Goal: Information Seeking & Learning: Learn about a topic

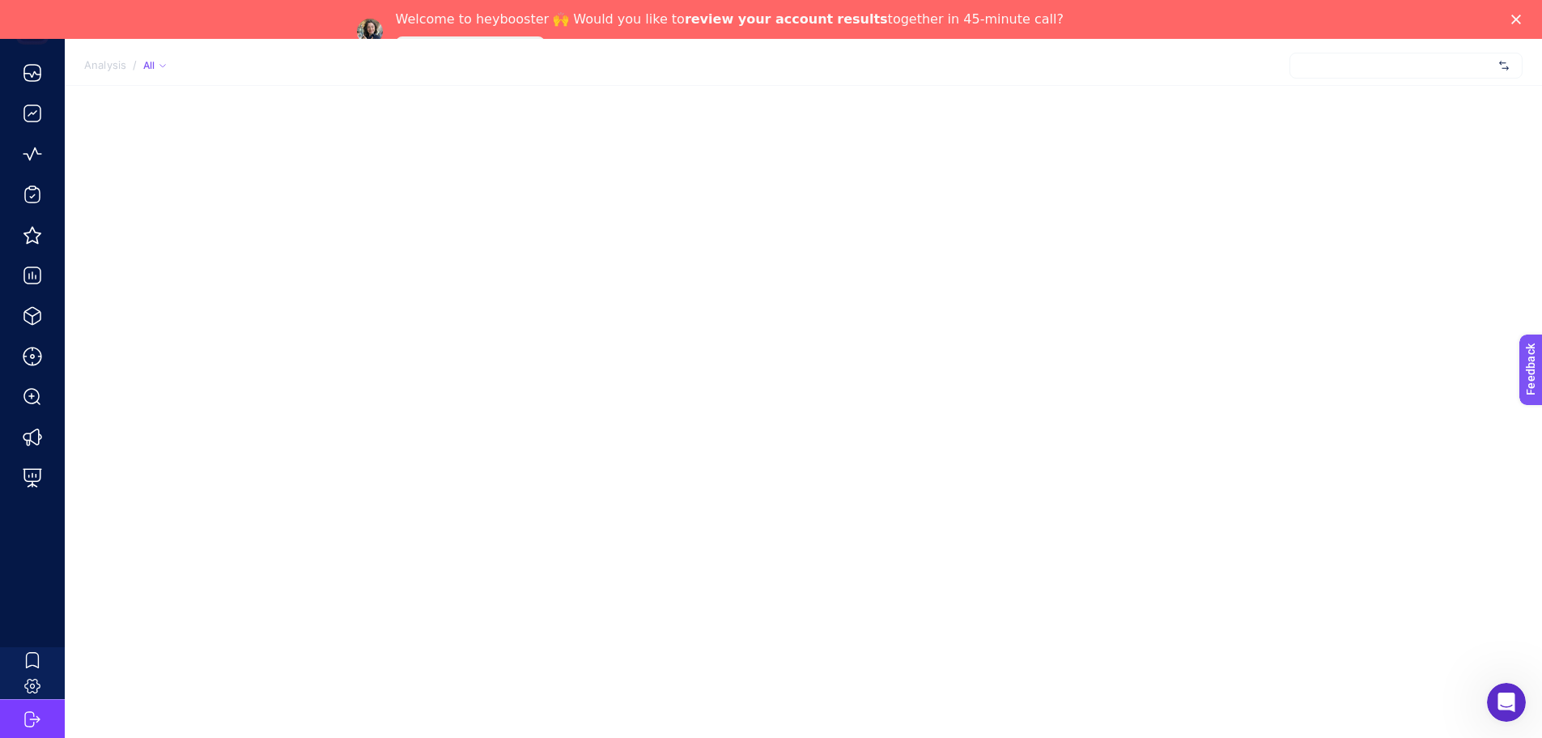
click at [1521, 16] on polygon "Close" at bounding box center [1517, 20] width 10 height 10
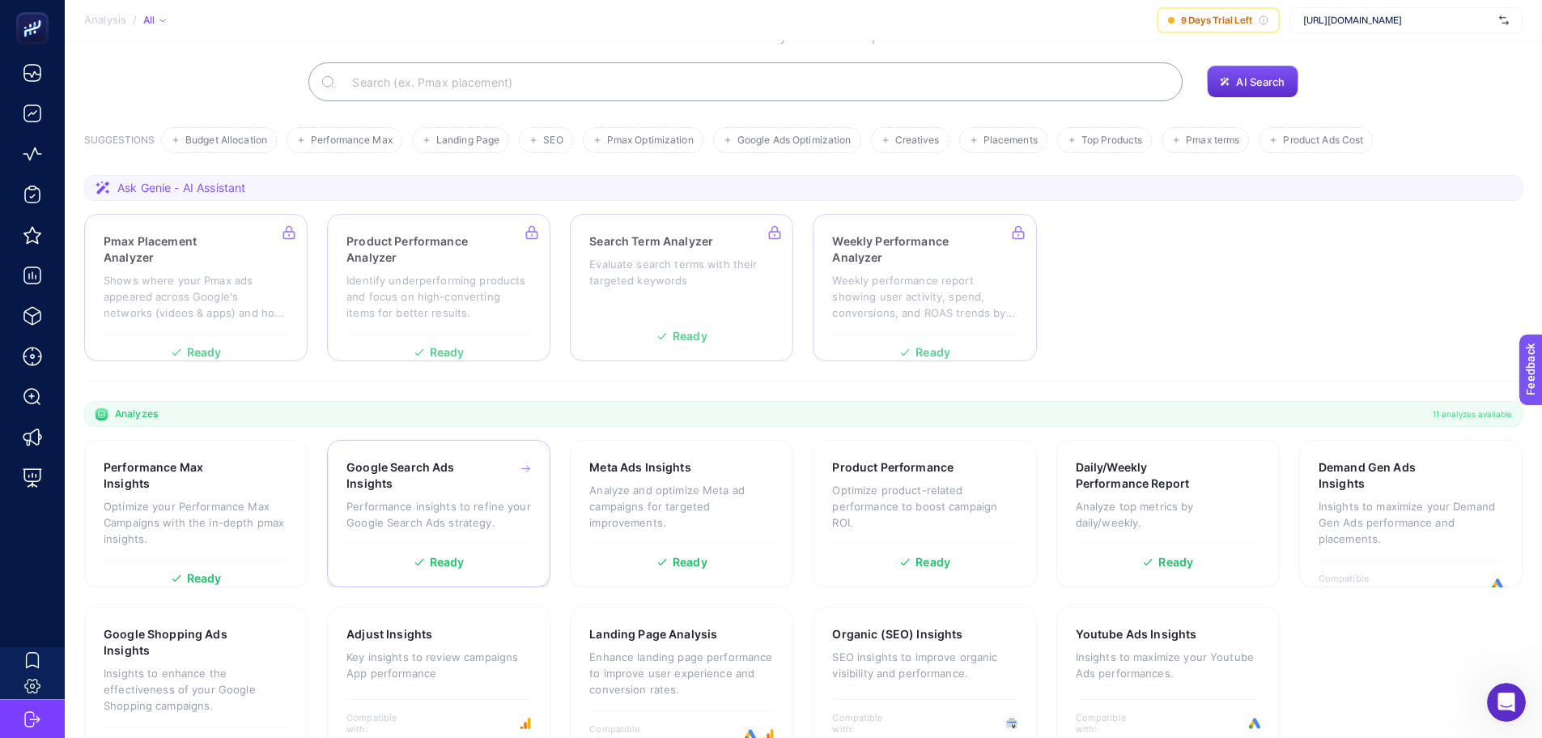
scroll to position [145, 0]
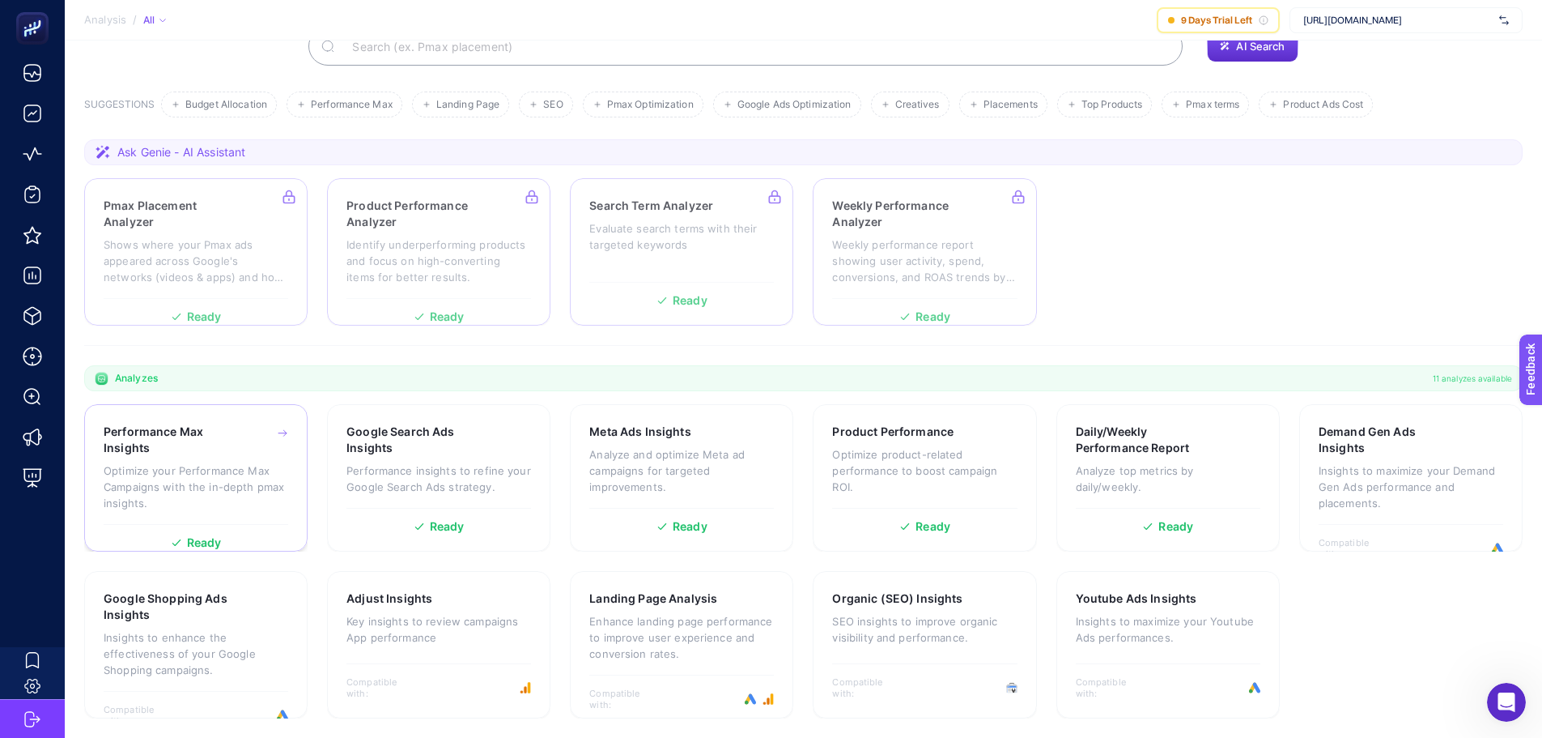
click at [197, 466] on p "Optimize your Performance Max Campaigns with the in-depth pmax insights." at bounding box center [196, 486] width 185 height 49
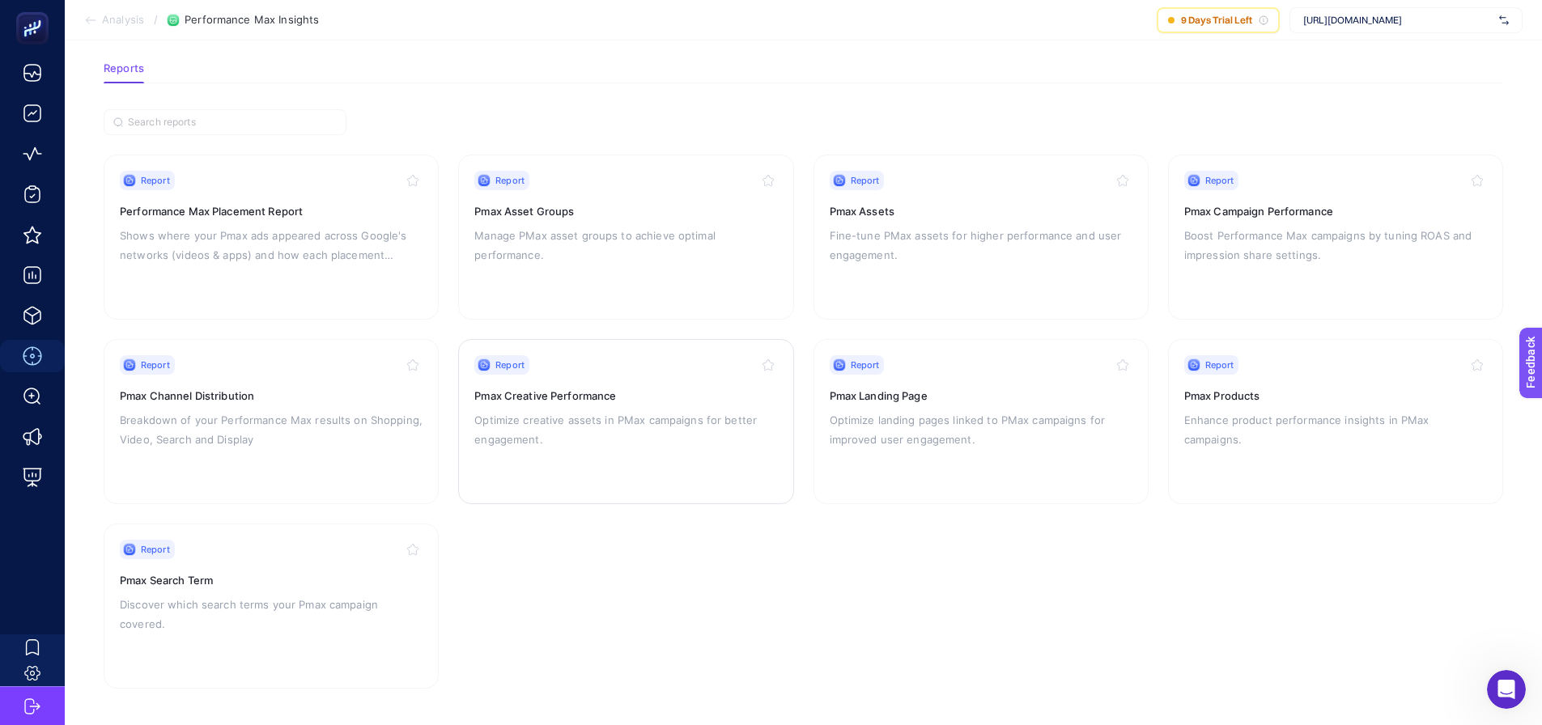
scroll to position [78, 0]
click at [595, 215] on h3 "Pmax Varlık Grupları" at bounding box center [625, 209] width 303 height 16
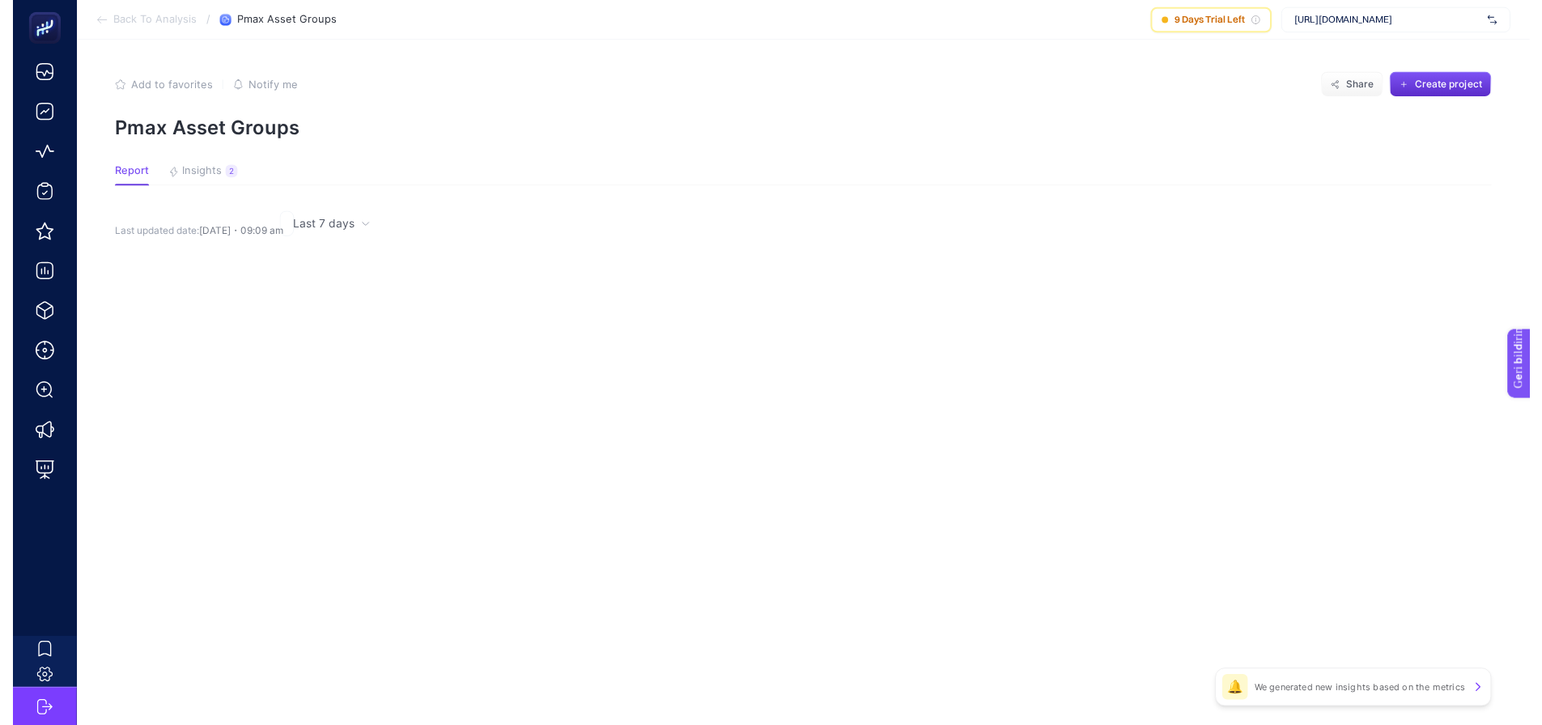
scroll to position [19, 0]
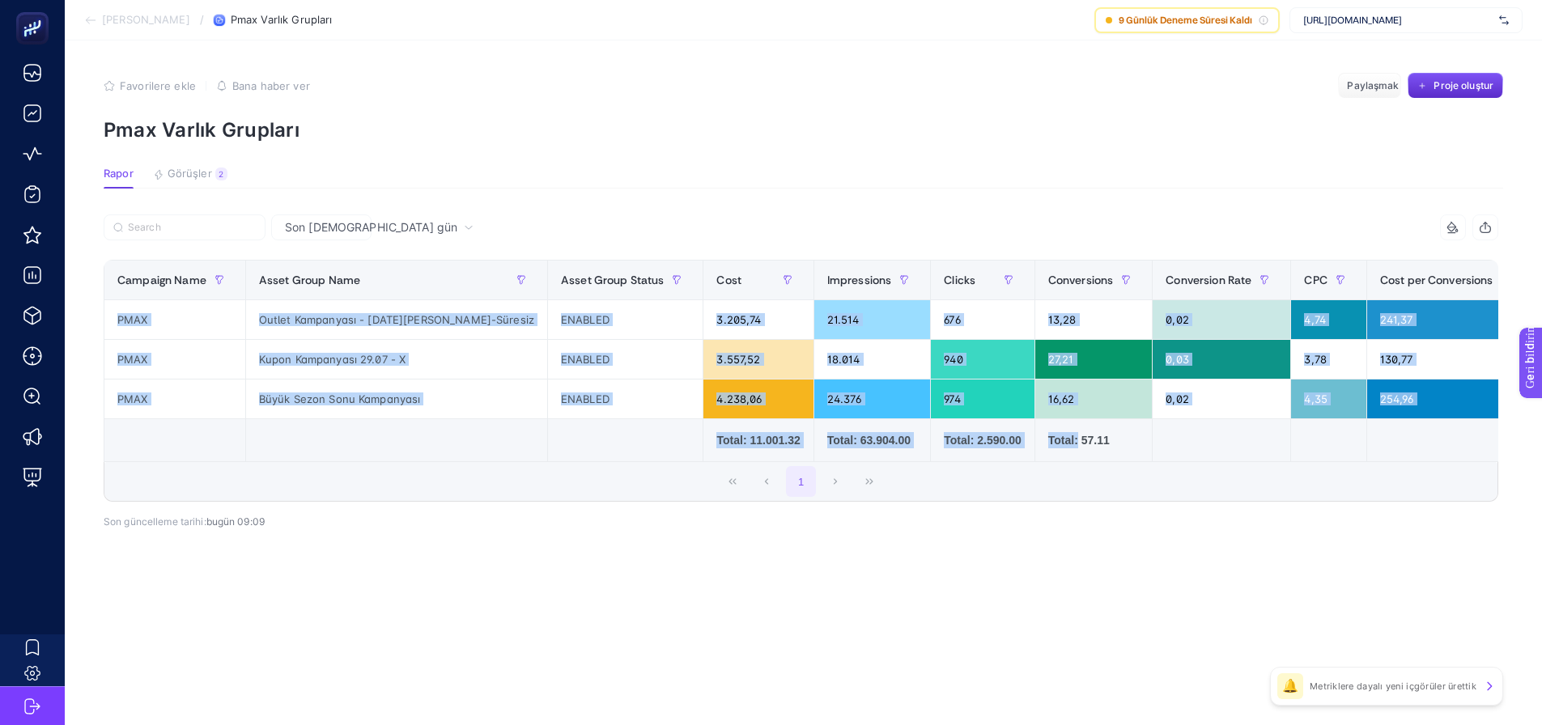
drag, startPoint x: 972, startPoint y: 451, endPoint x: 1037, endPoint y: 452, distance: 64.8
click at [1037, 452] on div "Campaign Name Asset Group Name Asset Group Status Cost Impressions Clicks Conve…" at bounding box center [801, 361] width 1395 height 202
click at [220, 168] on div "2" at bounding box center [221, 174] width 12 height 13
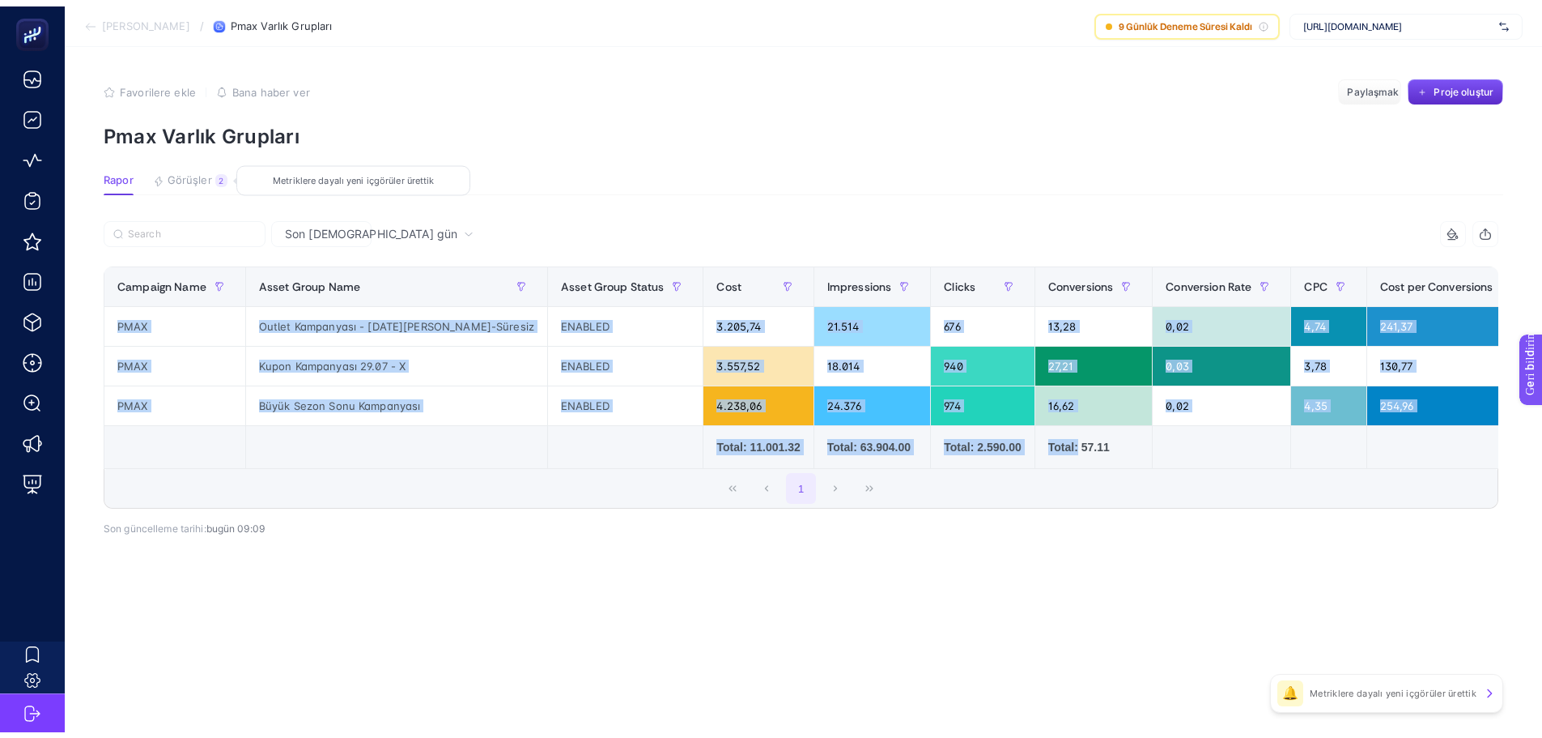
scroll to position [6, 0]
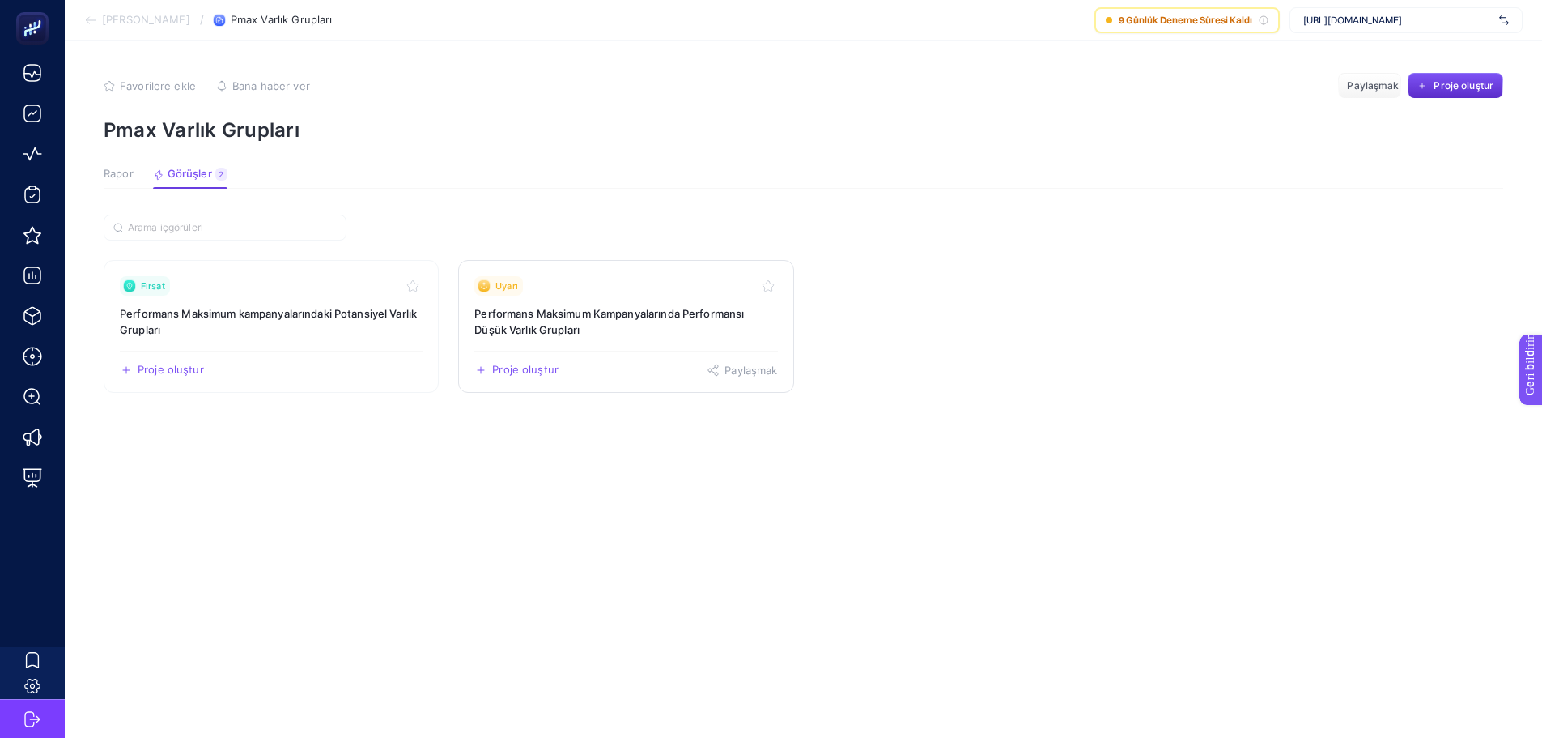
click at [598, 319] on font "Performans Maksimum Kampanyalarında Performansı Düşük Varlık Grupları" at bounding box center [609, 321] width 270 height 29
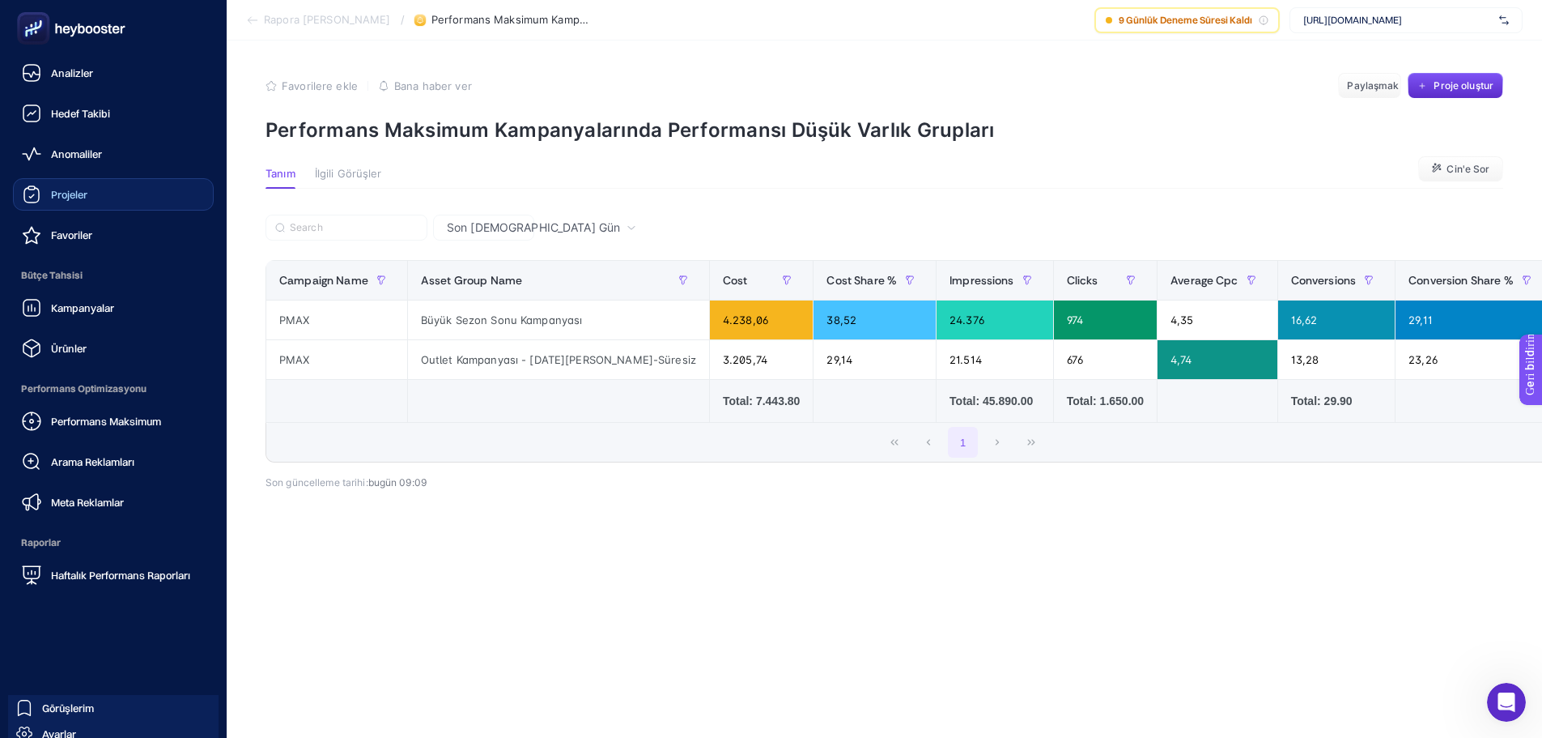
click at [113, 198] on link "Projeler" at bounding box center [113, 194] width 201 height 32
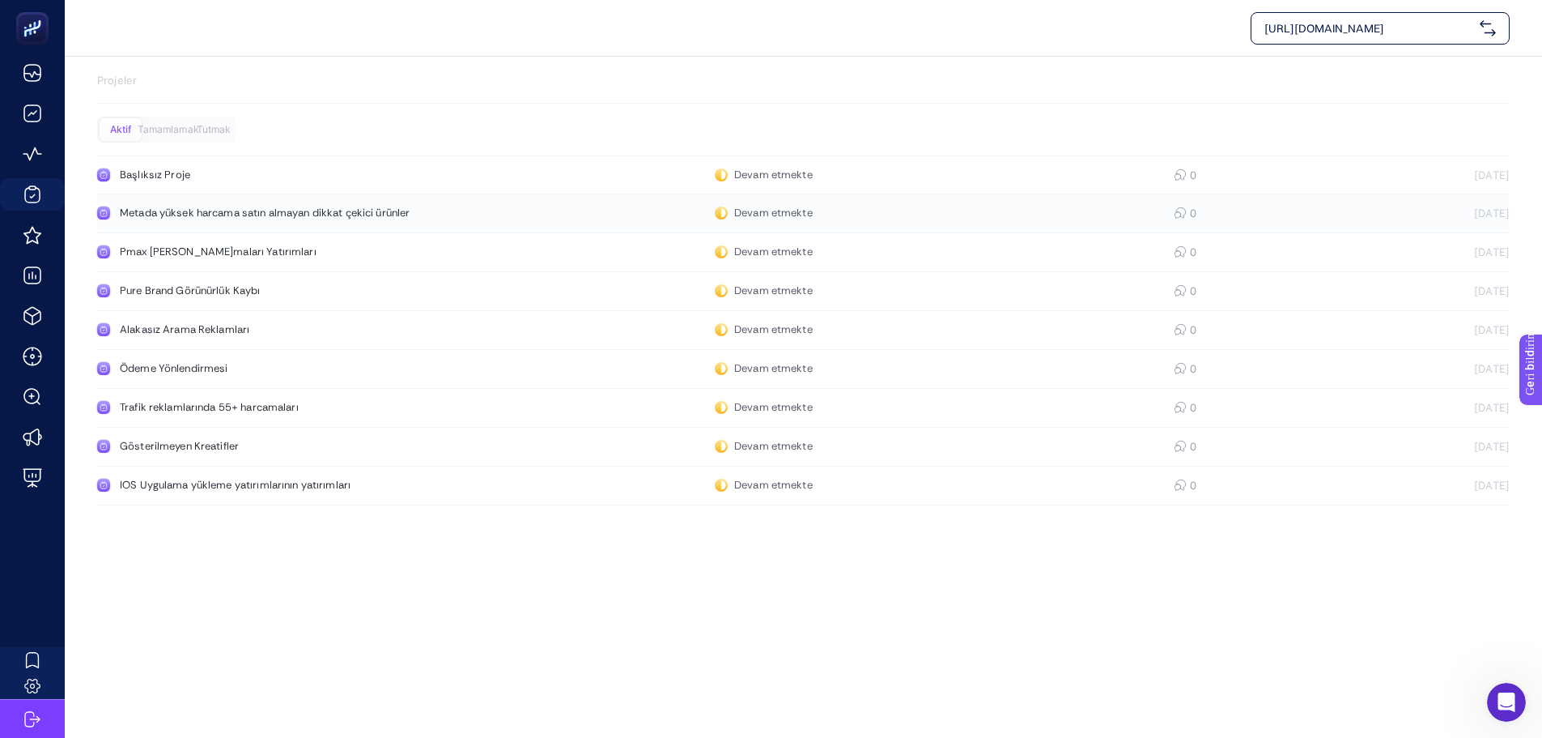
click at [204, 212] on font "Metada yüksek harcama satın almayan dikkat çekici ürünler" at bounding box center [265, 213] width 290 height 14
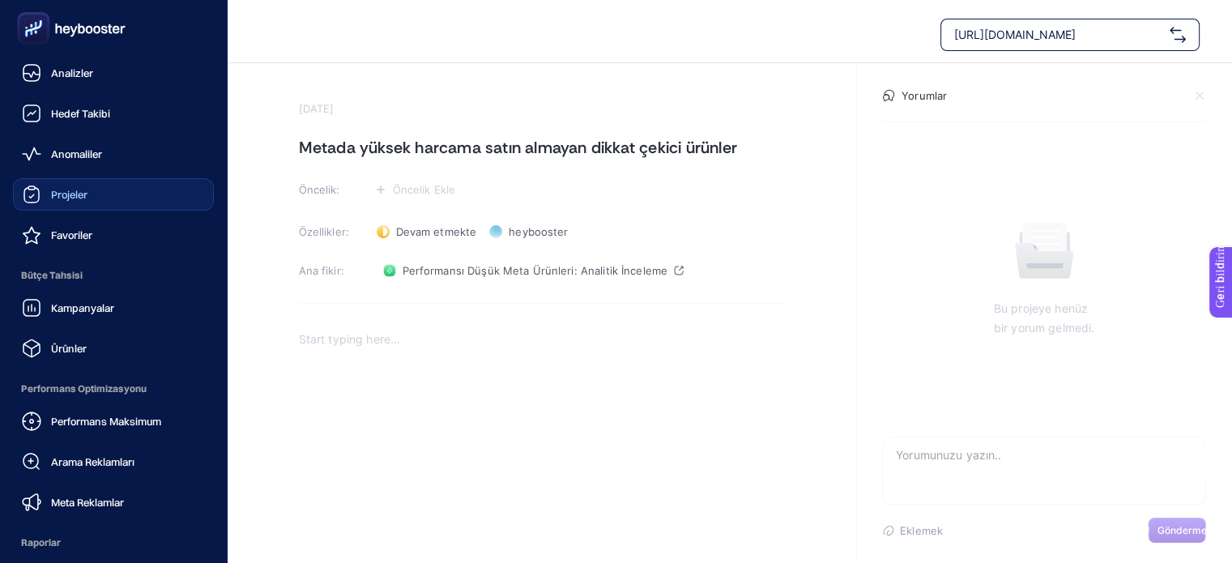
drag, startPoint x: 52, startPoint y: 79, endPoint x: 177, endPoint y: 187, distance: 165.4
click at [52, 79] on div "Analizler" at bounding box center [57, 72] width 71 height 19
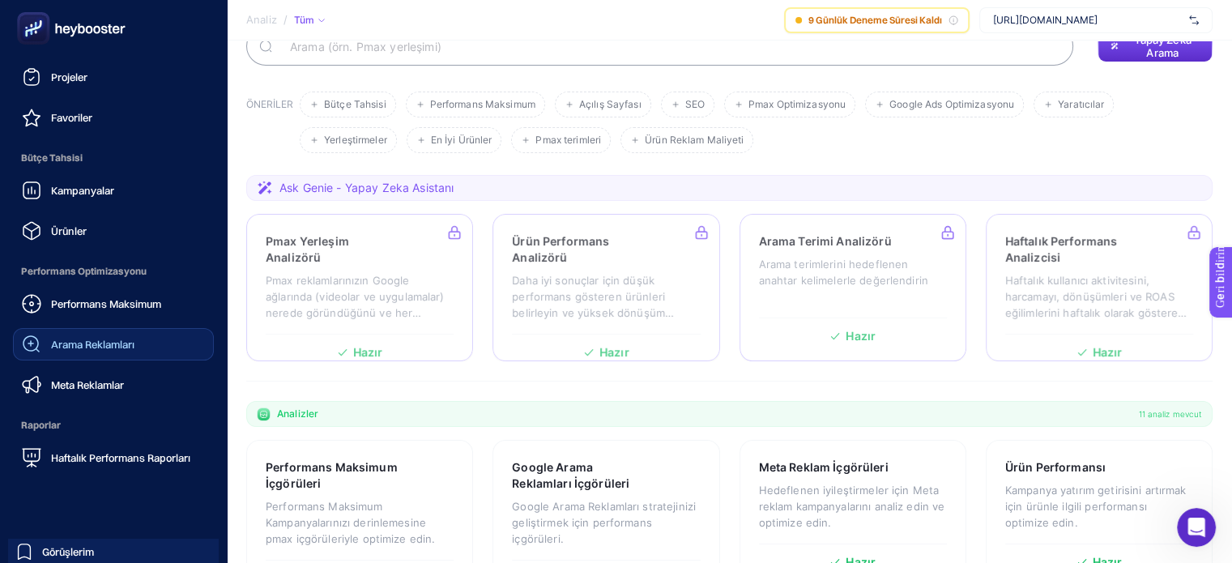
scroll to position [183, 0]
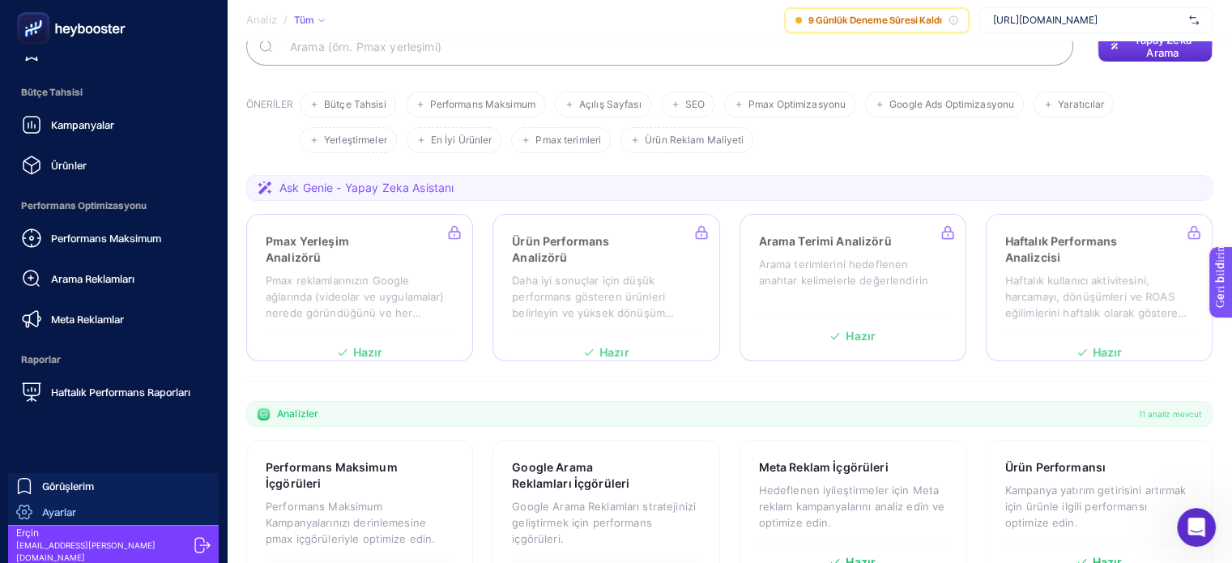
click at [83, 506] on link "Ayarlar" at bounding box center [113, 512] width 211 height 26
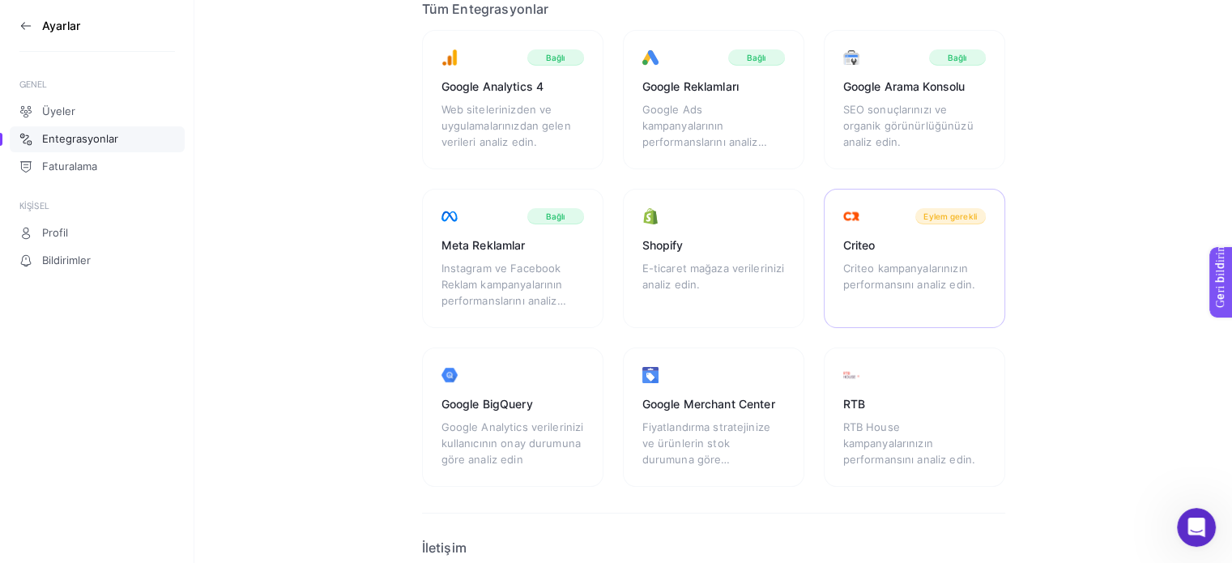
click at [937, 220] on div "Eylem gerekli" at bounding box center [950, 216] width 70 height 16
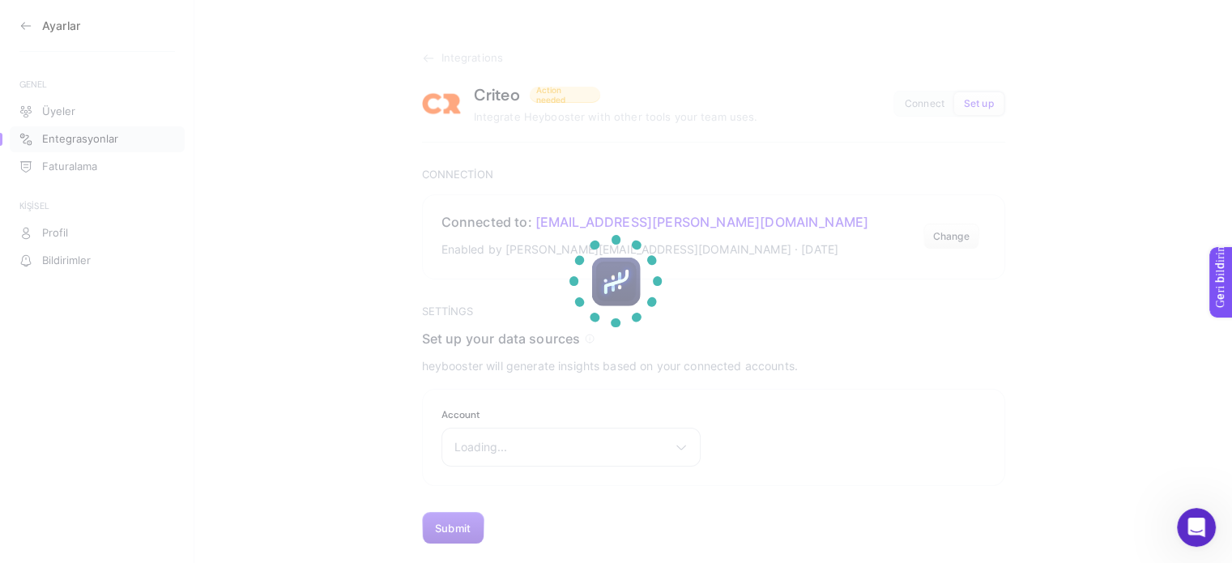
scroll to position [6, 0]
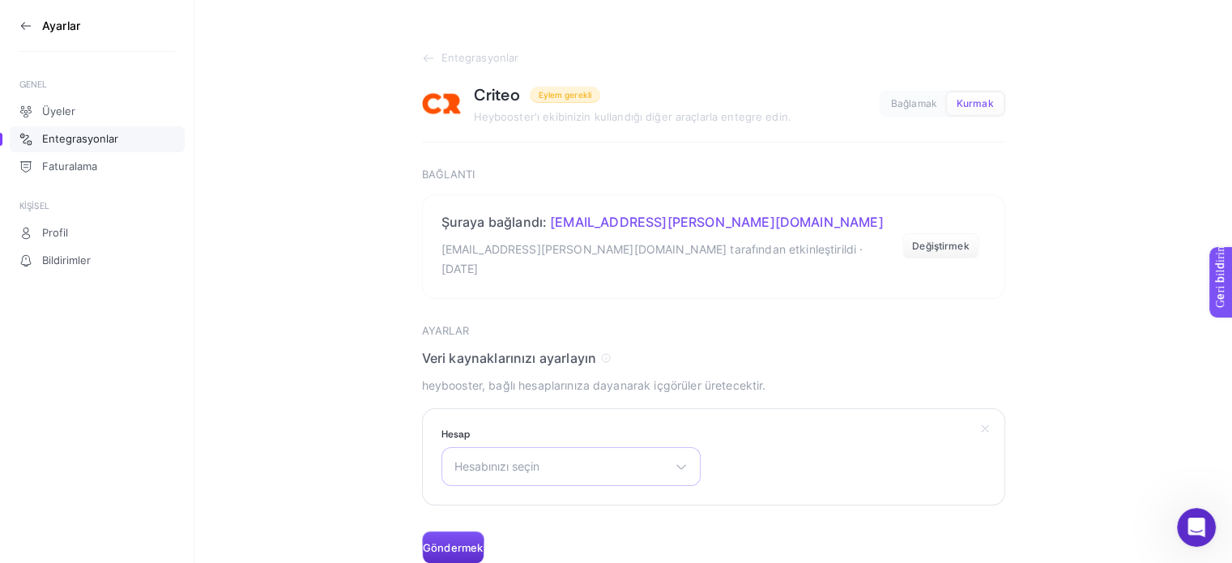
click at [593, 460] on span "Hesabınızı seçin" at bounding box center [561, 466] width 214 height 13
click at [550, 525] on li "BG Mağazası TR" at bounding box center [570, 538] width 251 height 26
click at [463, 541] on font "Göndermek" at bounding box center [453, 547] width 60 height 13
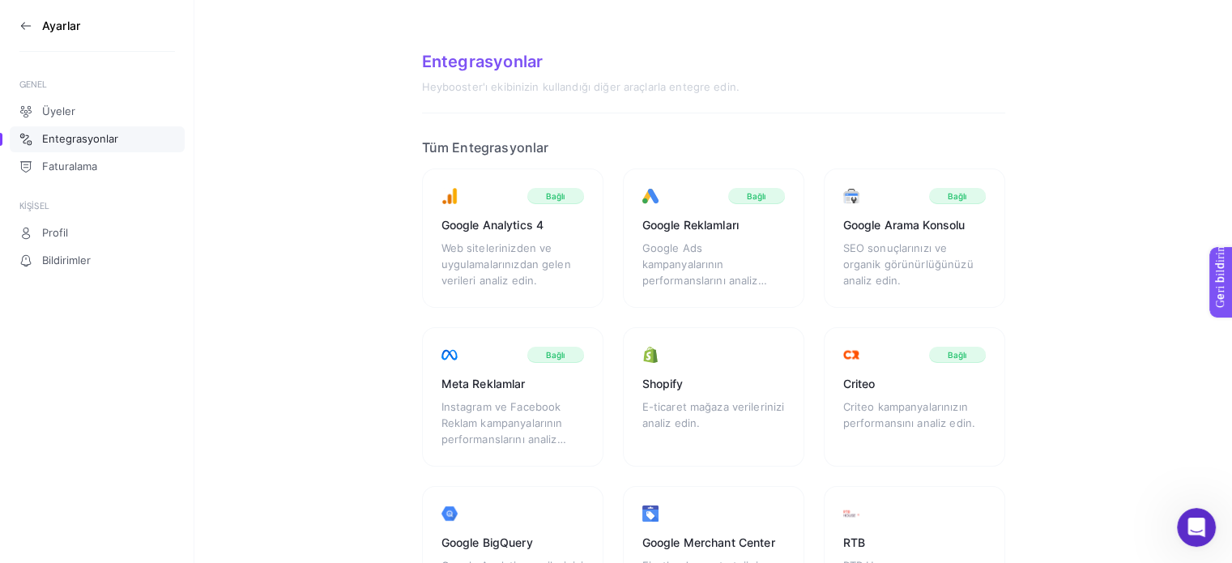
click at [11, 23] on aside "Ayarlar GENEL Üyeler Entegrasyonlar Faturalama KİŞİSEL Profil Bildirimler" at bounding box center [97, 281] width 194 height 563
click at [24, 24] on icon at bounding box center [25, 25] width 13 height 13
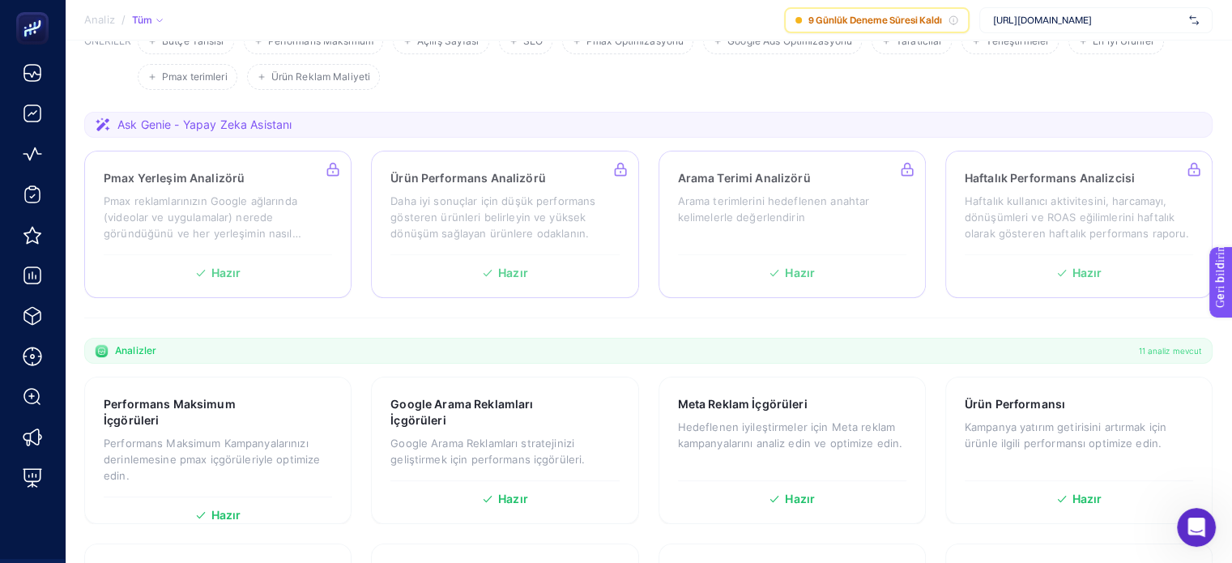
scroll to position [226, 0]
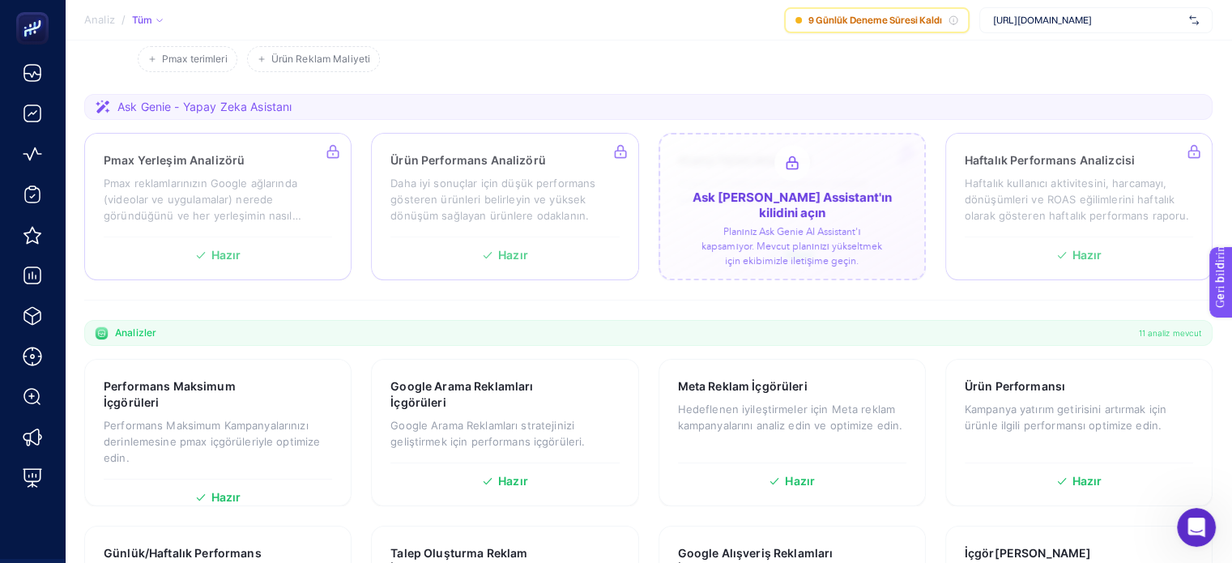
click at [795, 213] on div at bounding box center [791, 206] width 267 height 147
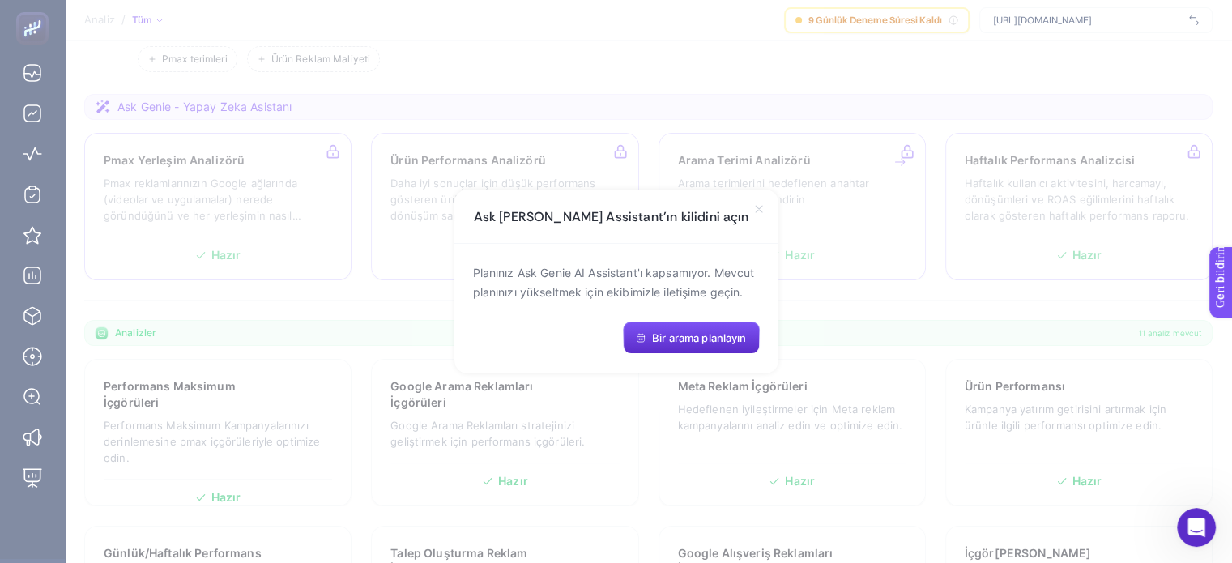
click at [758, 209] on icon at bounding box center [758, 209] width 6 height 6
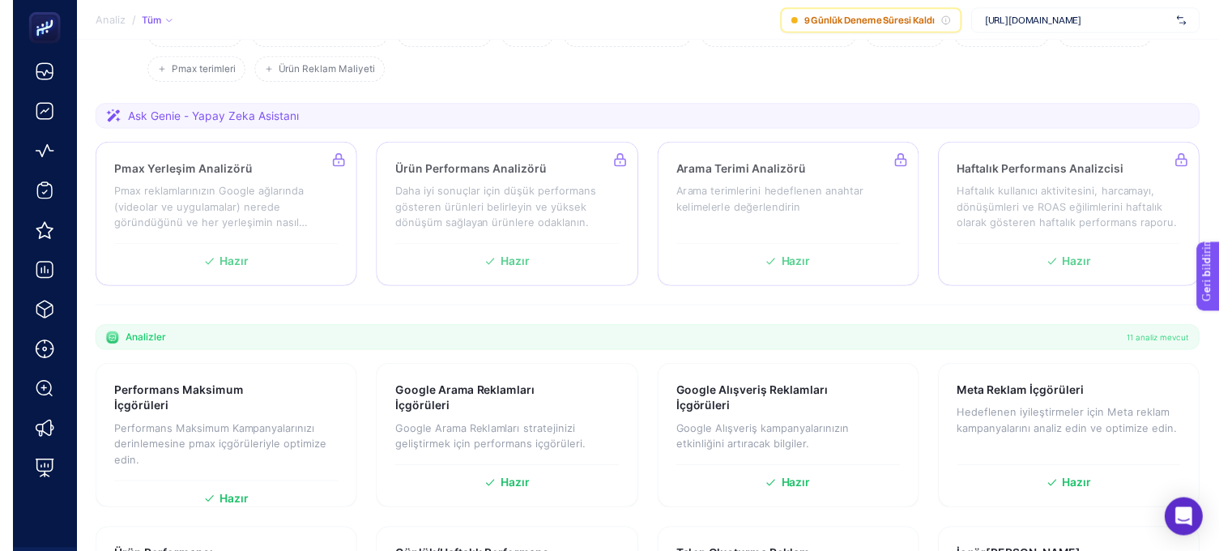
scroll to position [191, 0]
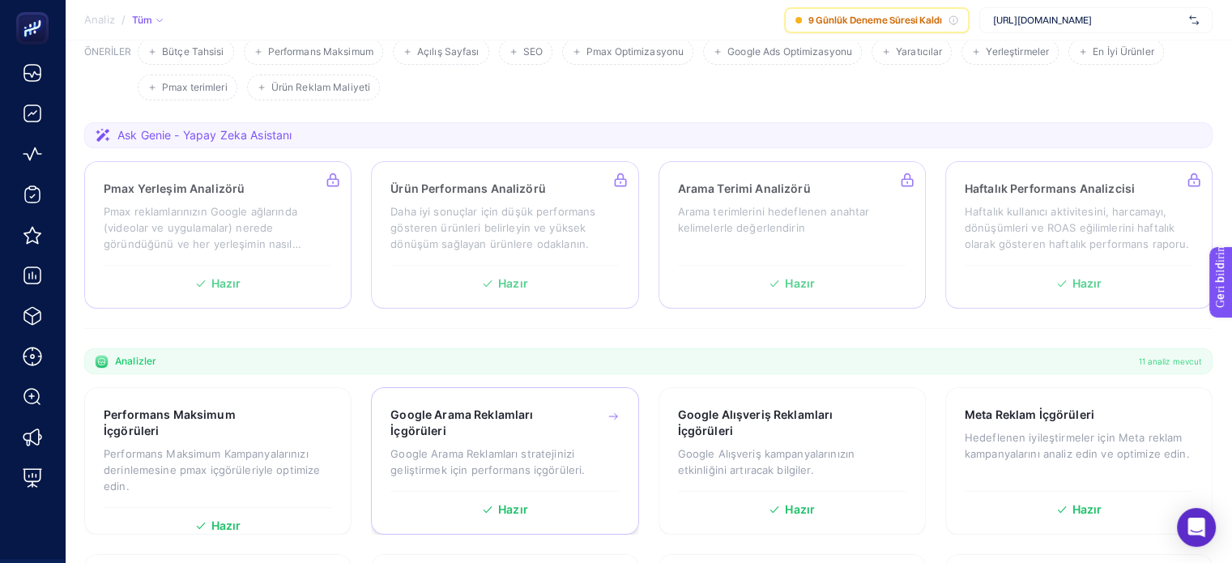
click at [528, 447] on font "Google Arama Reklamları stratejinizi geliştirmek için performans içgörüleri." at bounding box center [487, 461] width 194 height 29
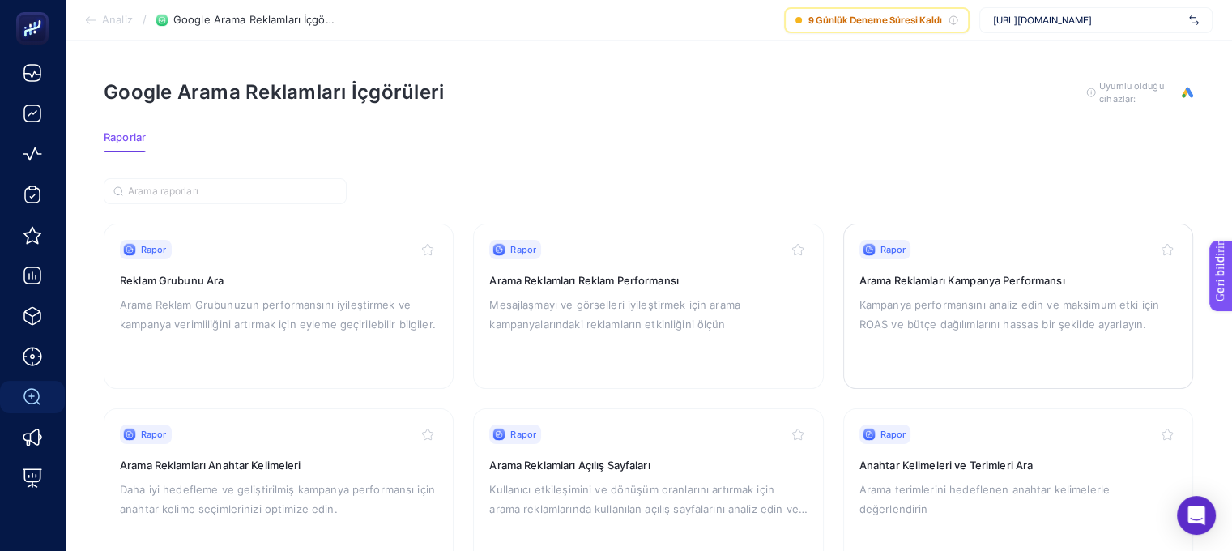
click at [972, 252] on div "Rapor" at bounding box center [1017, 249] width 317 height 19
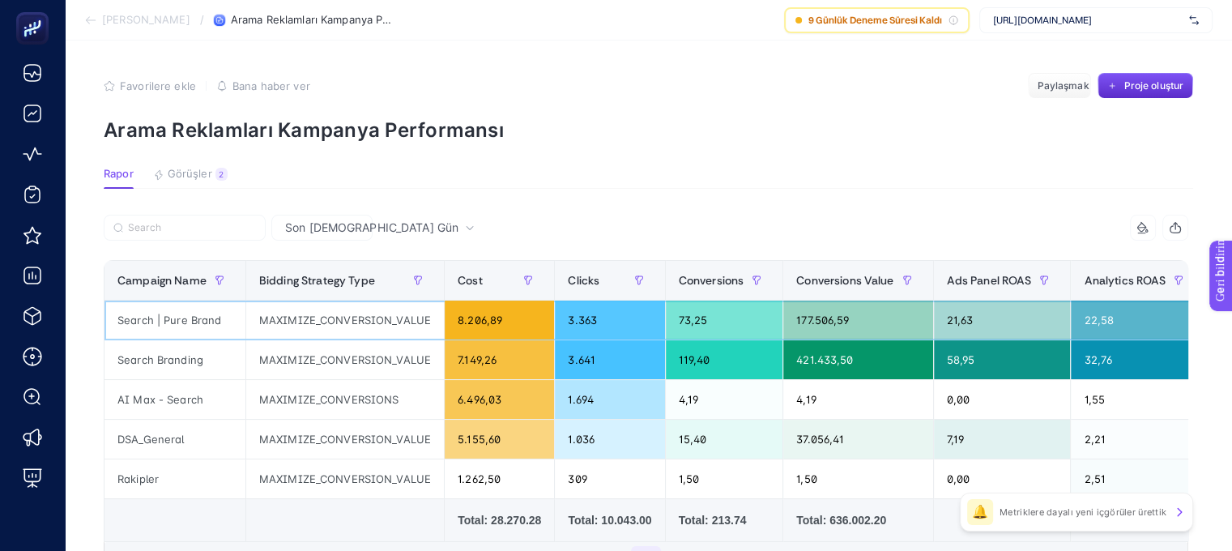
click at [173, 324] on div "Search | Pure Brand" at bounding box center [174, 319] width 141 height 39
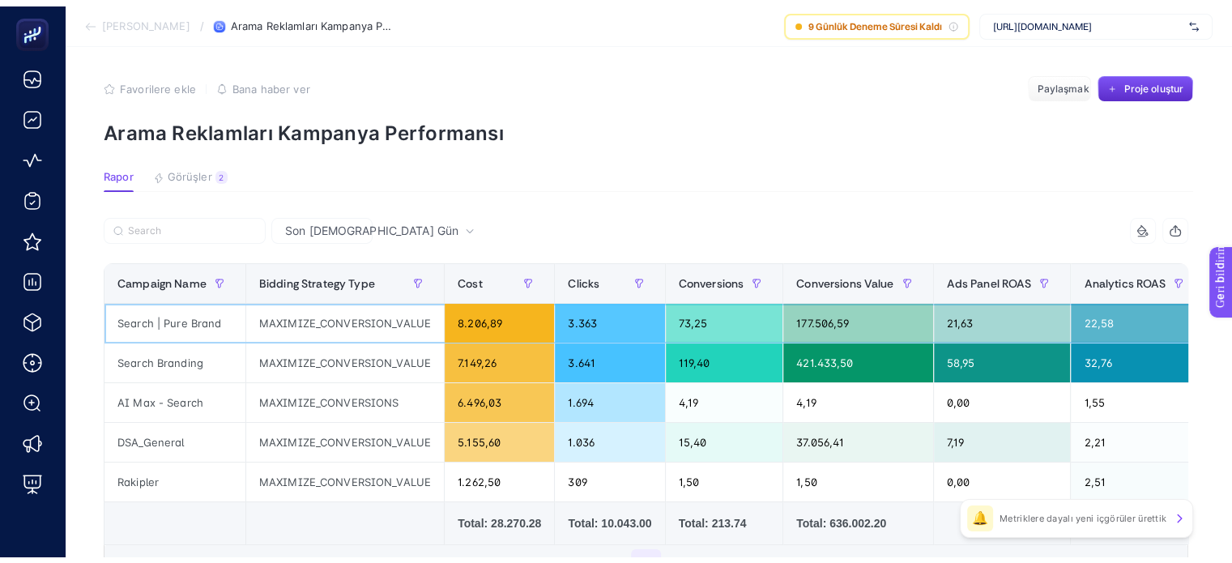
scroll to position [3, 0]
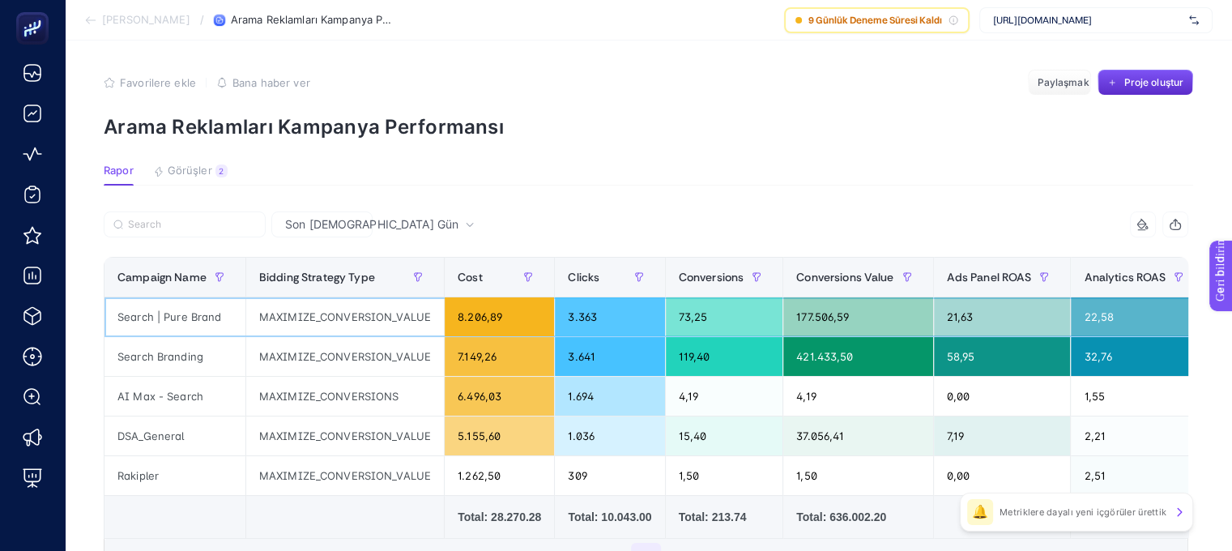
click at [192, 323] on div "Search | Pure Brand" at bounding box center [174, 316] width 141 height 39
click at [183, 322] on div "Search | Pure Brand" at bounding box center [174, 316] width 141 height 39
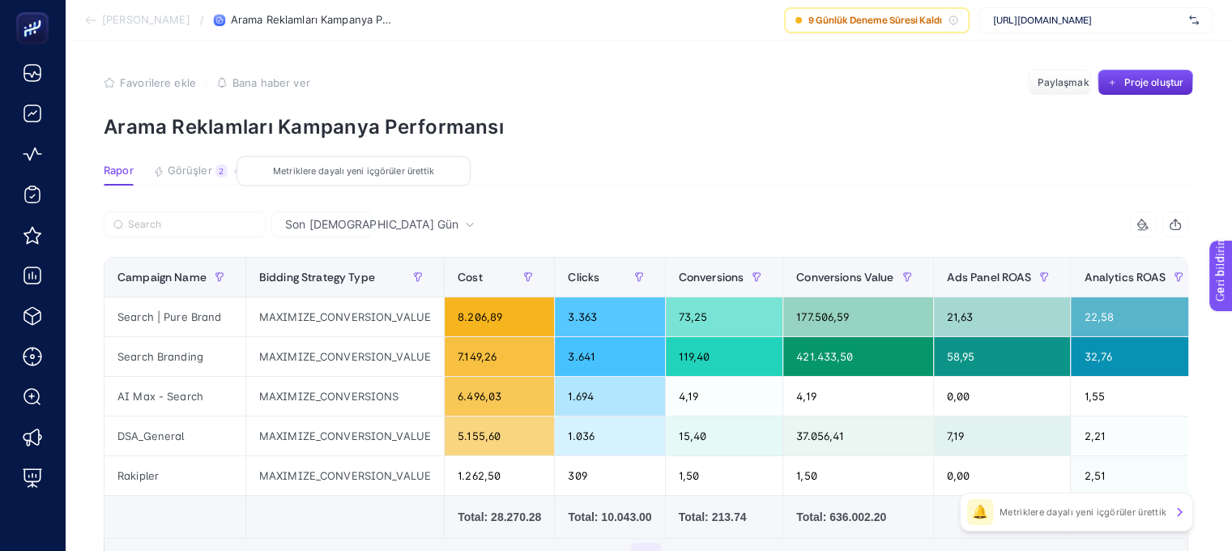
click at [195, 171] on font "Görüşler" at bounding box center [190, 170] width 45 height 13
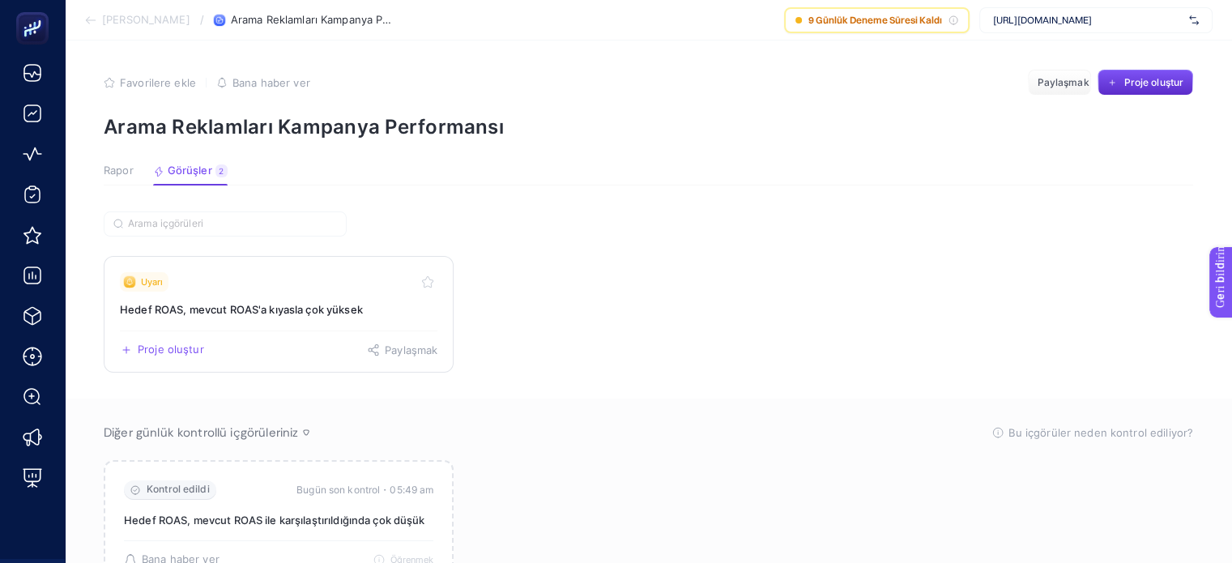
click at [209, 306] on font "Hedef ROAS, mevcut ROAS'a kıyasla çok yüksek" at bounding box center [241, 309] width 243 height 13
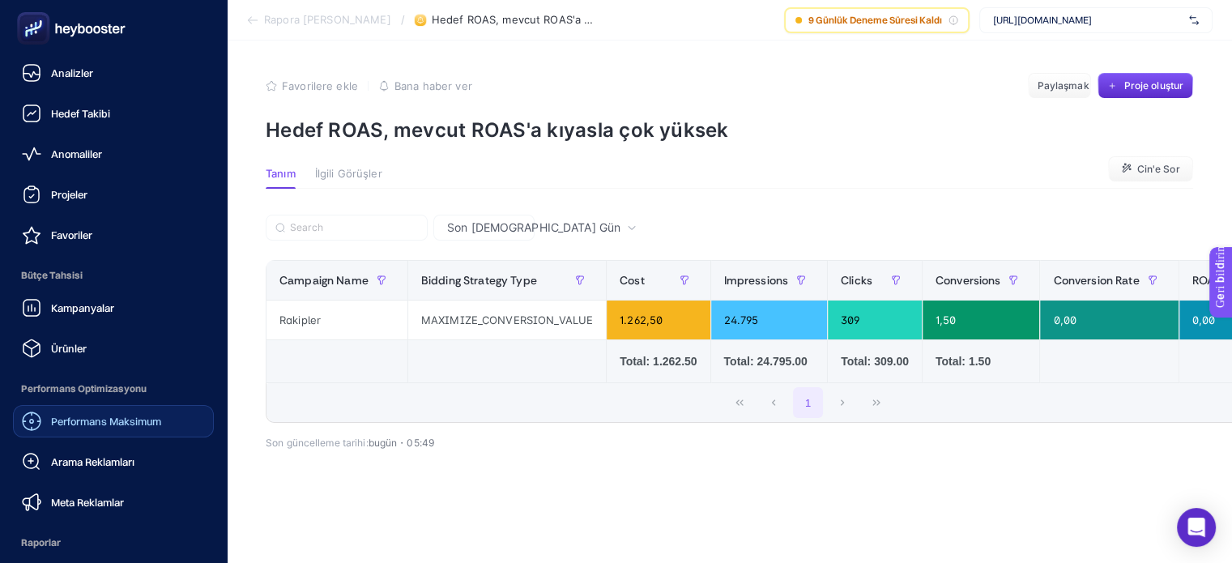
click at [114, 425] on font "Performans Maksimum" at bounding box center [106, 421] width 110 height 13
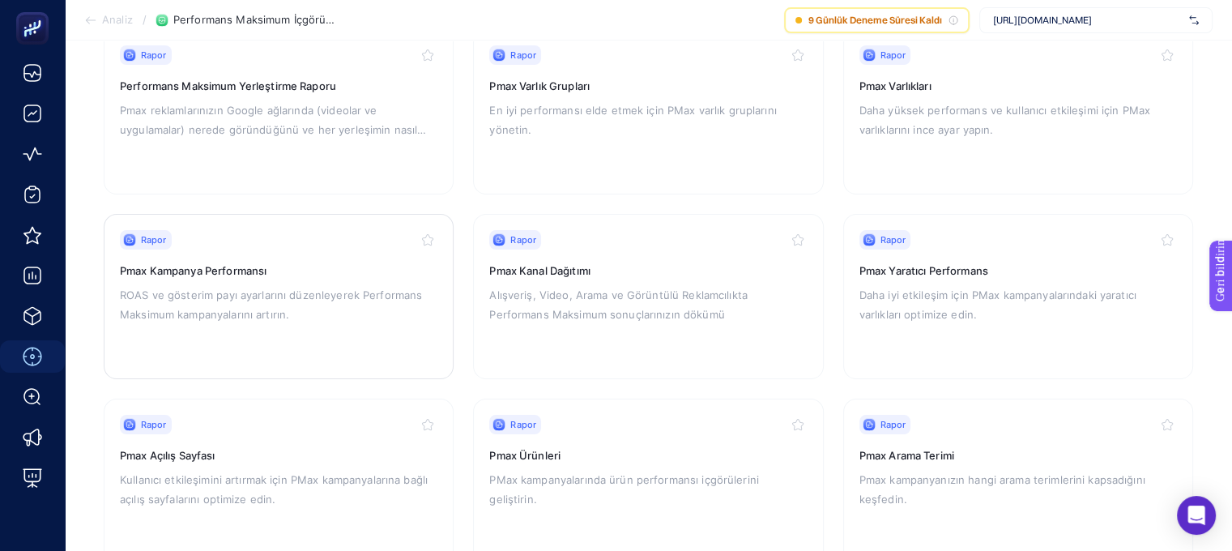
scroll to position [243, 0]
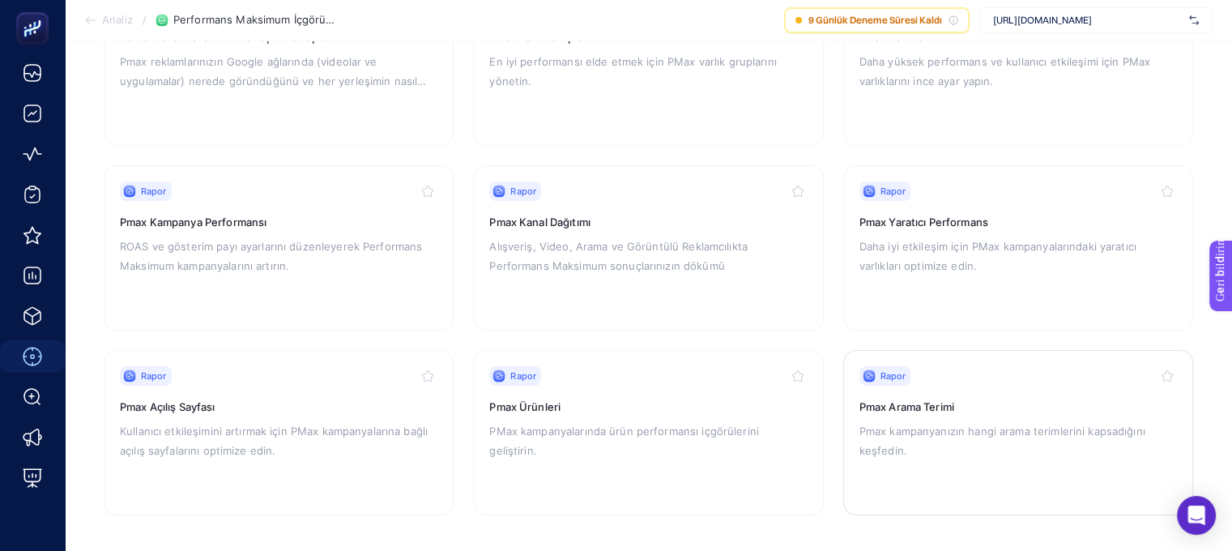
click at [910, 411] on font "Pmax Arama Terimi" at bounding box center [906, 406] width 95 height 13
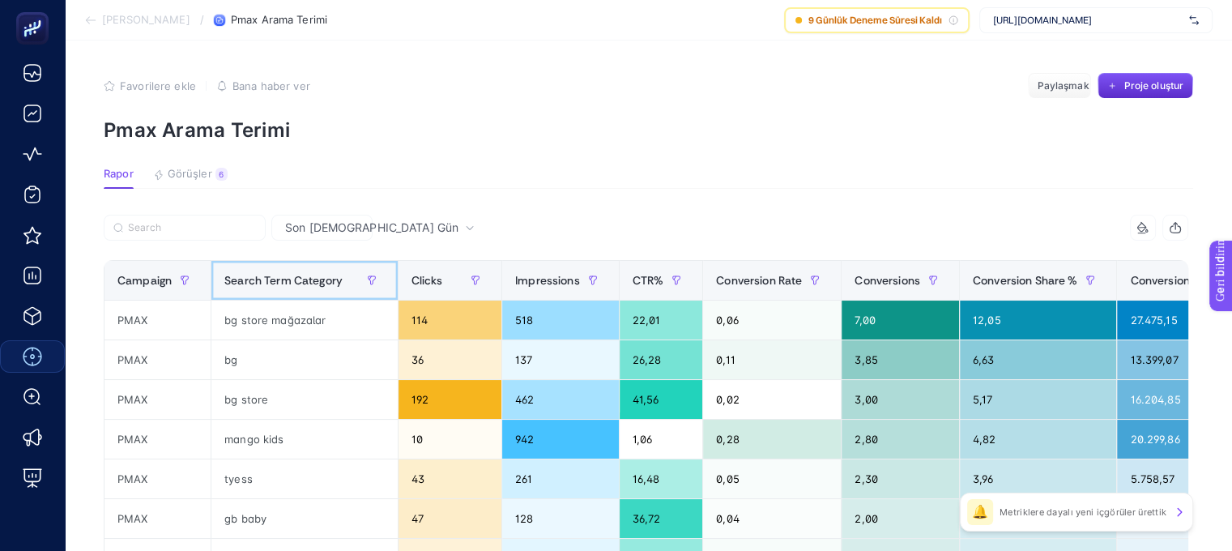
click at [263, 281] on span "Search Term Category" at bounding box center [283, 280] width 118 height 13
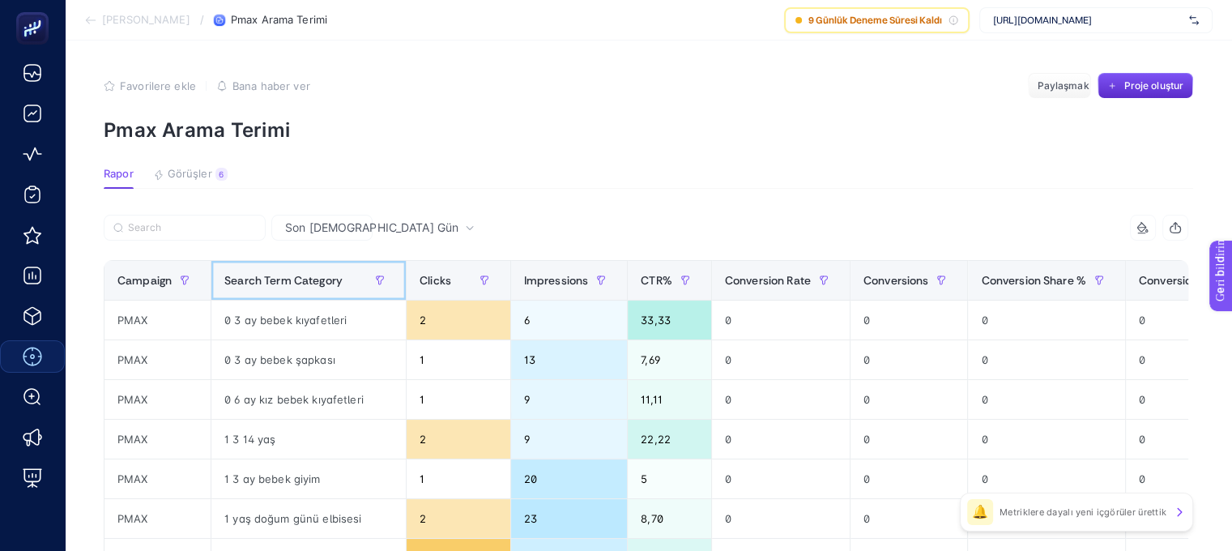
click at [263, 281] on span "Search Term Category" at bounding box center [283, 280] width 118 height 13
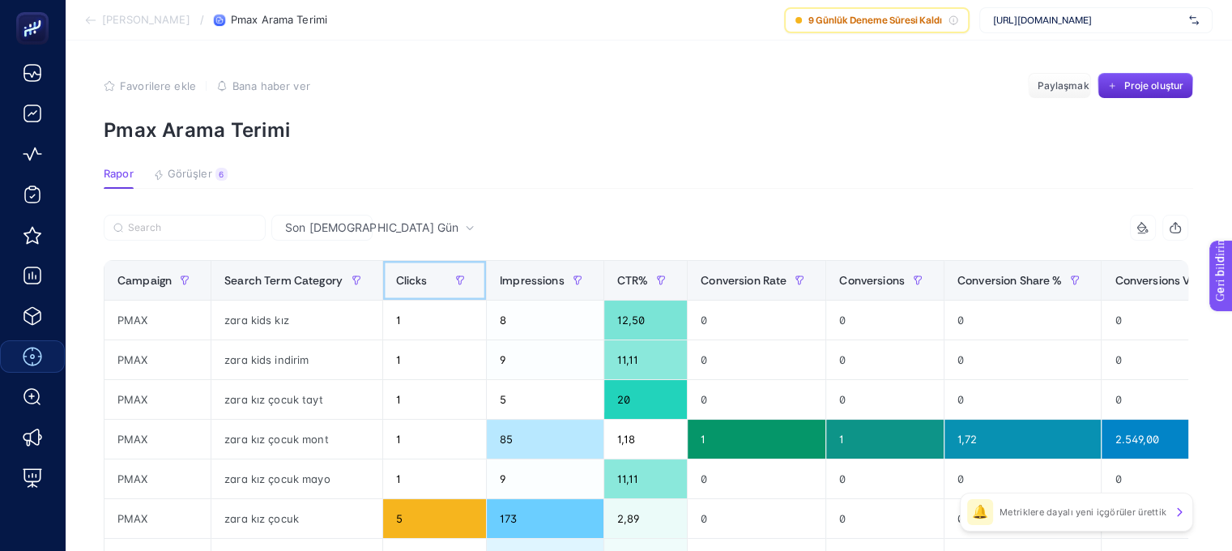
click at [417, 275] on span "Clicks" at bounding box center [412, 280] width 32 height 13
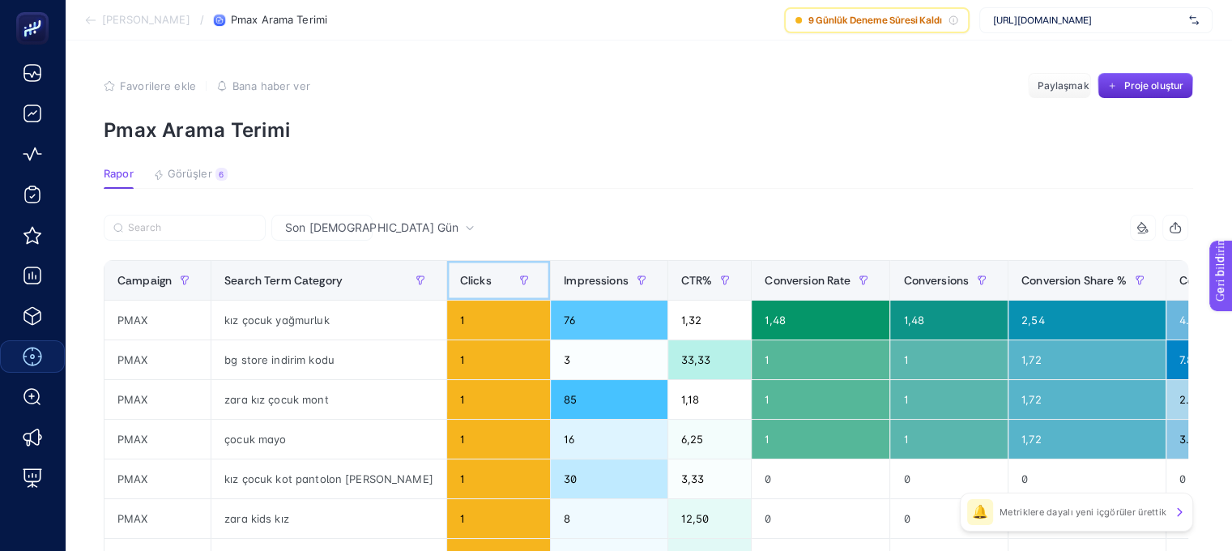
click at [460, 283] on span "Clicks" at bounding box center [476, 280] width 32 height 13
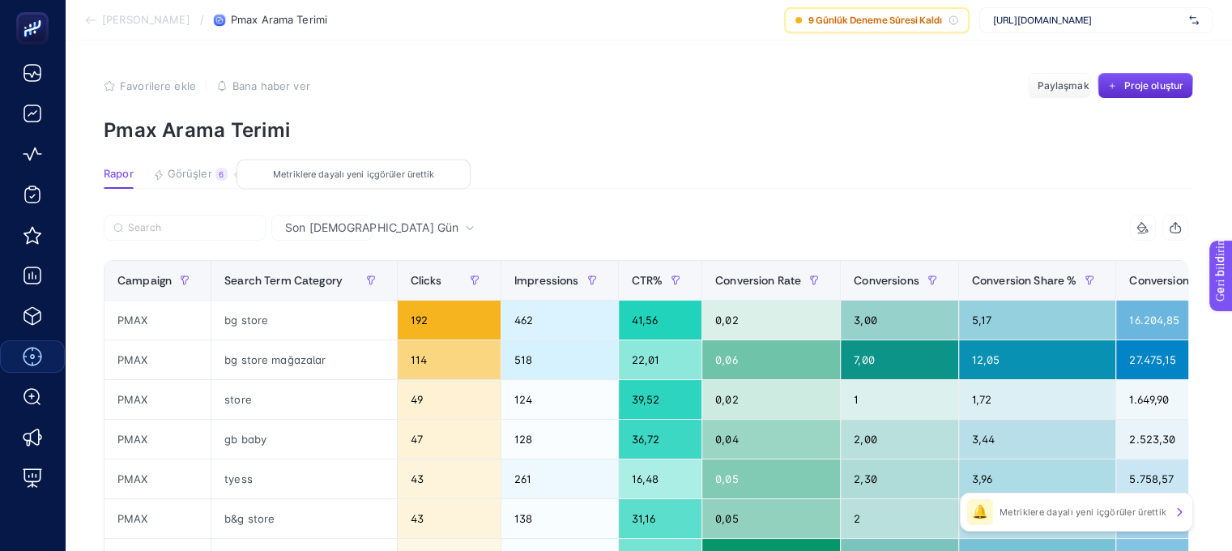
click at [202, 176] on font "Görüşler" at bounding box center [190, 173] width 45 height 13
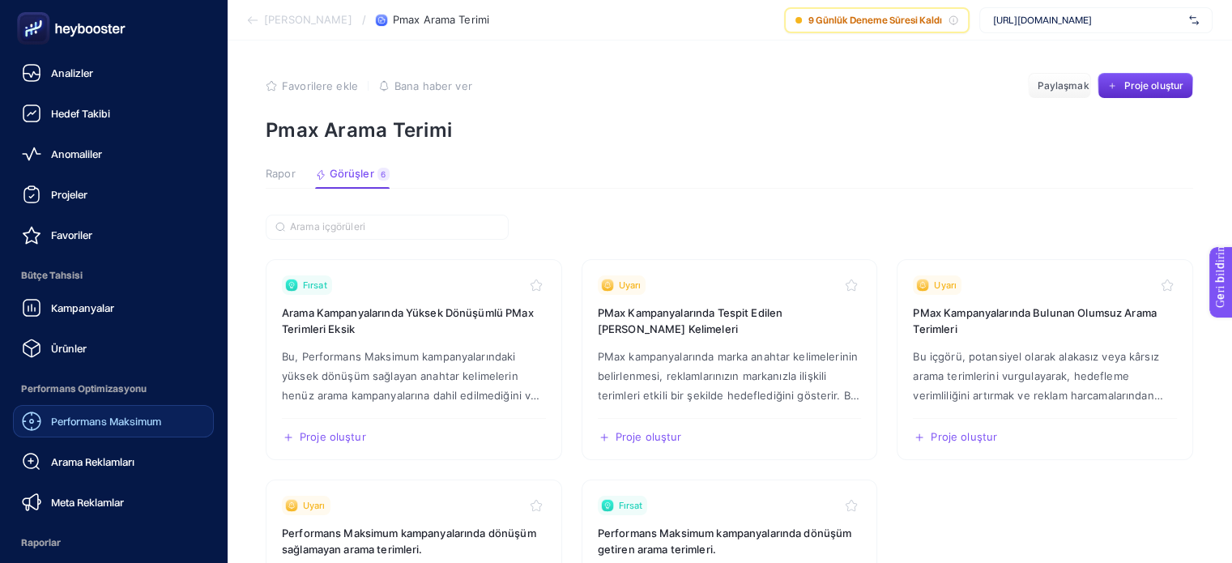
click at [134, 423] on font "Performans Maksimum" at bounding box center [106, 421] width 110 height 13
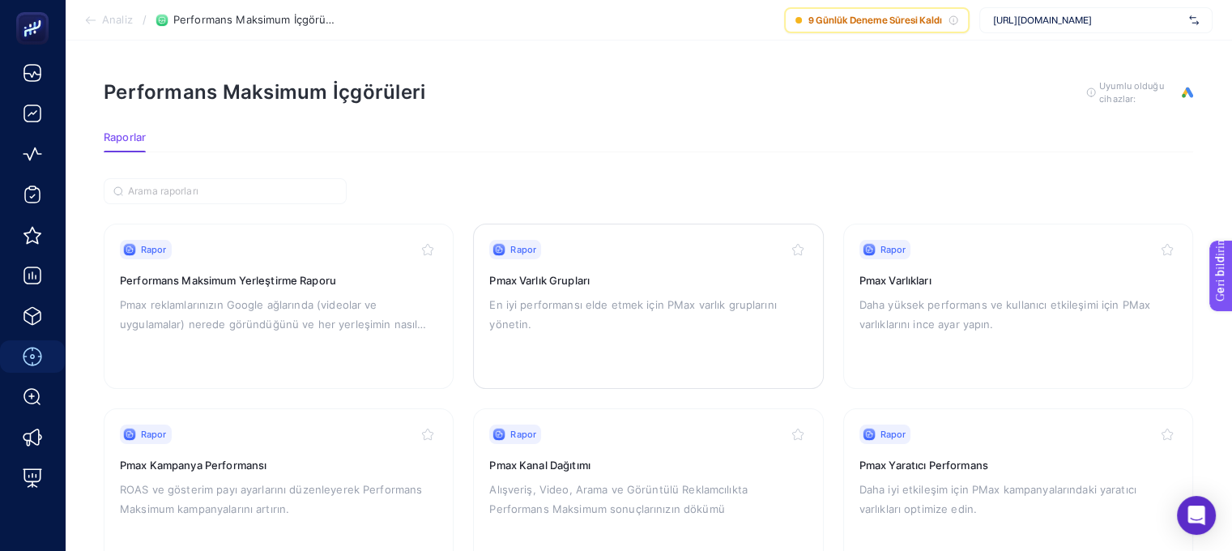
click at [641, 278] on h3 "Pmax Varlık Grupları" at bounding box center [647, 280] width 317 height 16
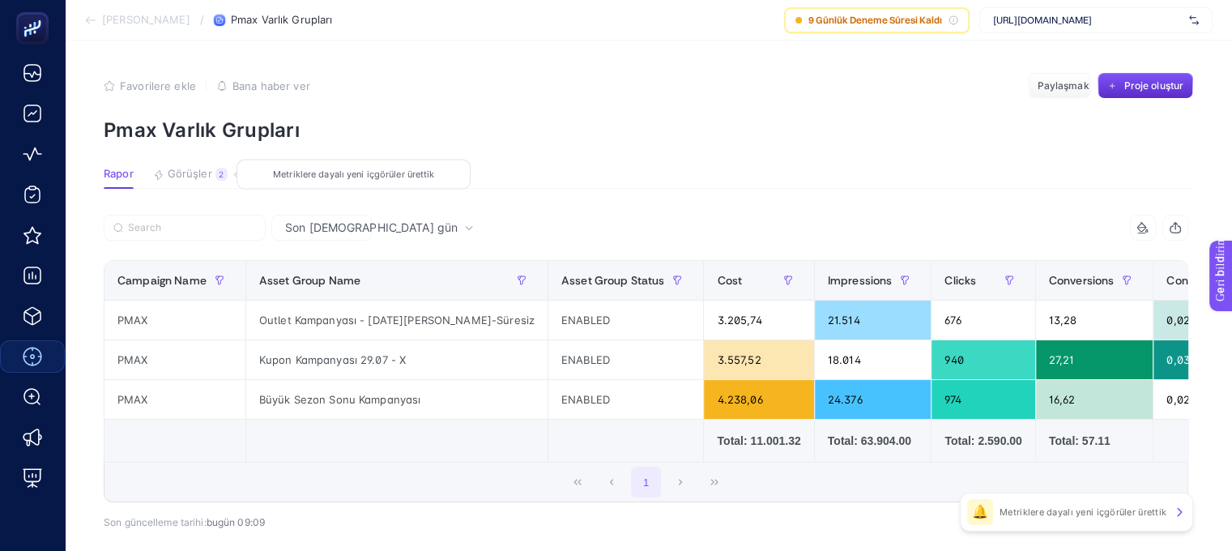
click at [181, 179] on font "Görüşler" at bounding box center [190, 173] width 45 height 13
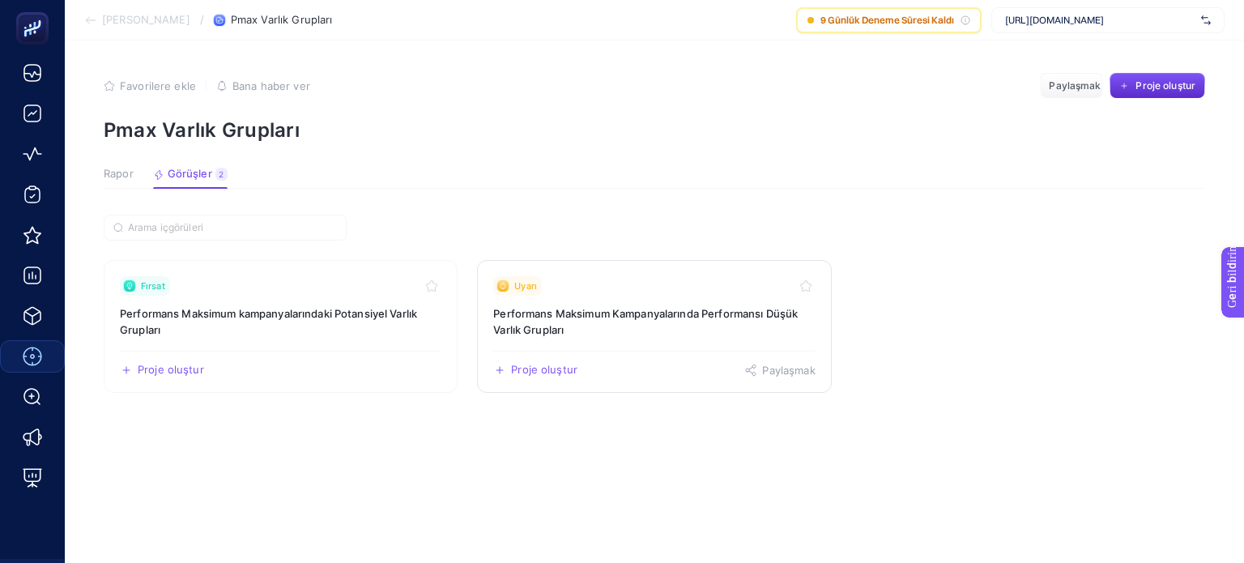
click at [617, 307] on font "Performans Maksimum Kampanyalarında Performansı Düşük Varlık Grupları" at bounding box center [645, 321] width 304 height 29
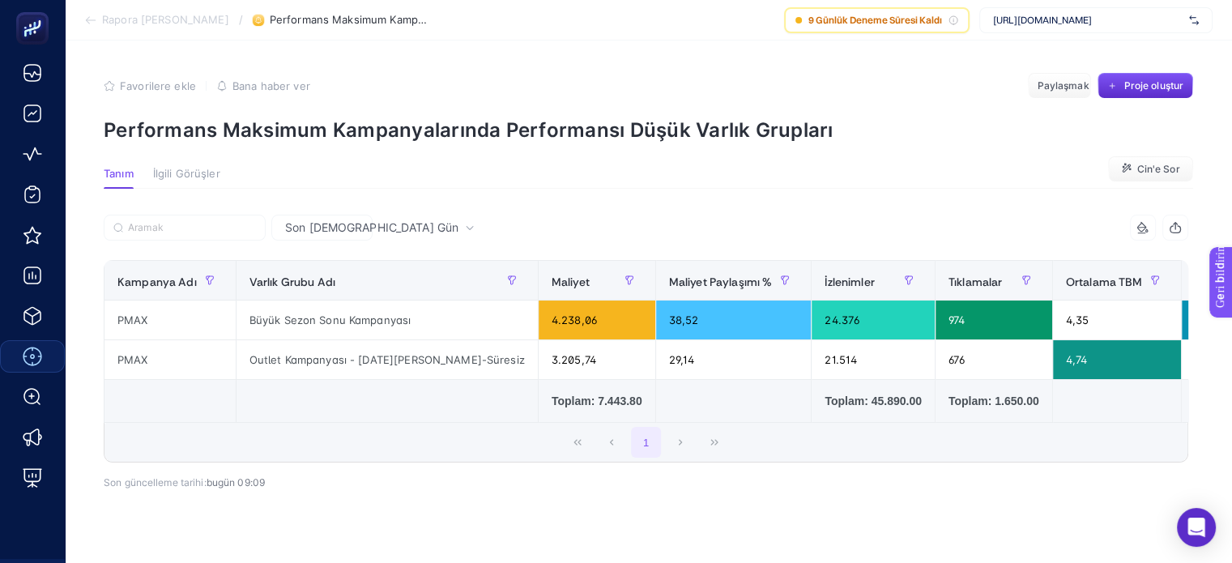
click at [173, 172] on font "İlgili Görüşler" at bounding box center [186, 173] width 67 height 13
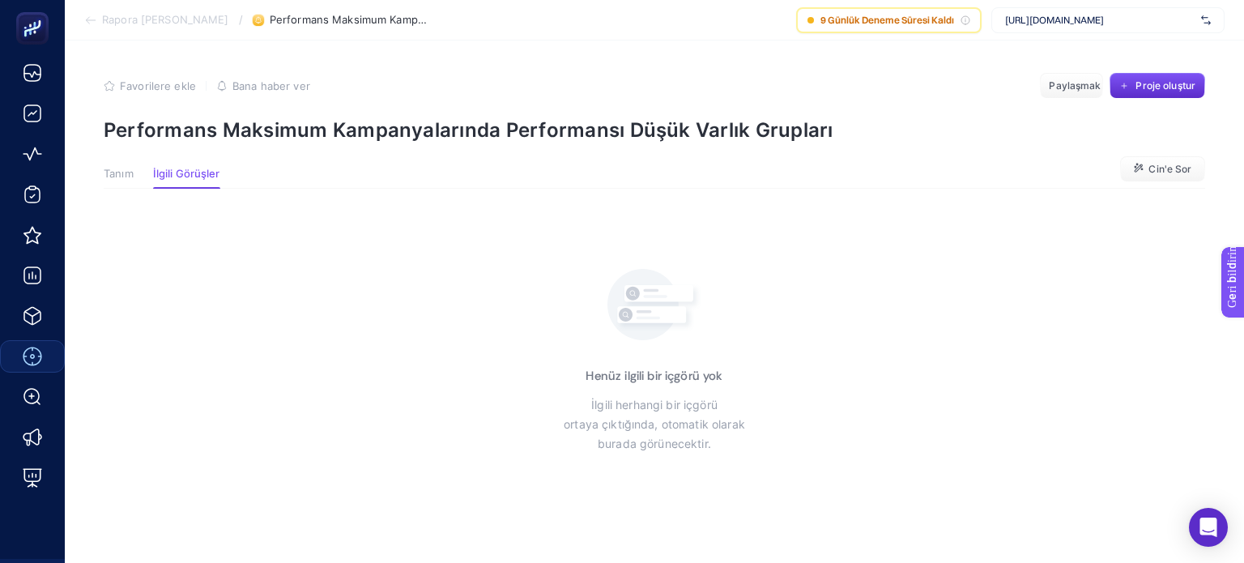
click at [125, 174] on font "Tanım" at bounding box center [119, 173] width 30 height 13
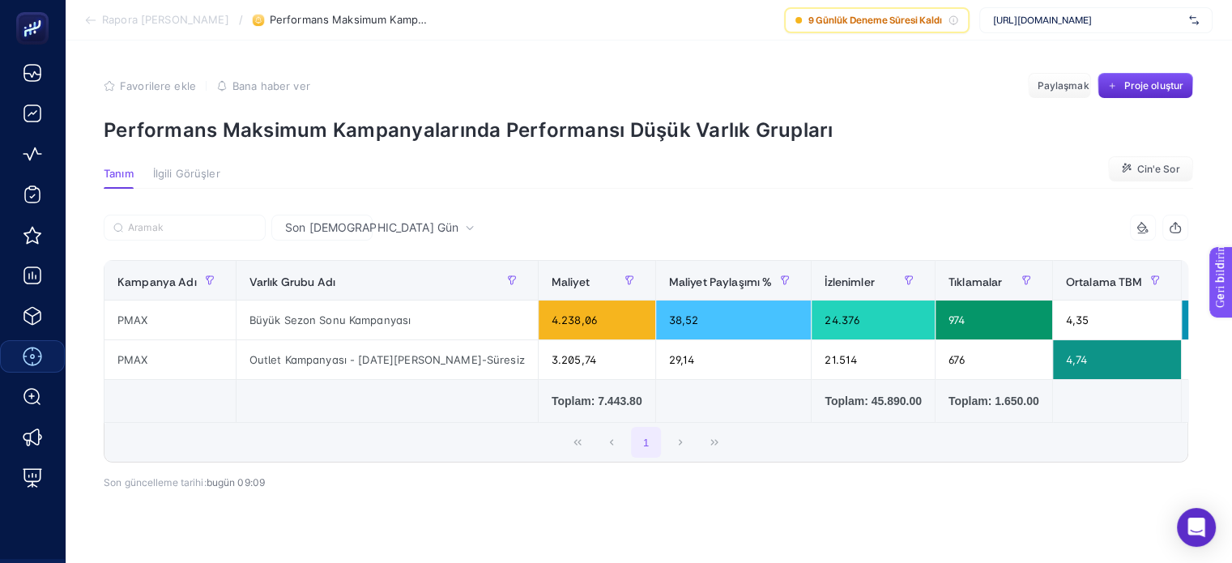
click at [210, 180] on font "İlgili Görüşler" at bounding box center [186, 173] width 67 height 13
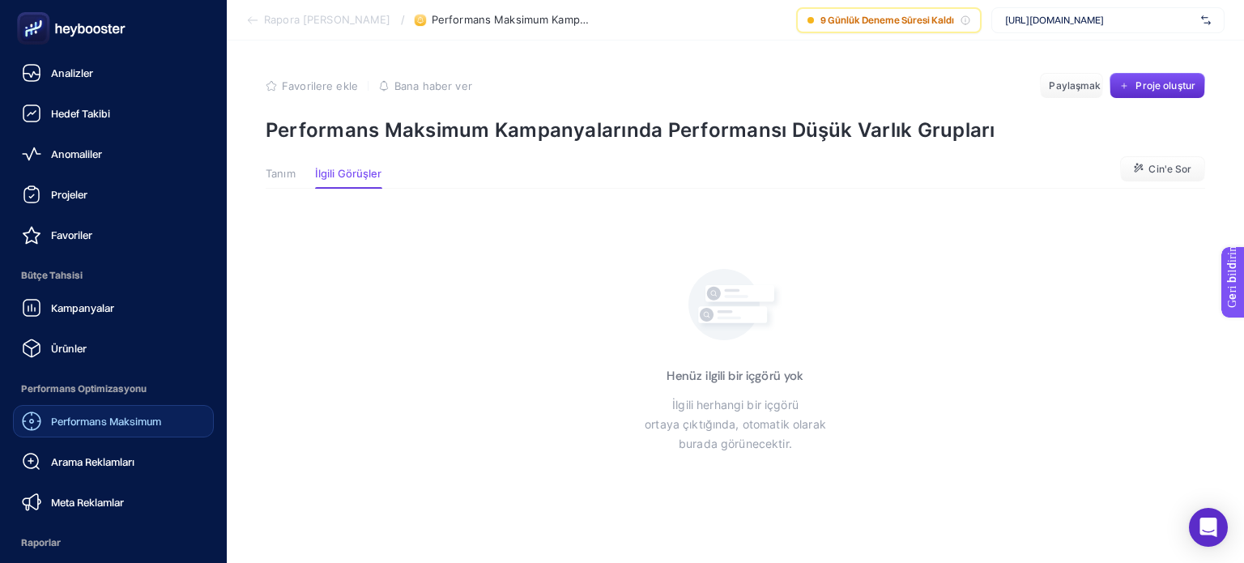
click at [130, 415] on font "Performans Maksimum" at bounding box center [106, 421] width 110 height 13
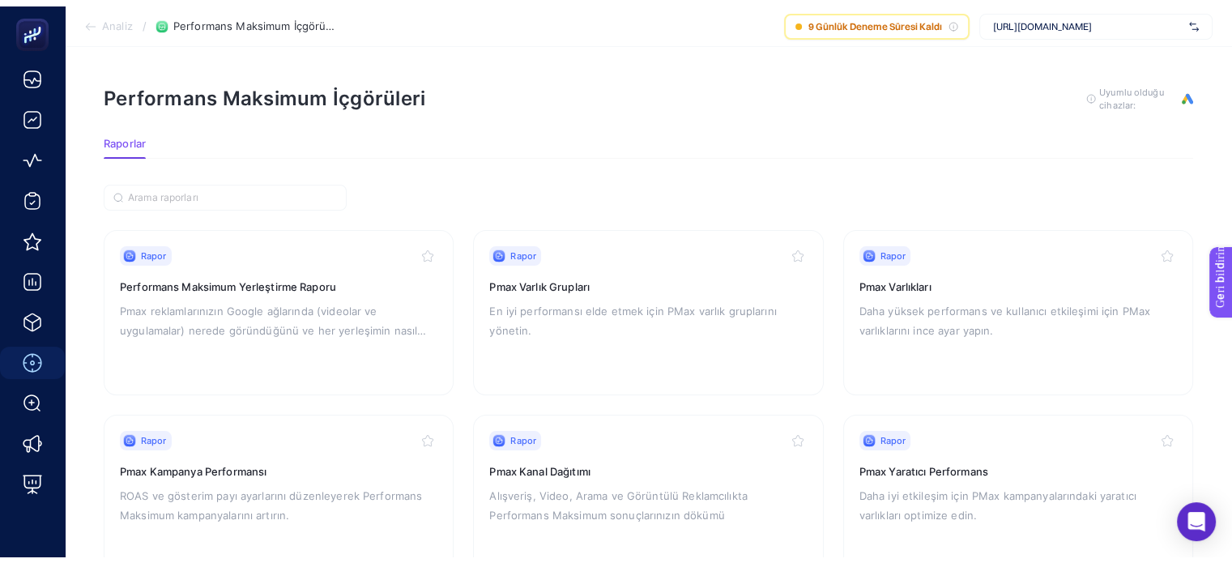
scroll to position [81, 0]
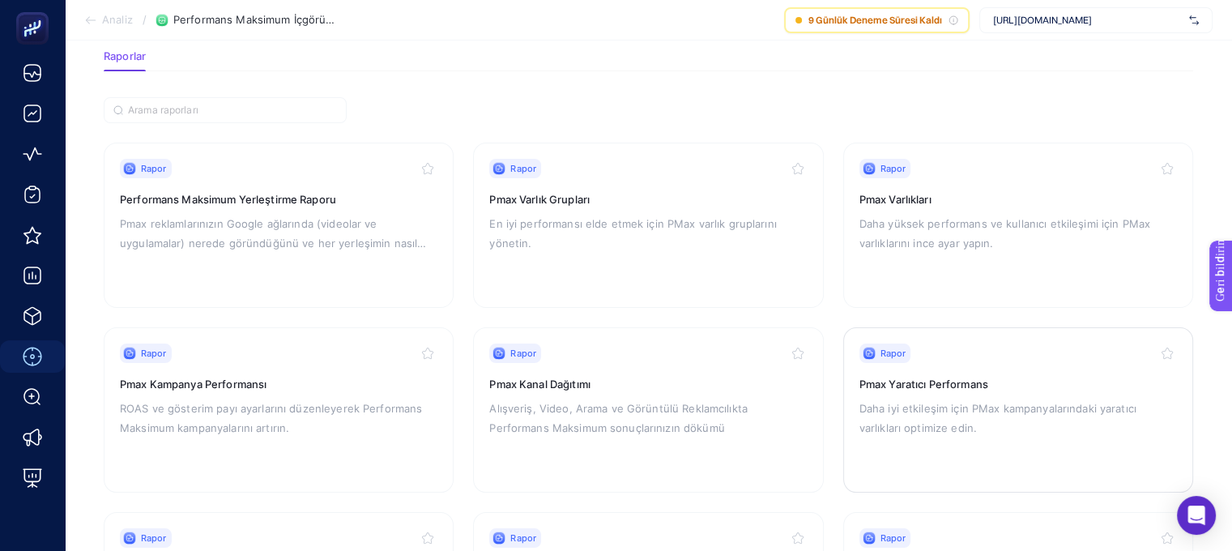
click at [1015, 382] on h3 "Pmax Yaratıcı Performans" at bounding box center [1017, 384] width 317 height 16
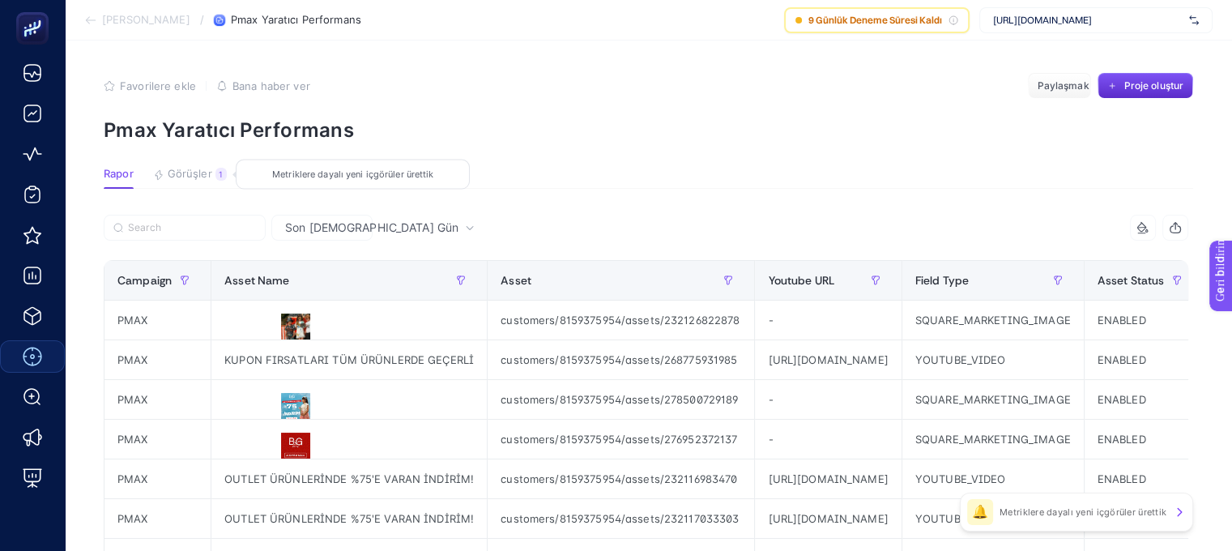
click at [202, 168] on font "Görüşler" at bounding box center [190, 173] width 45 height 13
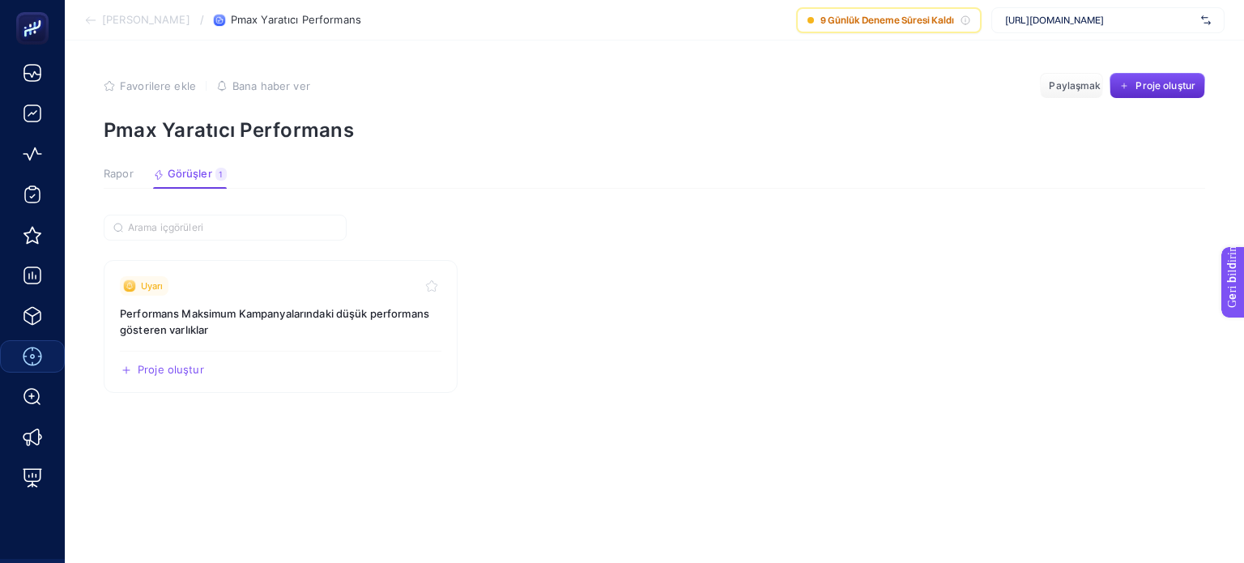
click at [153, 184] on button "Rapor" at bounding box center [190, 178] width 74 height 21
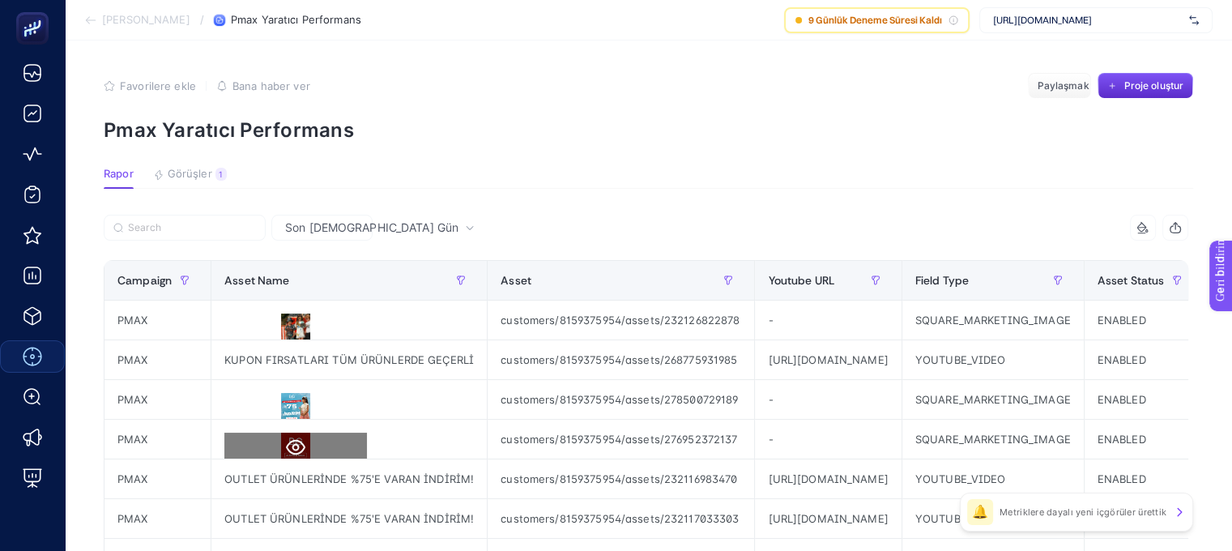
click at [294, 448] on icon at bounding box center [295, 447] width 19 height 15
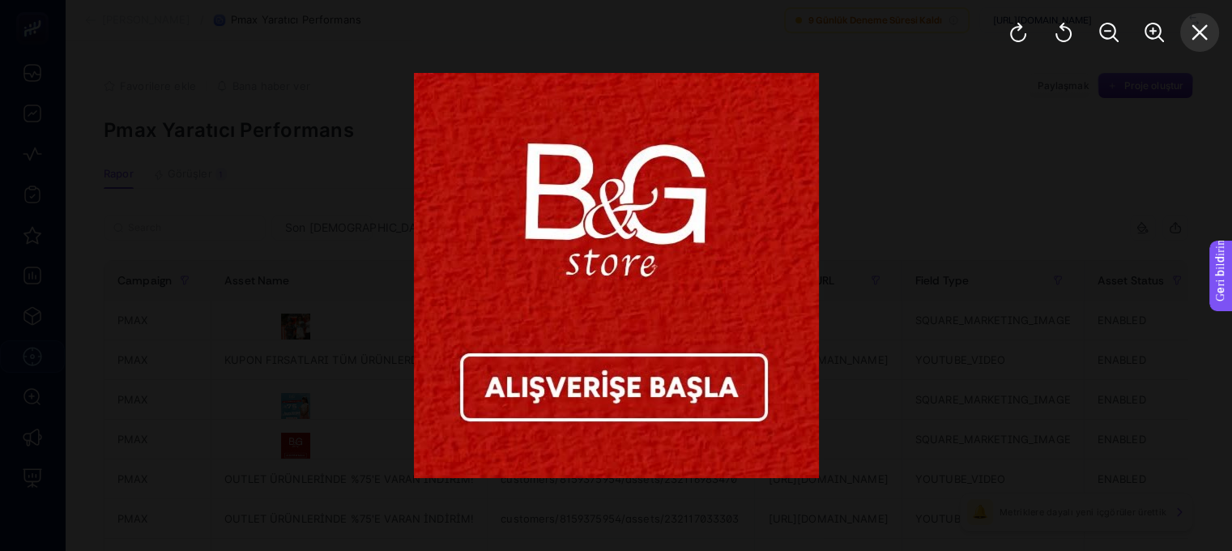
click at [1208, 36] on button "Close" at bounding box center [1199, 32] width 39 height 39
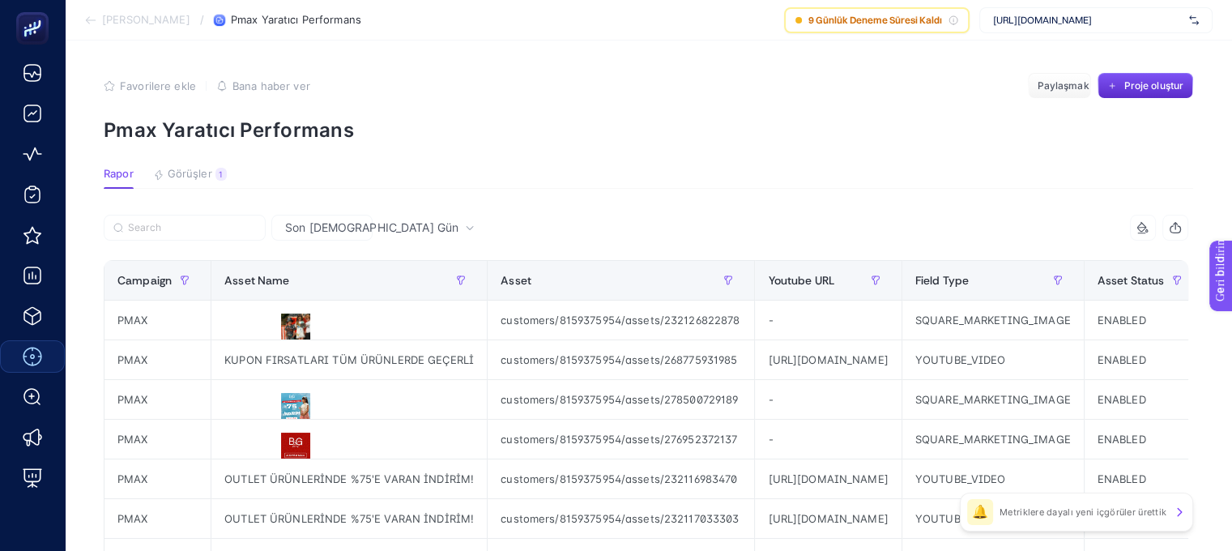
scroll to position [0, 7]
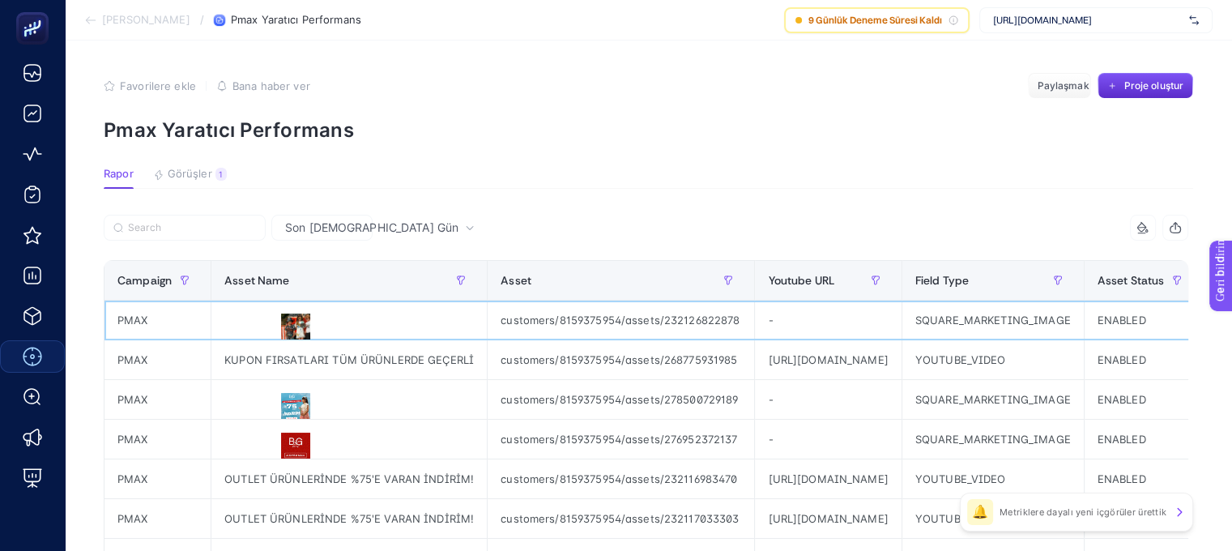
click at [592, 321] on div "customers/8159375954/assets/232126822878" at bounding box center [620, 319] width 266 height 39
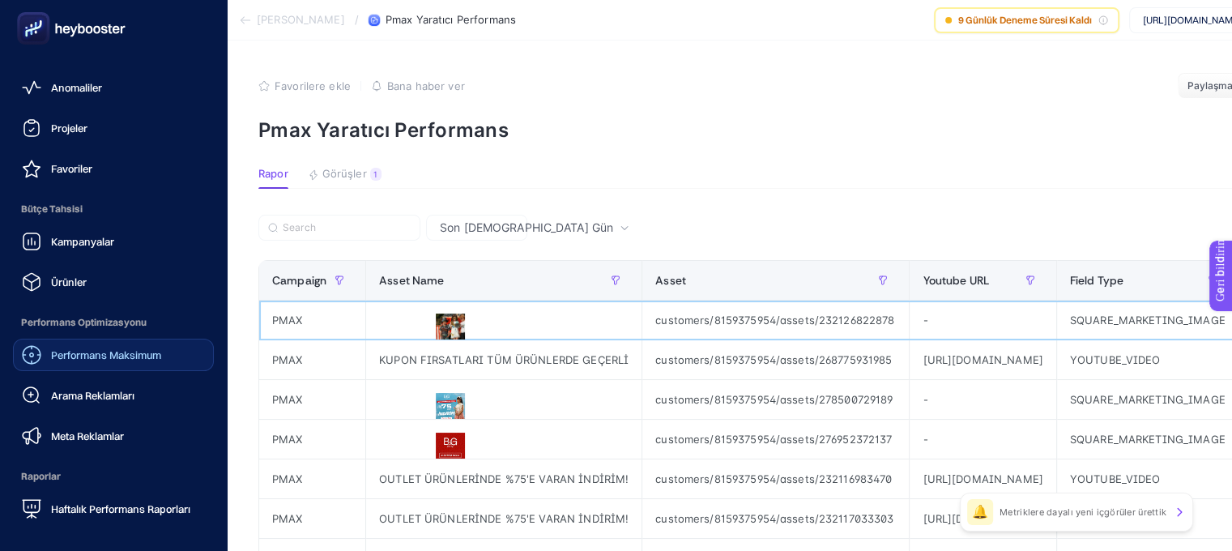
scroll to position [162, 0]
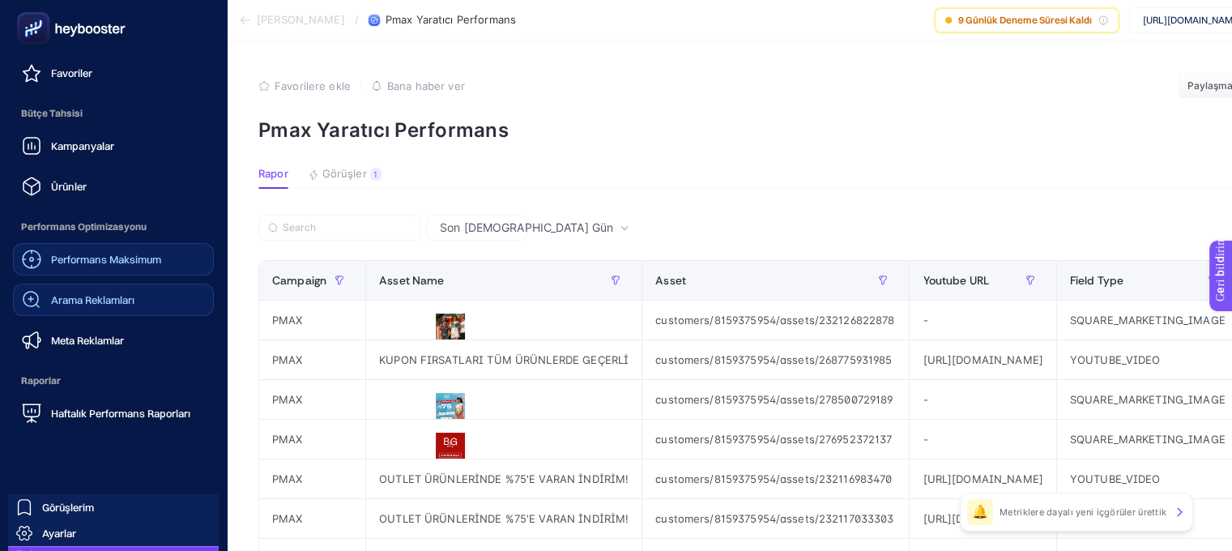
click at [100, 303] on font "Arama Reklamları" at bounding box center [92, 299] width 83 height 13
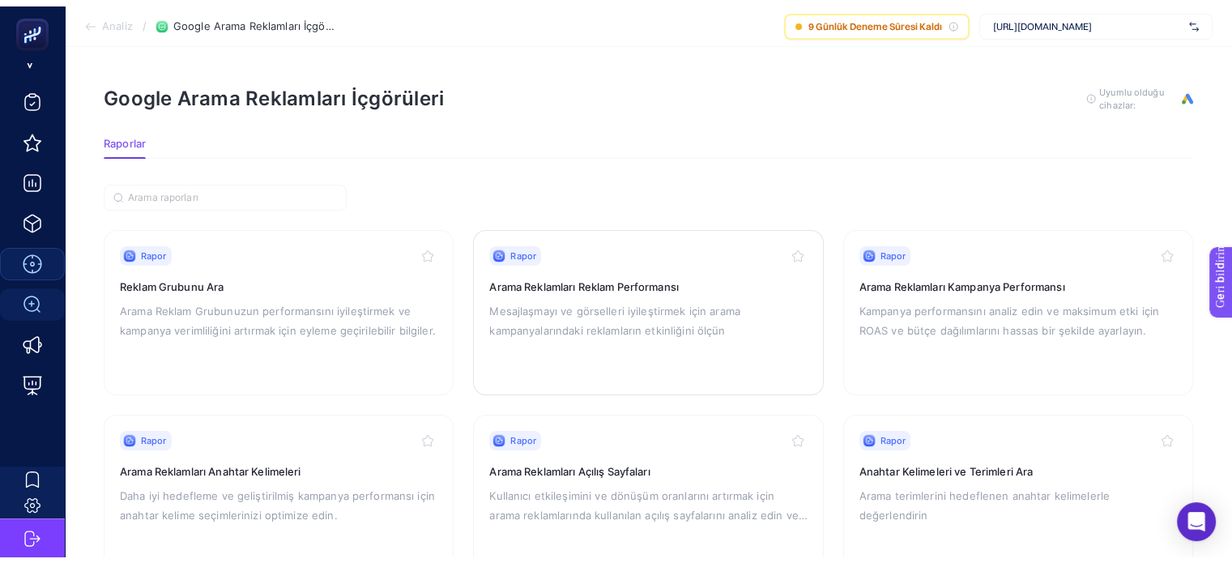
scroll to position [98, 0]
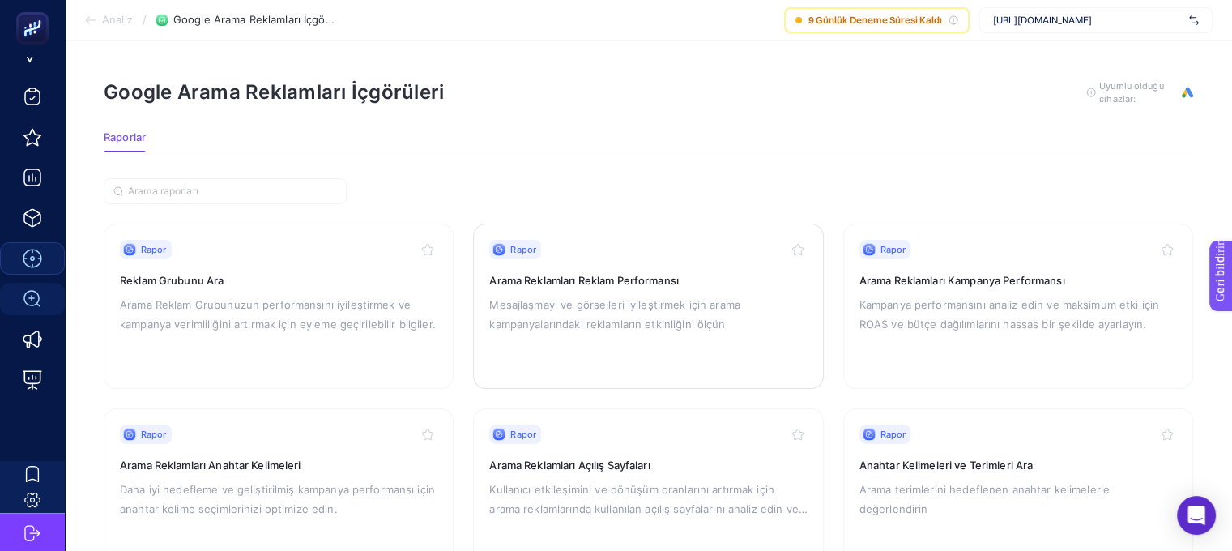
click at [619, 284] on font "Arama Reklamları Reklam Performansı" at bounding box center [583, 280] width 189 height 13
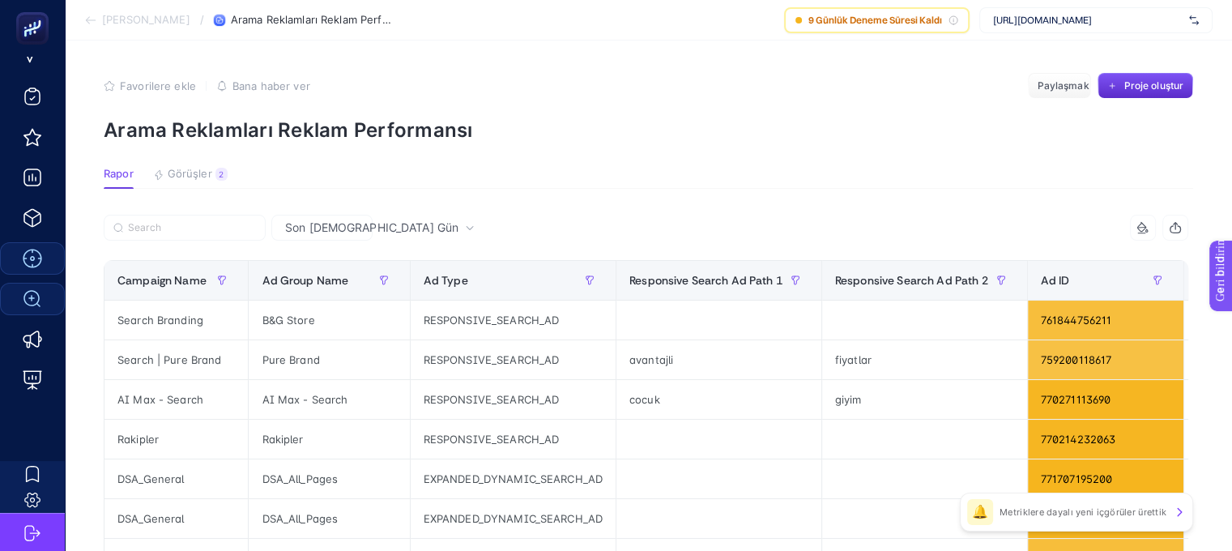
scroll to position [81, 0]
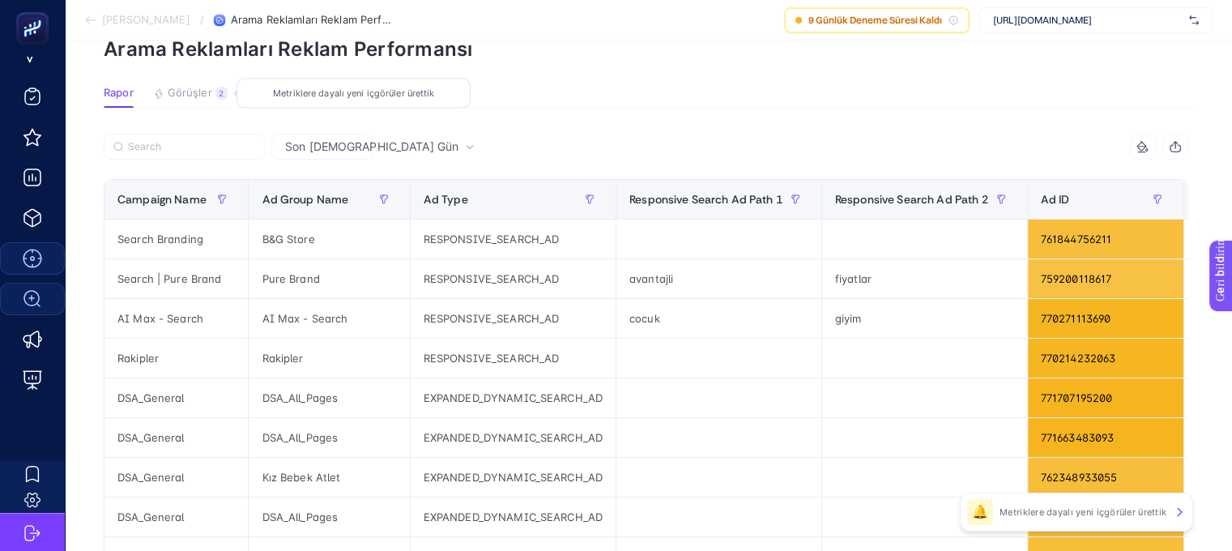
click at [219, 94] on font "2" at bounding box center [221, 93] width 5 height 10
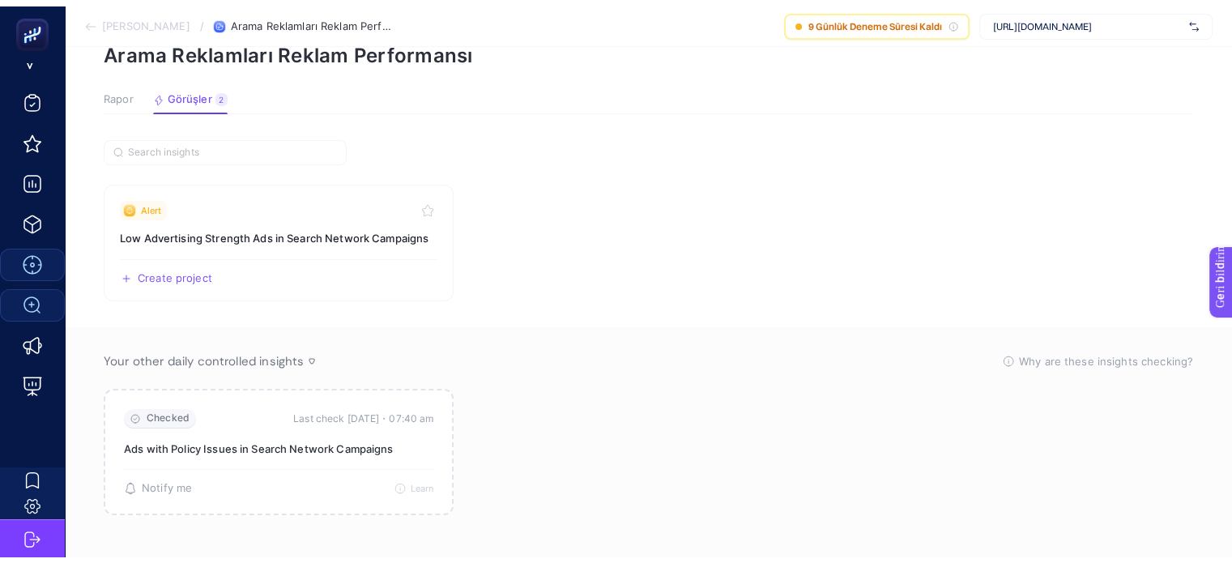
scroll to position [86, 0]
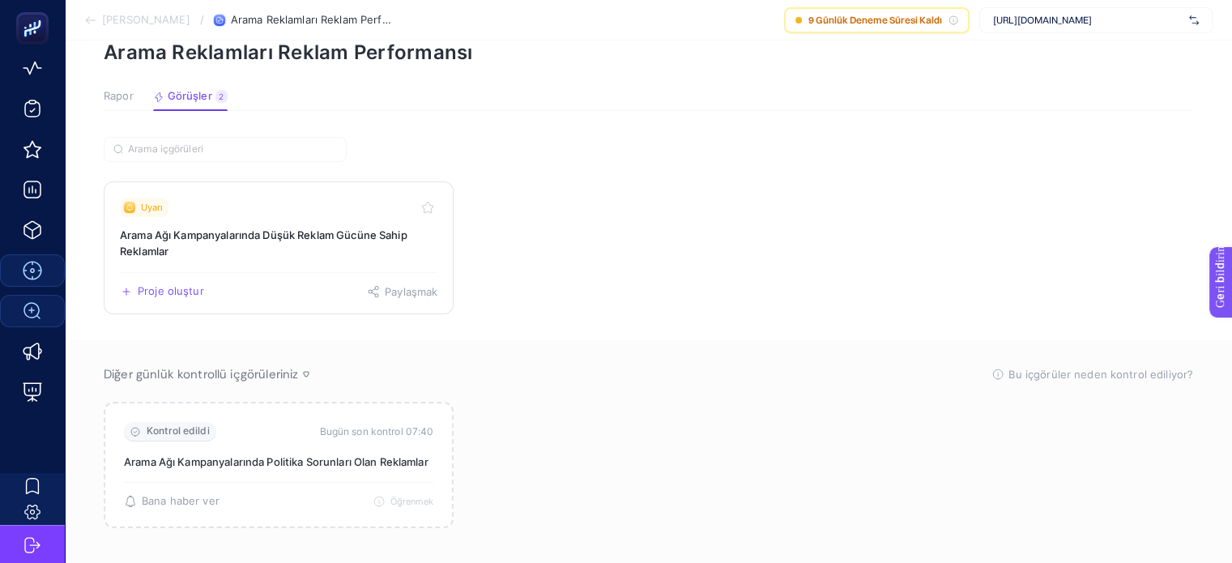
click at [266, 234] on font "Arama Ağı Kampanyalarında Düşük Reklam Gücüne Sahip Reklamlar" at bounding box center [263, 242] width 287 height 29
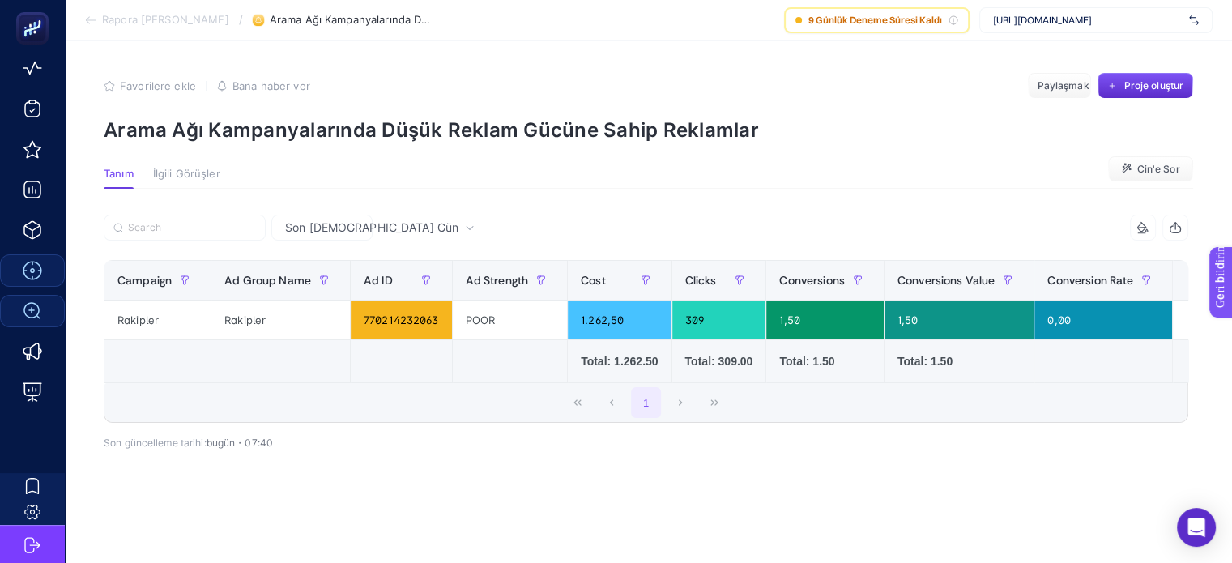
click at [196, 171] on font "İlgili Görüşler" at bounding box center [186, 173] width 67 height 13
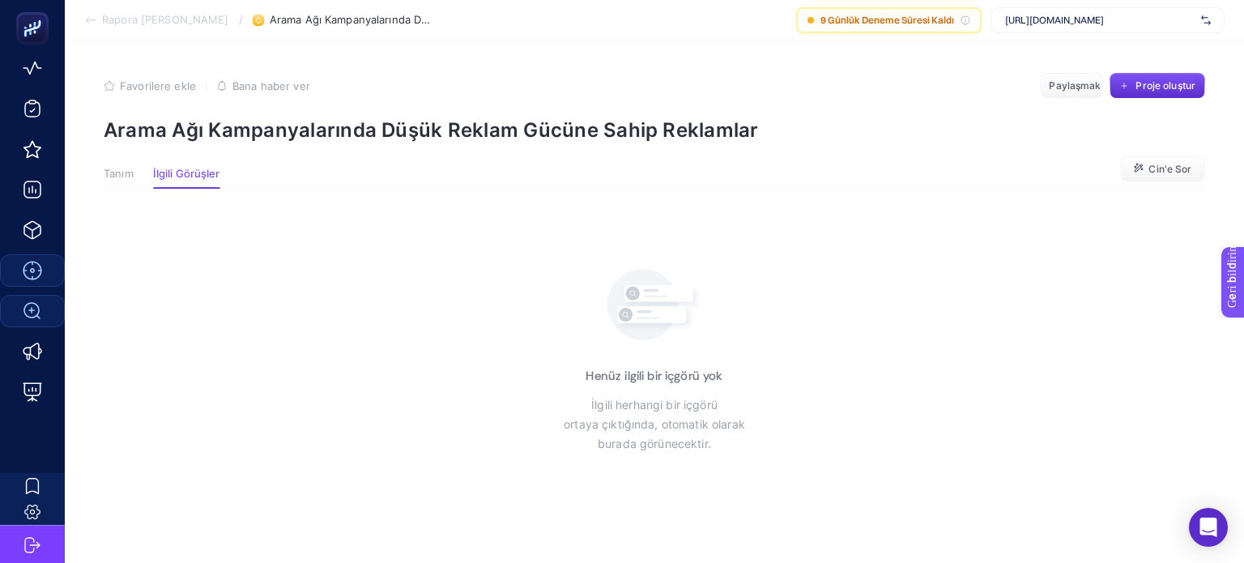
click at [118, 179] on font "Tanım" at bounding box center [119, 173] width 30 height 13
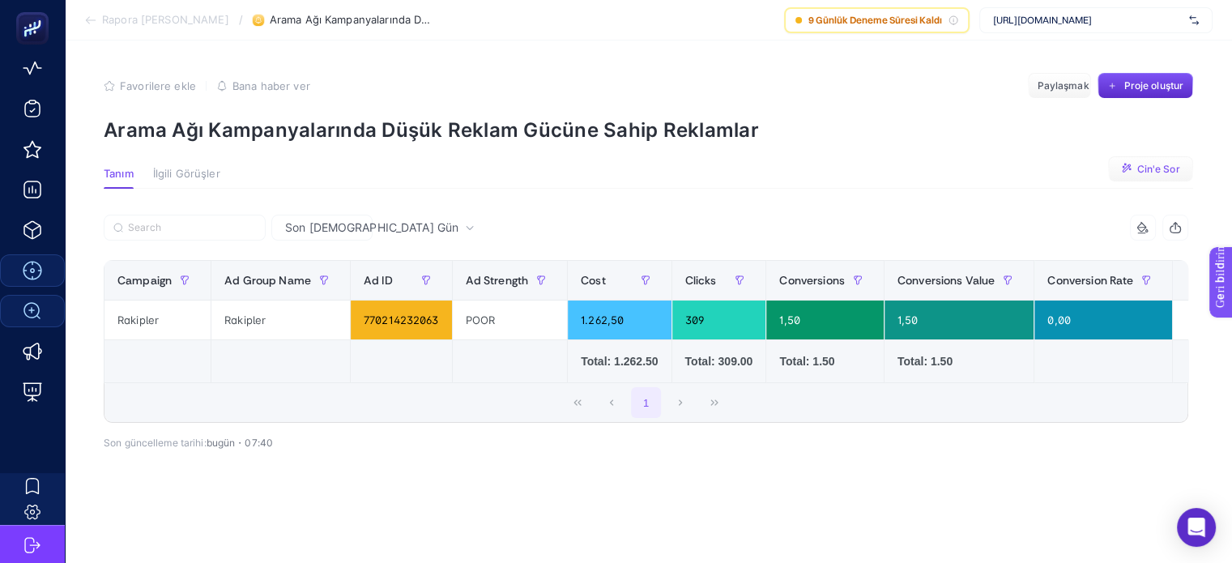
click at [1154, 167] on font "Cin'e Sor" at bounding box center [1157, 169] width 43 height 12
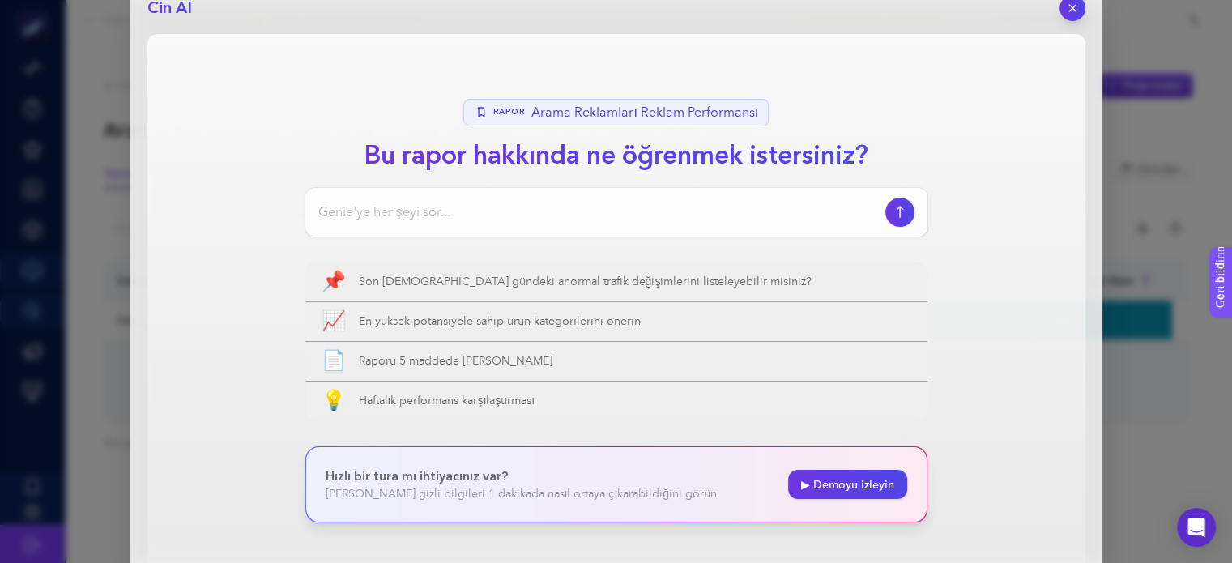
click at [466, 214] on input at bounding box center [598, 211] width 560 height 19
click at [1075, 9] on icon "button" at bounding box center [1072, 8] width 14 height 14
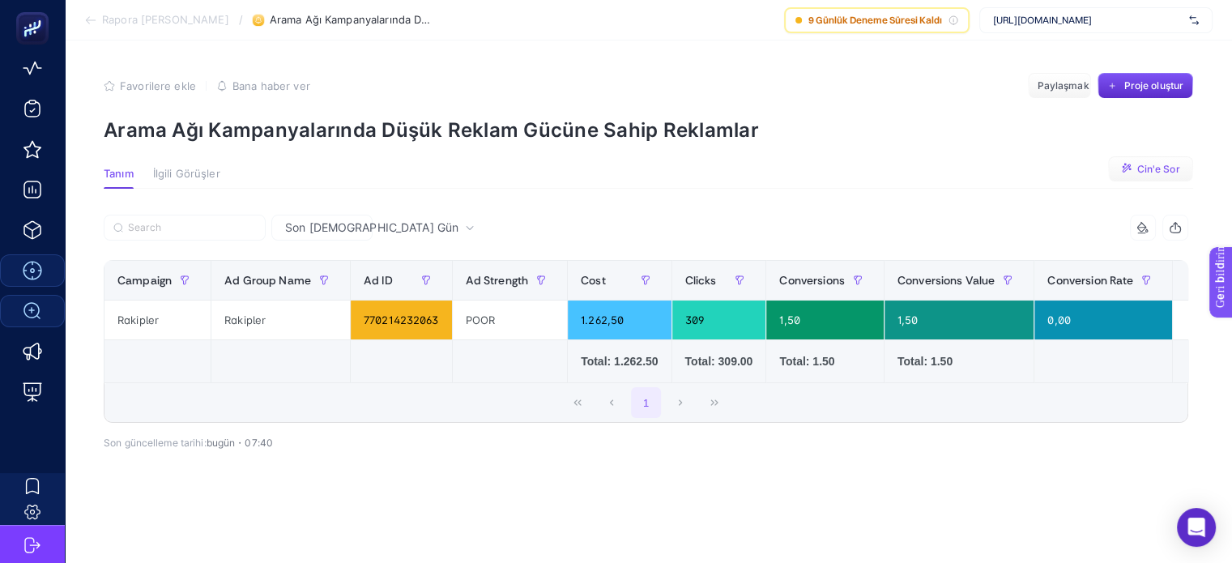
click at [1137, 166] on font "Cin'e Sor" at bounding box center [1157, 169] width 43 height 12
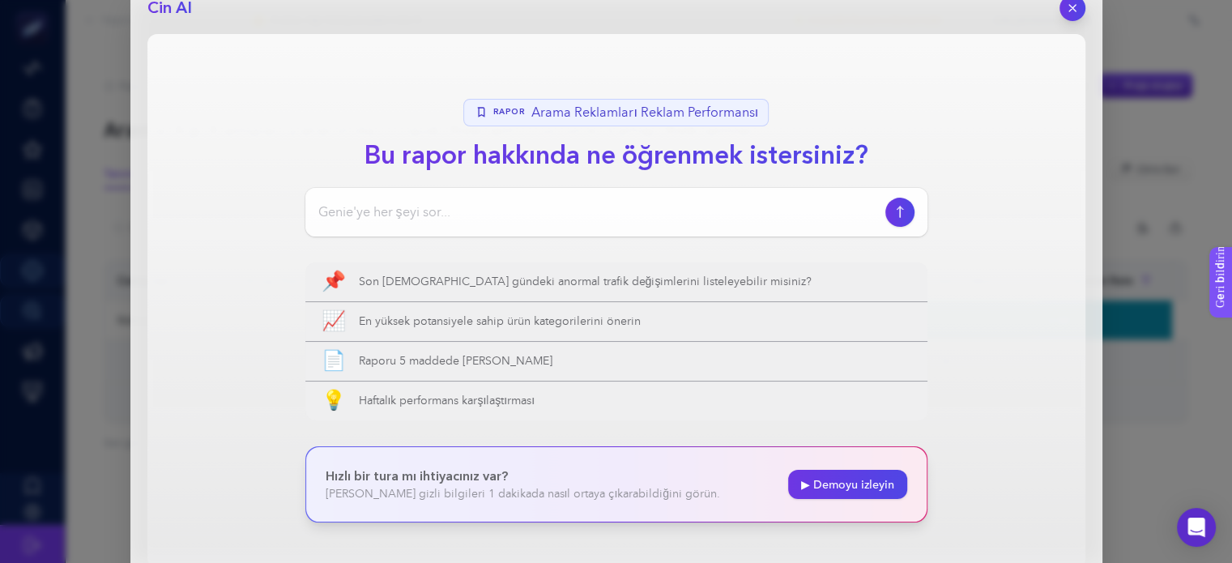
click at [418, 206] on input at bounding box center [598, 211] width 560 height 19
type input "b"
type input "bu reklamdaki problem nedir?"
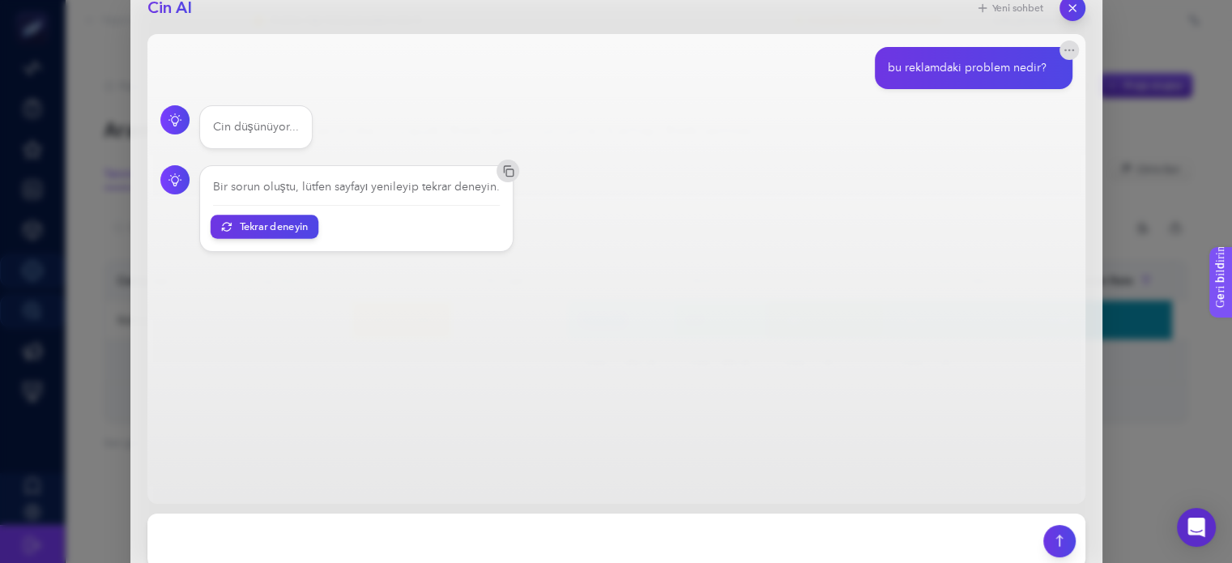
click at [282, 224] on font "Tekrar deneyin" at bounding box center [273, 226] width 69 height 12
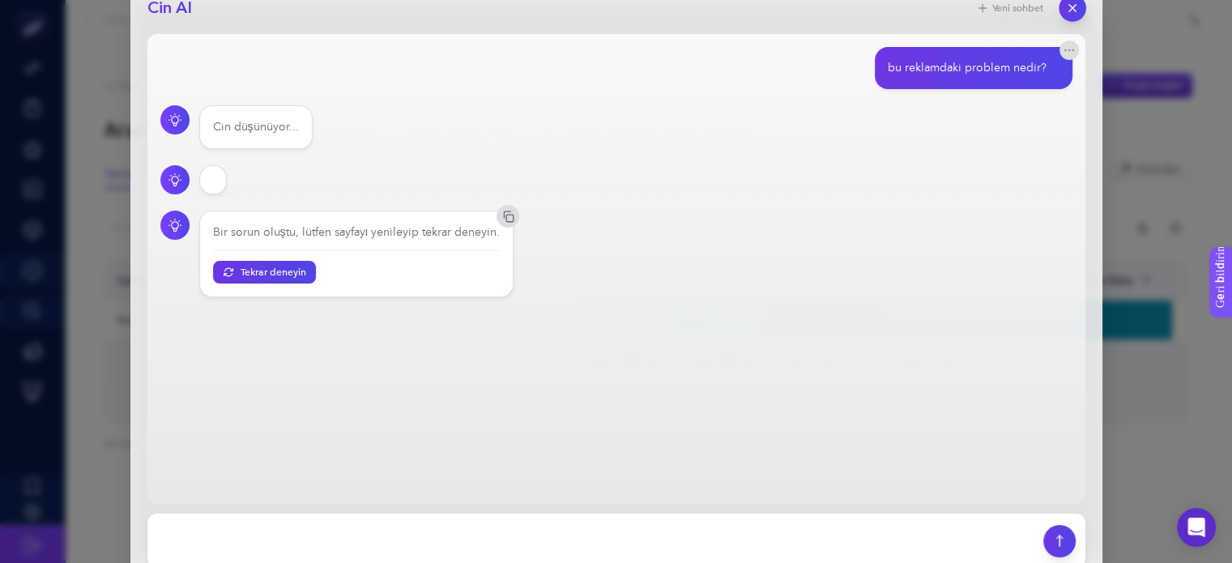
click at [1074, 15] on button "button" at bounding box center [1072, 8] width 28 height 28
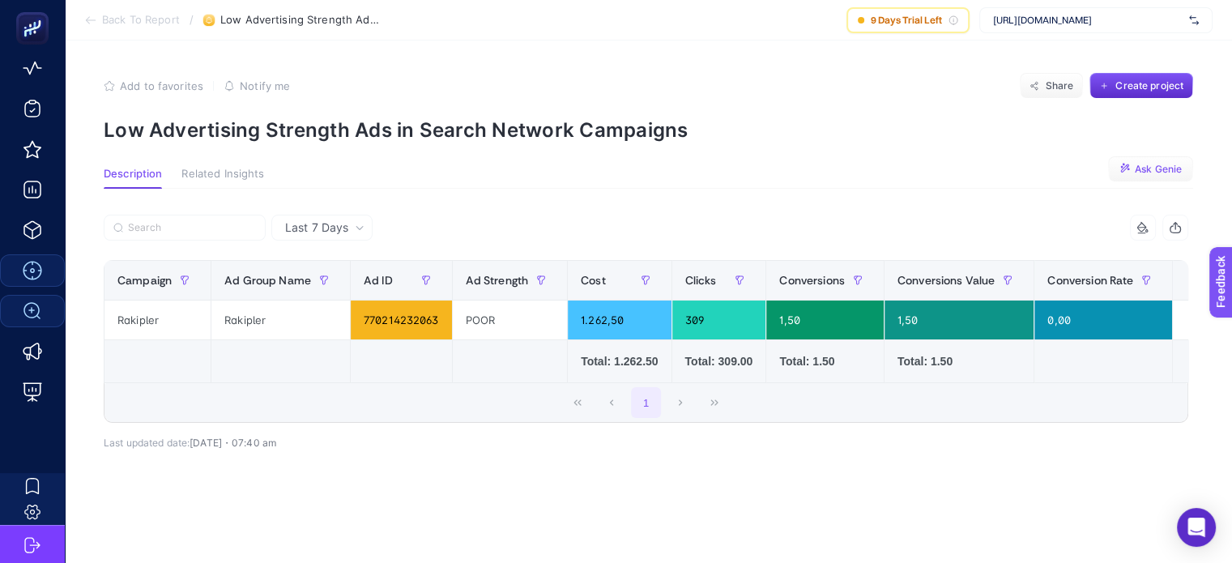
click at [1156, 170] on span "Ask Genie" at bounding box center [1157, 169] width 47 height 13
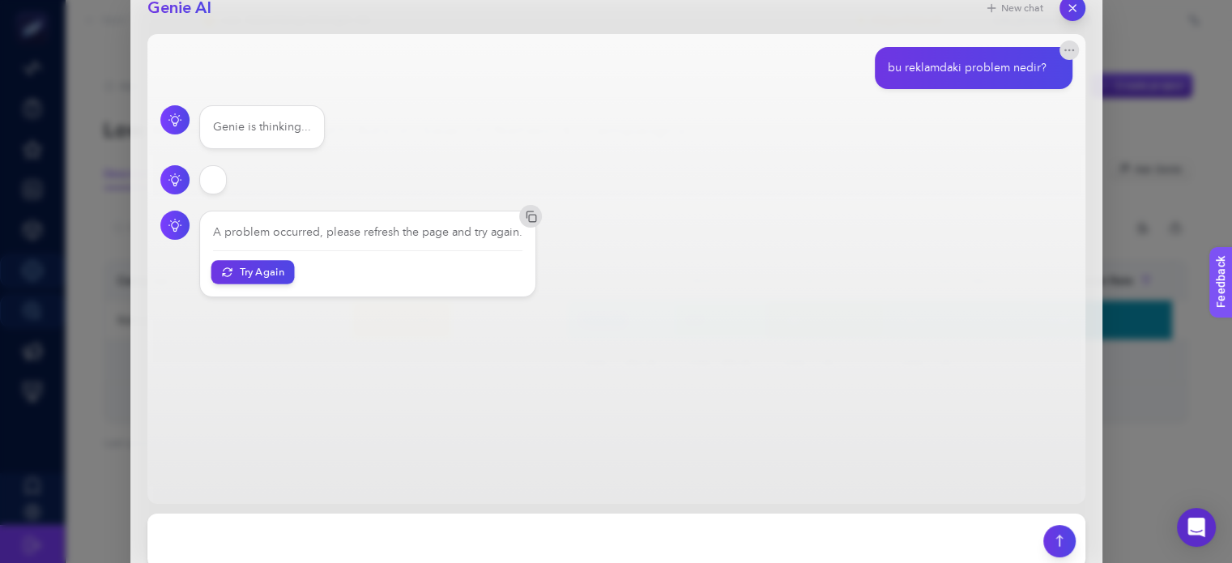
click at [240, 265] on button "Try Again" at bounding box center [252, 271] width 83 height 23
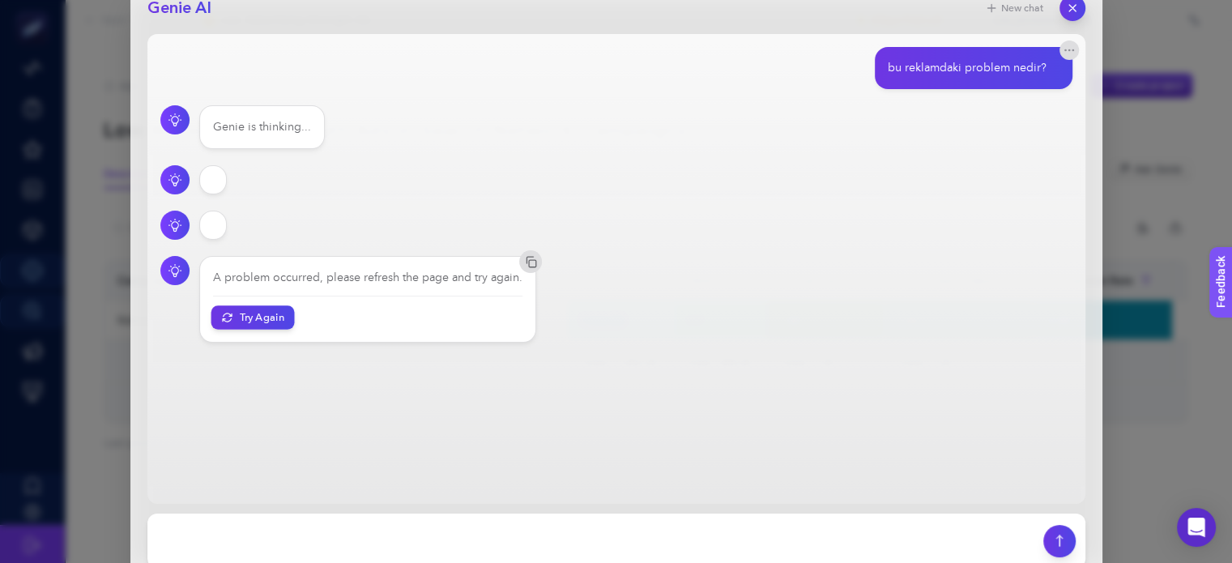
click at [269, 321] on button "Try Again" at bounding box center [252, 316] width 83 height 23
click at [1071, 10] on icon "button" at bounding box center [1072, 8] width 14 height 14
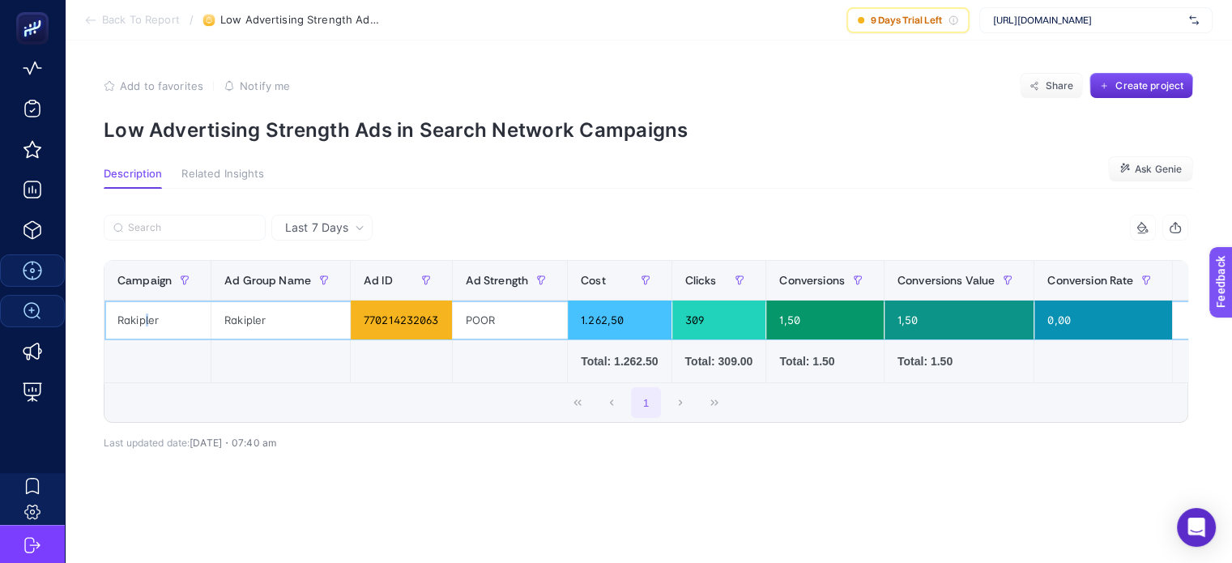
click at [147, 326] on div "Rakipler" at bounding box center [157, 319] width 106 height 39
click at [1160, 173] on span "Ask Genie" at bounding box center [1157, 169] width 47 height 13
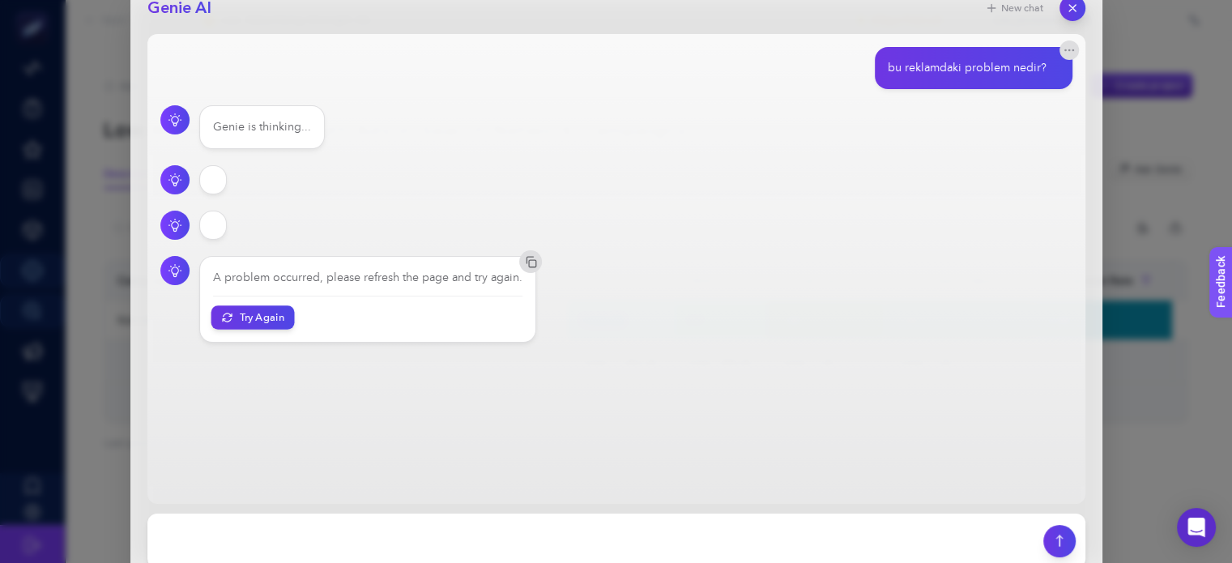
click at [265, 313] on button "Try Again" at bounding box center [252, 316] width 83 height 23
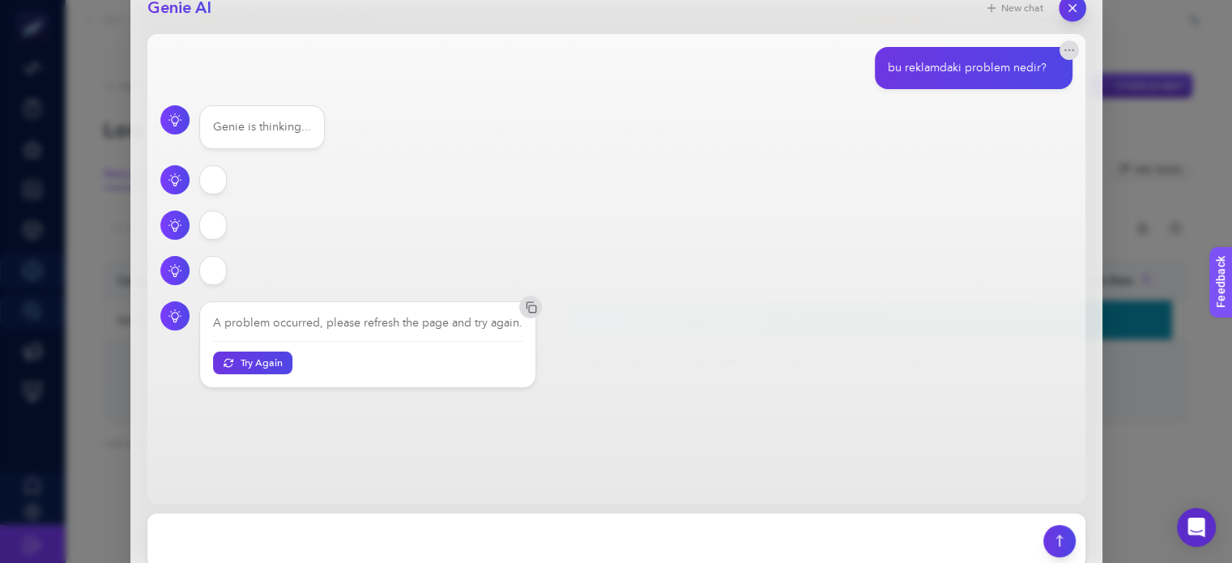
click at [1065, 9] on icon "button" at bounding box center [1072, 8] width 14 height 14
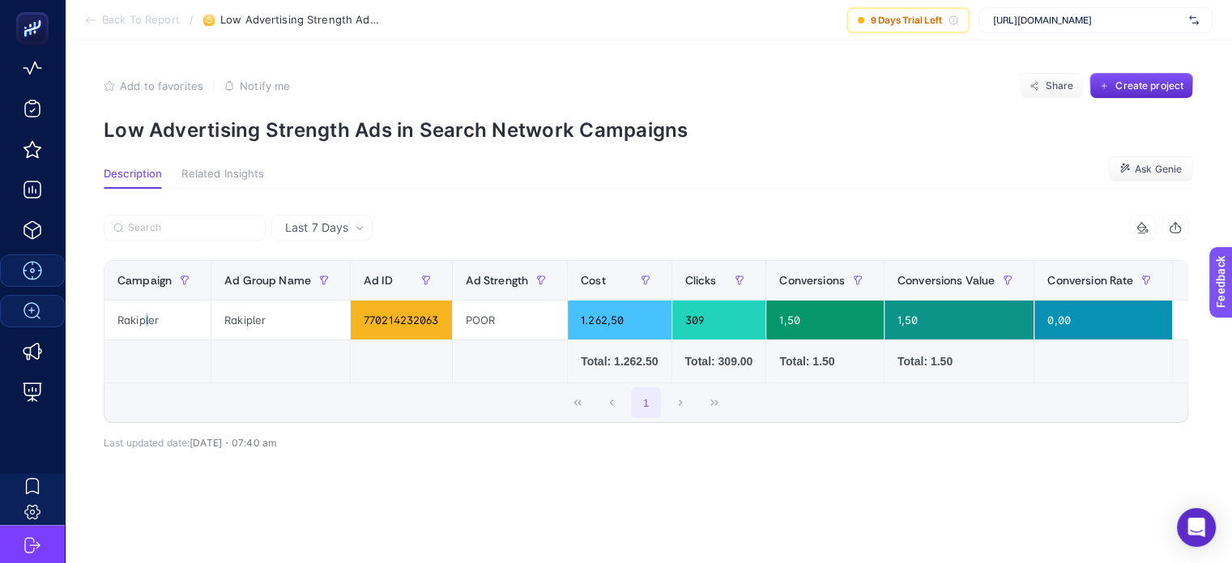
click at [196, 168] on span "Related Insights" at bounding box center [222, 174] width 83 height 13
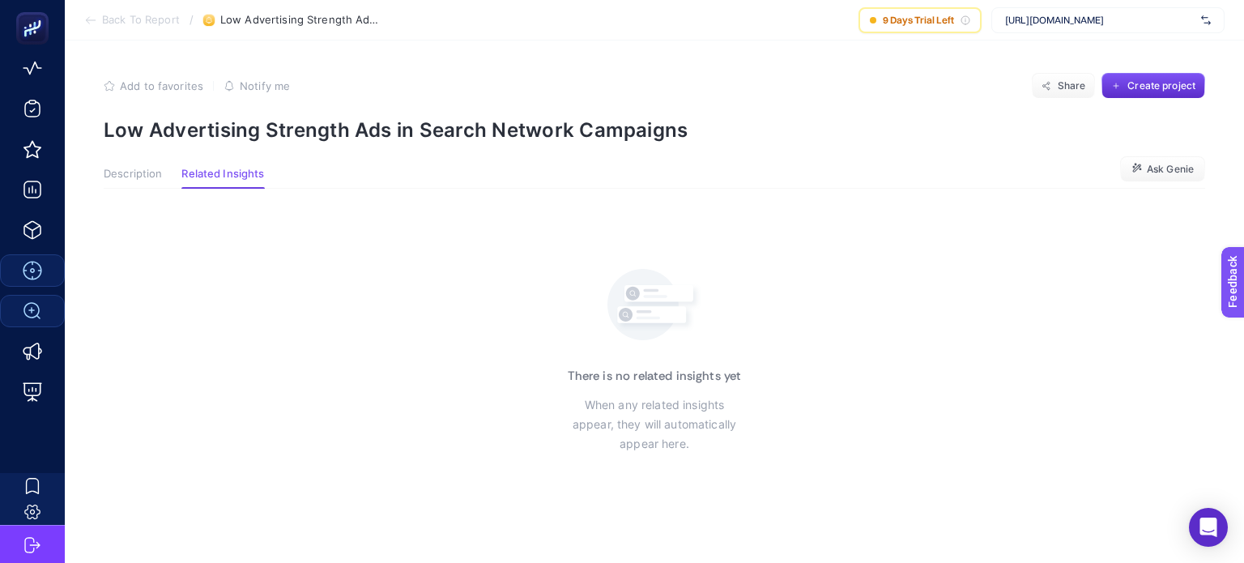
click at [130, 184] on button "Description" at bounding box center [133, 178] width 58 height 21
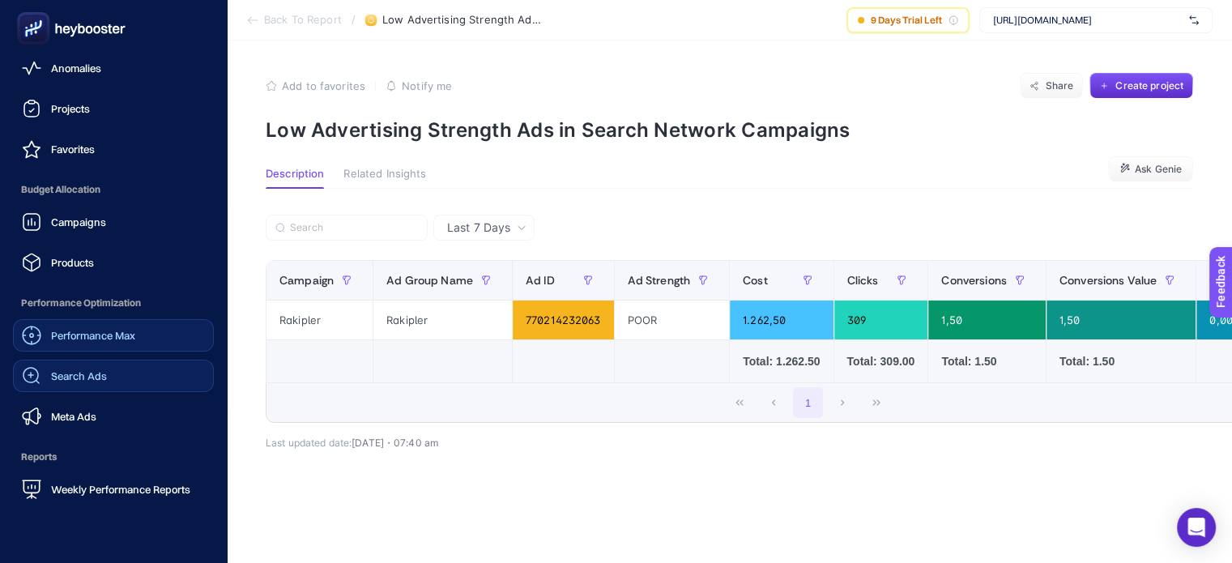
click at [89, 342] on div "Performance Max" at bounding box center [78, 334] width 113 height 19
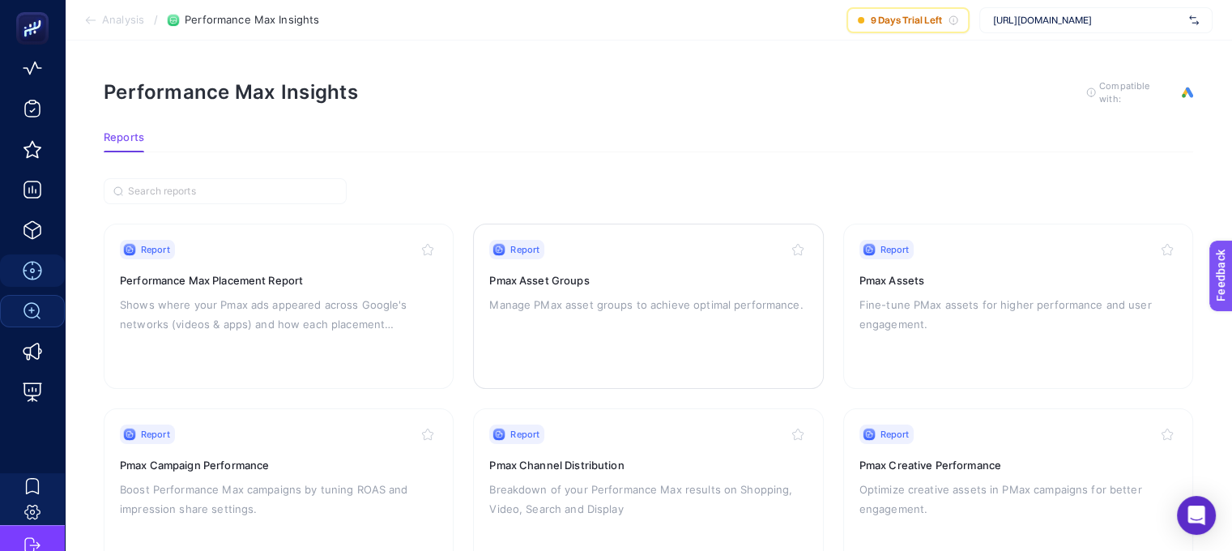
click at [663, 295] on p "Manage PMax asset groups to achieve optimal performance." at bounding box center [647, 304] width 317 height 19
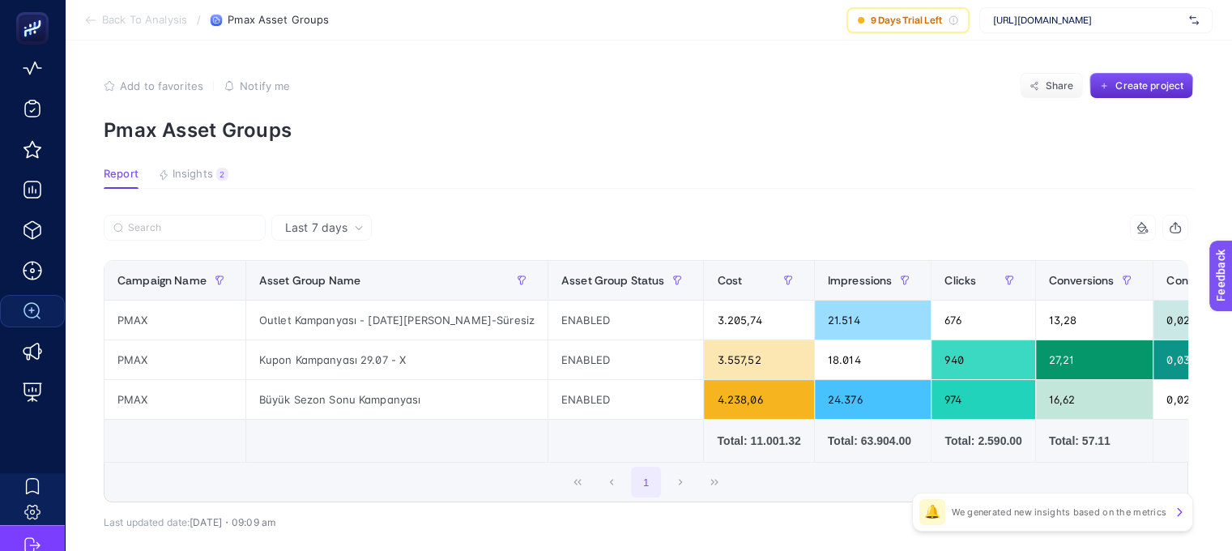
click at [1134, 169] on section "Report Insights 2 We generated new insights based on the metrics" at bounding box center [648, 178] width 1089 height 21
click at [187, 177] on span "Insights" at bounding box center [192, 174] width 40 height 13
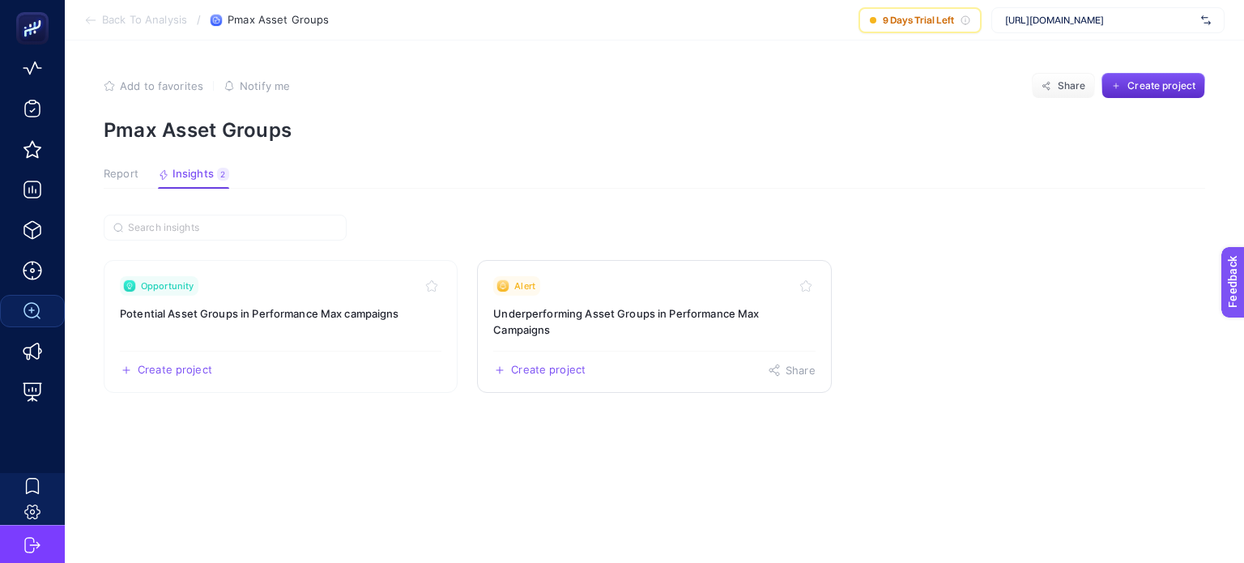
click at [651, 318] on h3 "Underperforming Asset Groups in Performance Max Campaigns" at bounding box center [653, 321] width 321 height 32
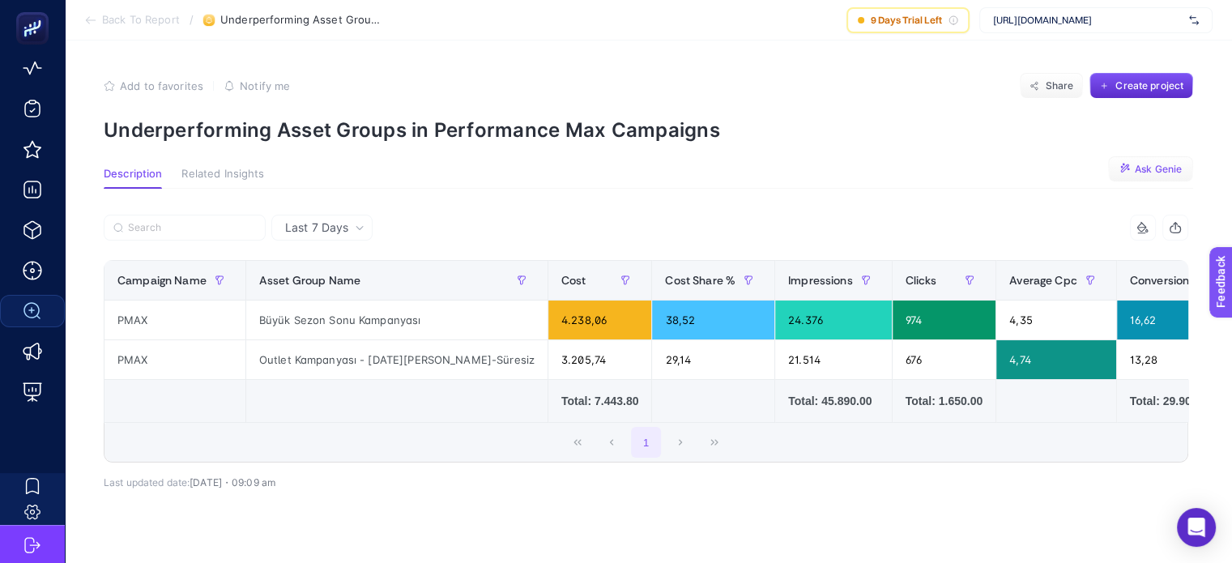
click at [1162, 173] on span "Ask Genie" at bounding box center [1157, 169] width 47 height 13
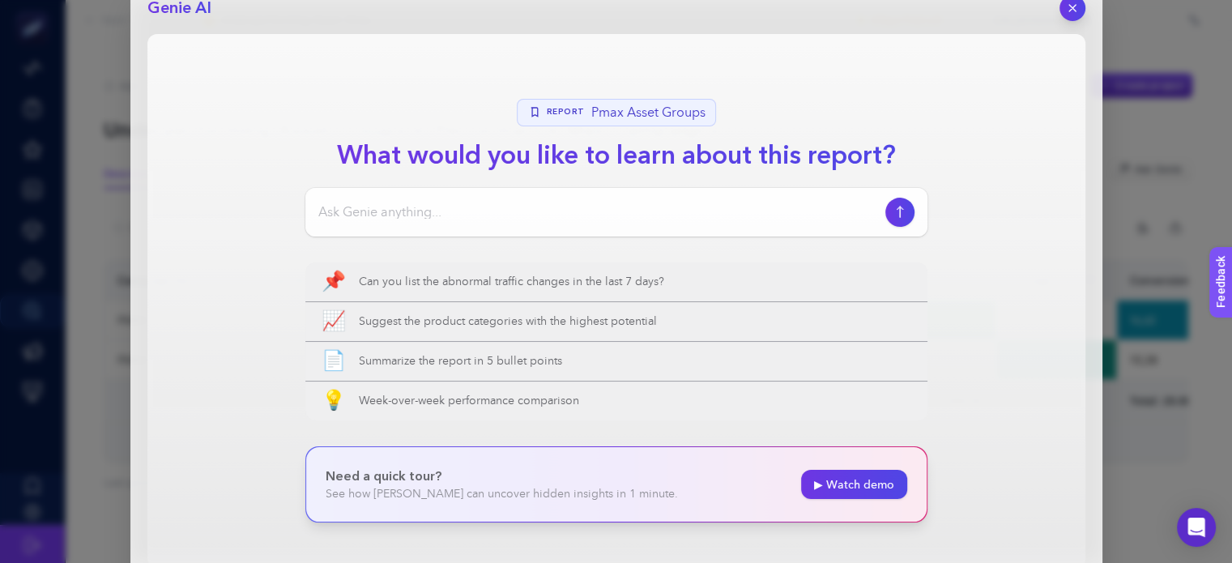
click at [504, 222] on div at bounding box center [616, 212] width 622 height 49
click at [515, 215] on input at bounding box center [598, 211] width 560 height 19
type input "bu konuda ne öneriyorsun"
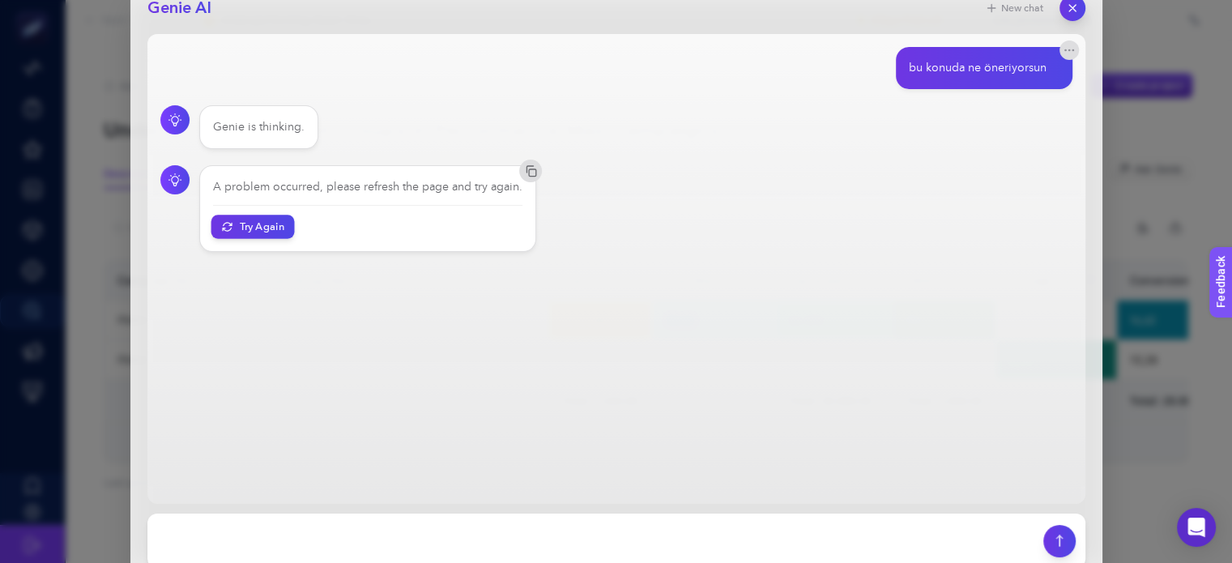
click at [234, 225] on button "Try Again" at bounding box center [252, 226] width 83 height 23
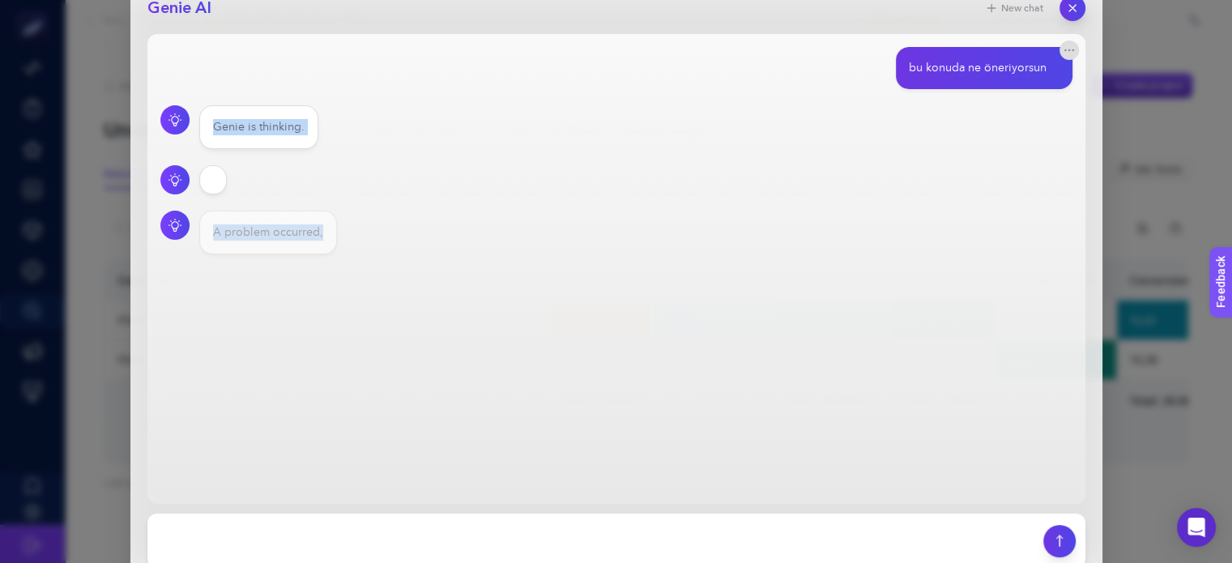
drag, startPoint x: 517, startPoint y: 187, endPoint x: 134, endPoint y: 138, distance: 386.1
click at [134, 138] on div "Genie AI New chat bu konuda ne öneriyorsun Genie is thinking. A problem occurre…" at bounding box center [616, 281] width 972 height 607
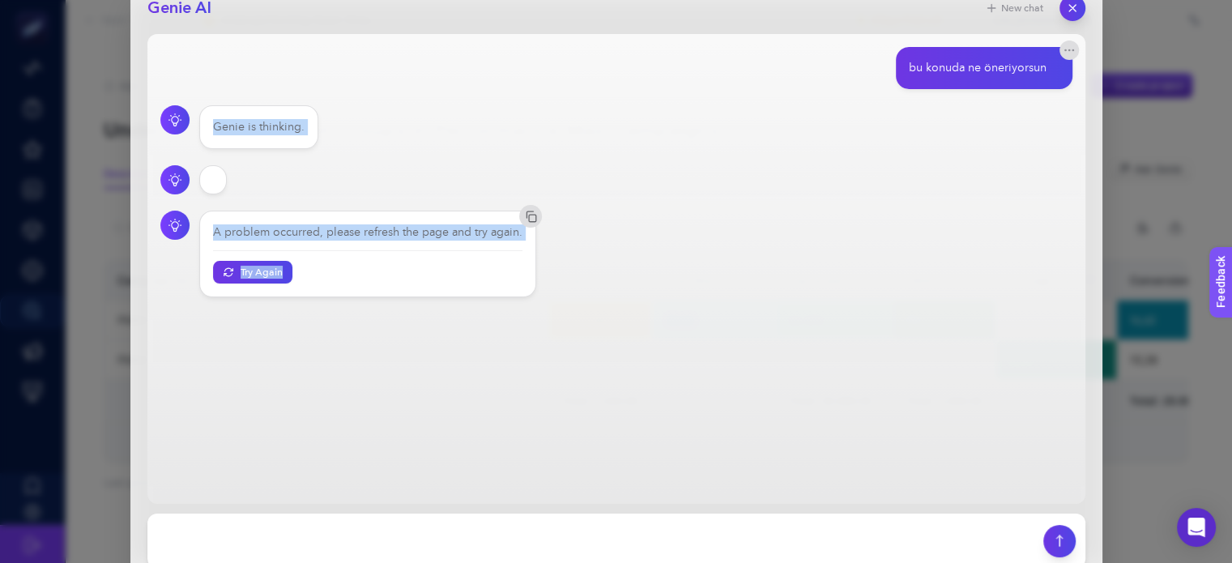
copy section "Genie is thinking."
click at [1070, 9] on icon "button" at bounding box center [1071, 7] width 6 height 6
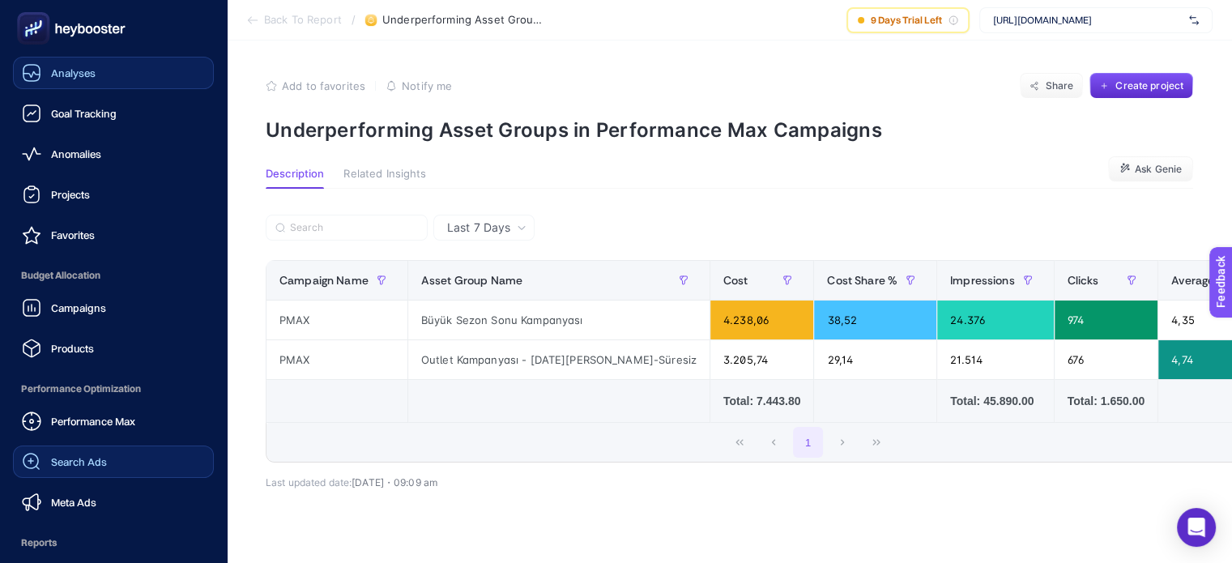
click at [81, 69] on span "Analyses" at bounding box center [73, 72] width 45 height 13
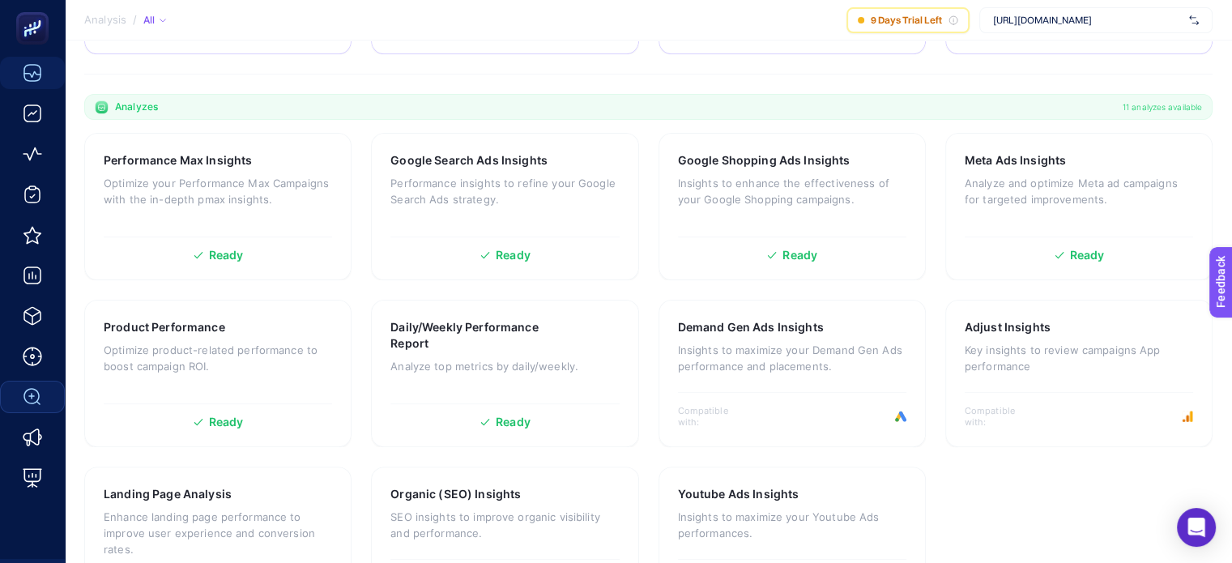
scroll to position [515, 0]
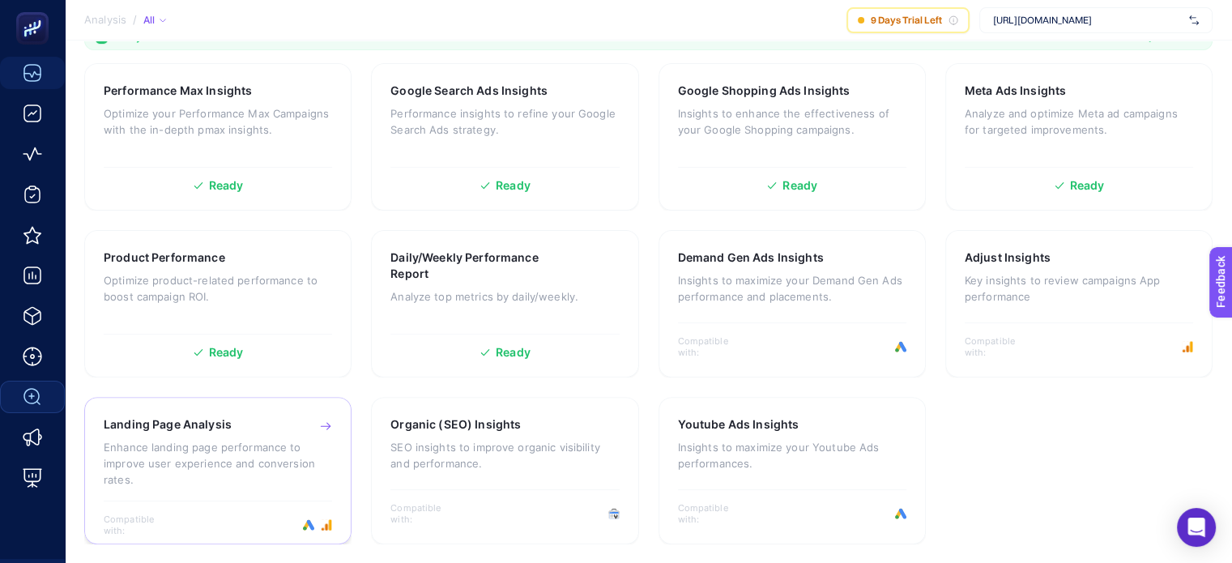
click at [240, 439] on p "Enhance landing page performance to improve user experience and conversion rate…" at bounding box center [218, 463] width 228 height 49
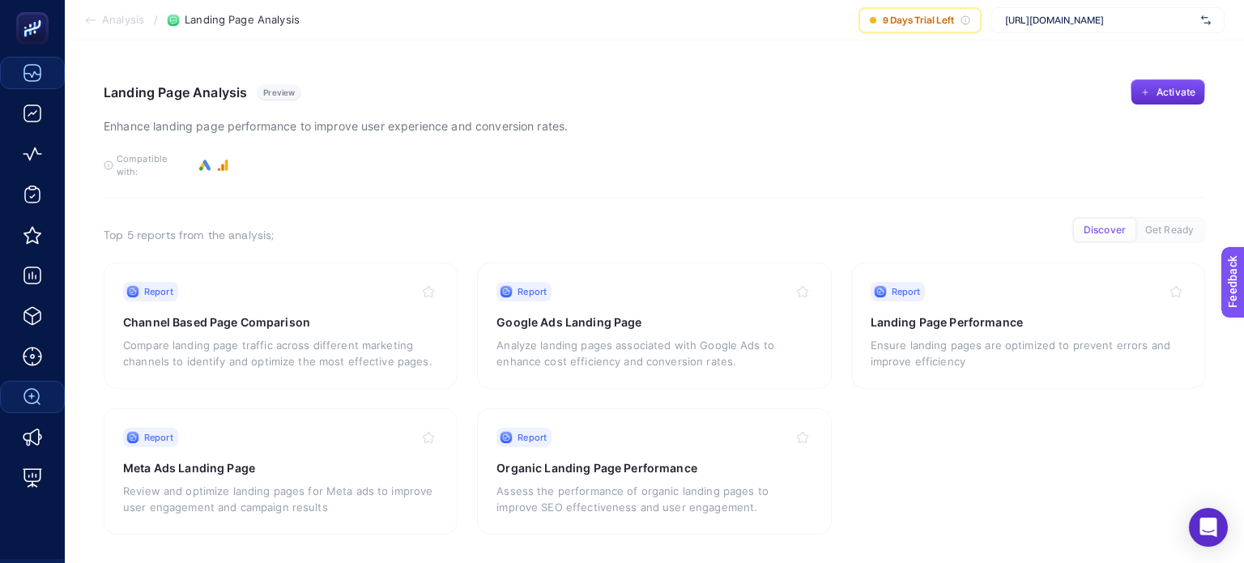
click at [122, 23] on span "Analysis" at bounding box center [123, 20] width 42 height 13
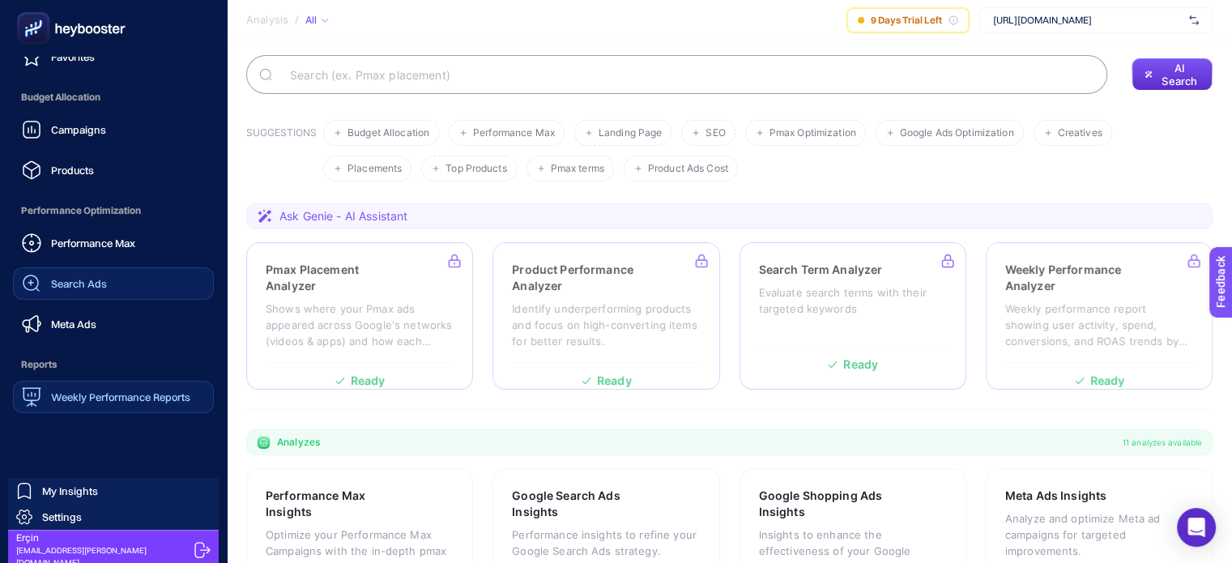
scroll to position [183, 0]
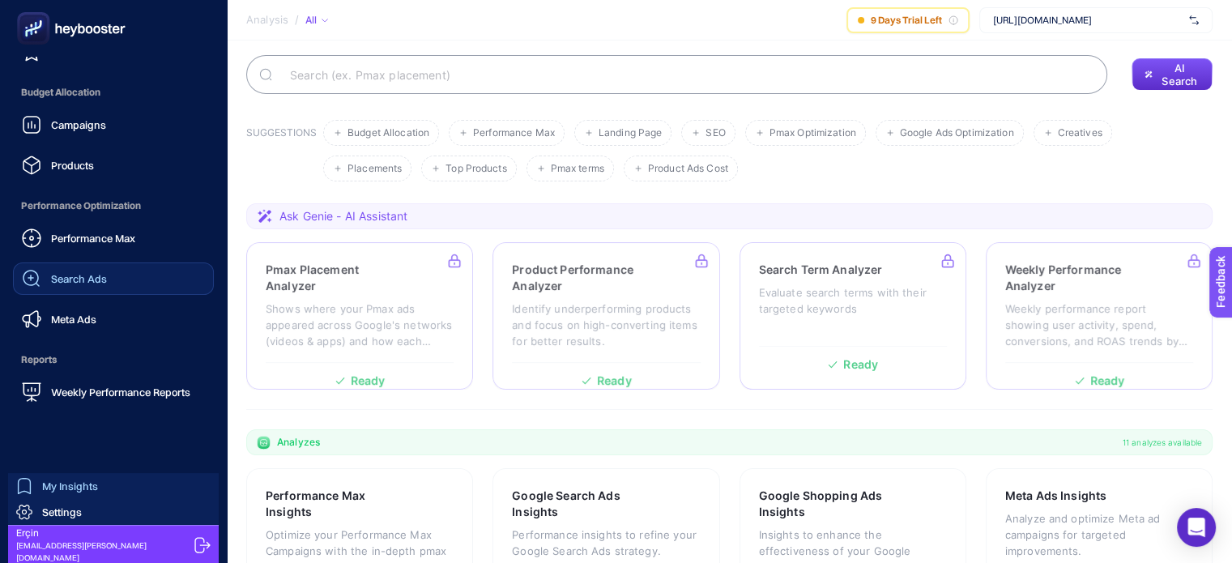
click at [91, 485] on span "My Insights" at bounding box center [70, 485] width 56 height 13
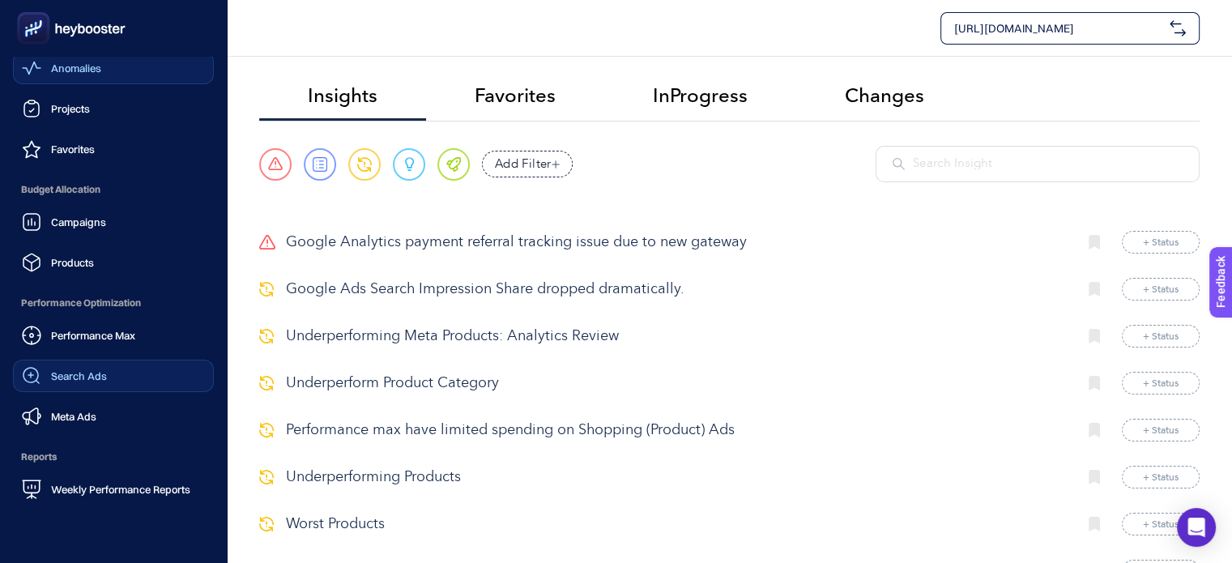
click at [81, 68] on span "Anomalies" at bounding box center [76, 68] width 50 height 13
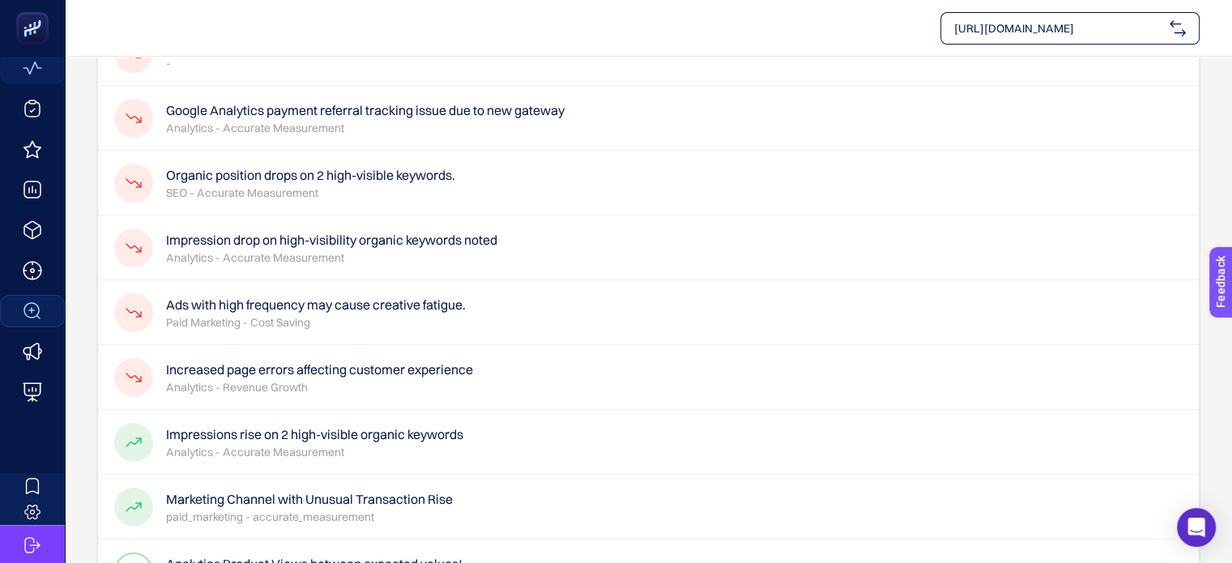
scroll to position [81, 0]
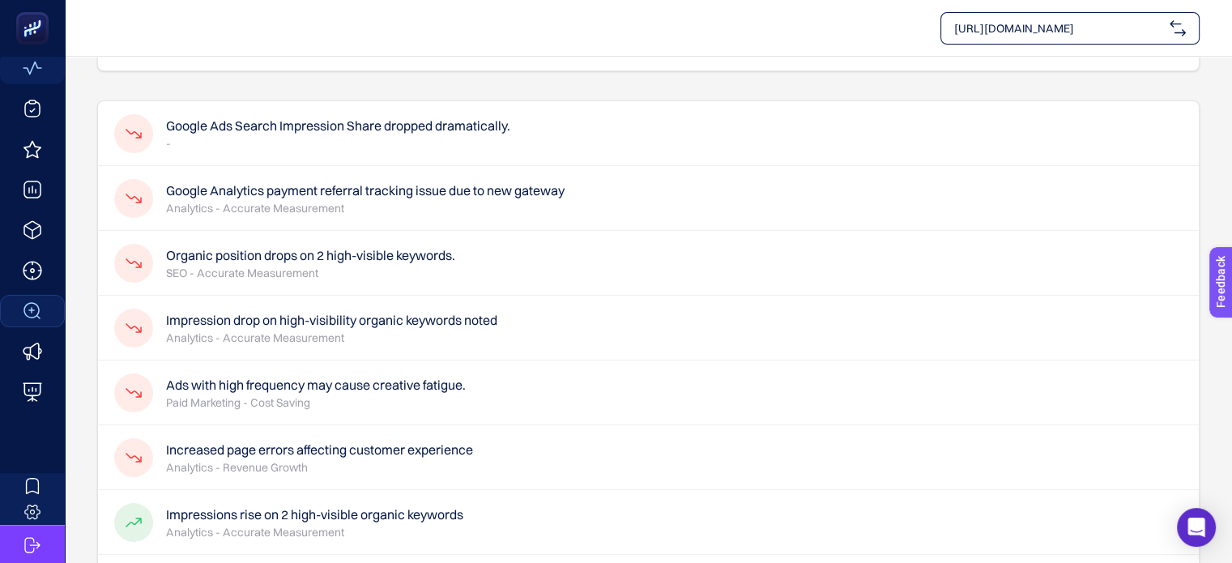
click at [359, 192] on h4 "Google Analytics payment referral tracking issue due to new gateway" at bounding box center [365, 190] width 398 height 19
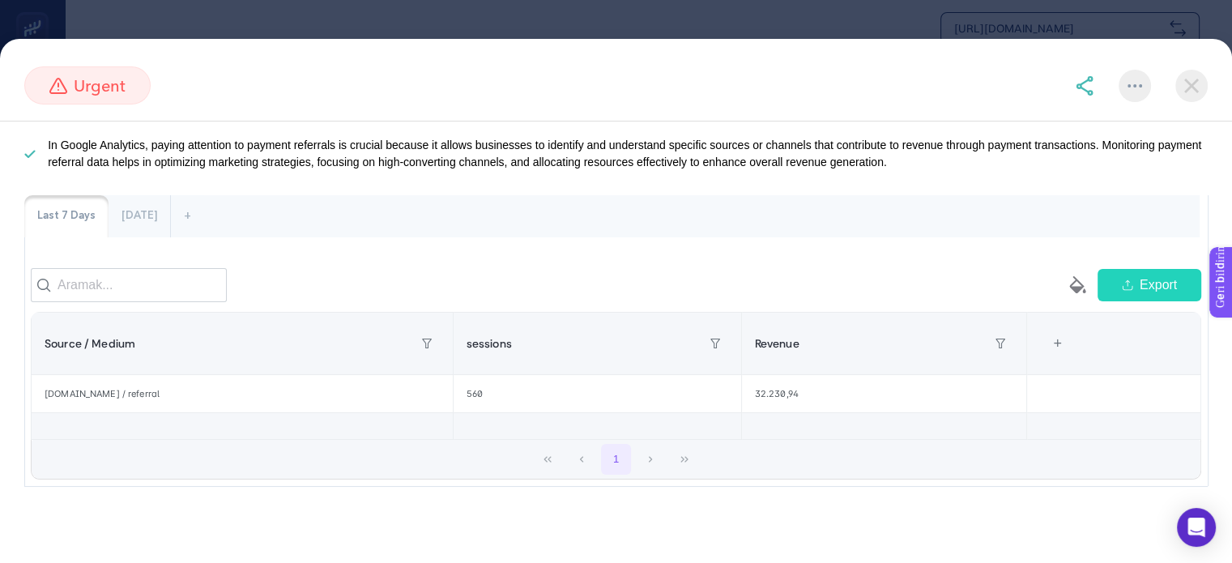
scroll to position [153, 0]
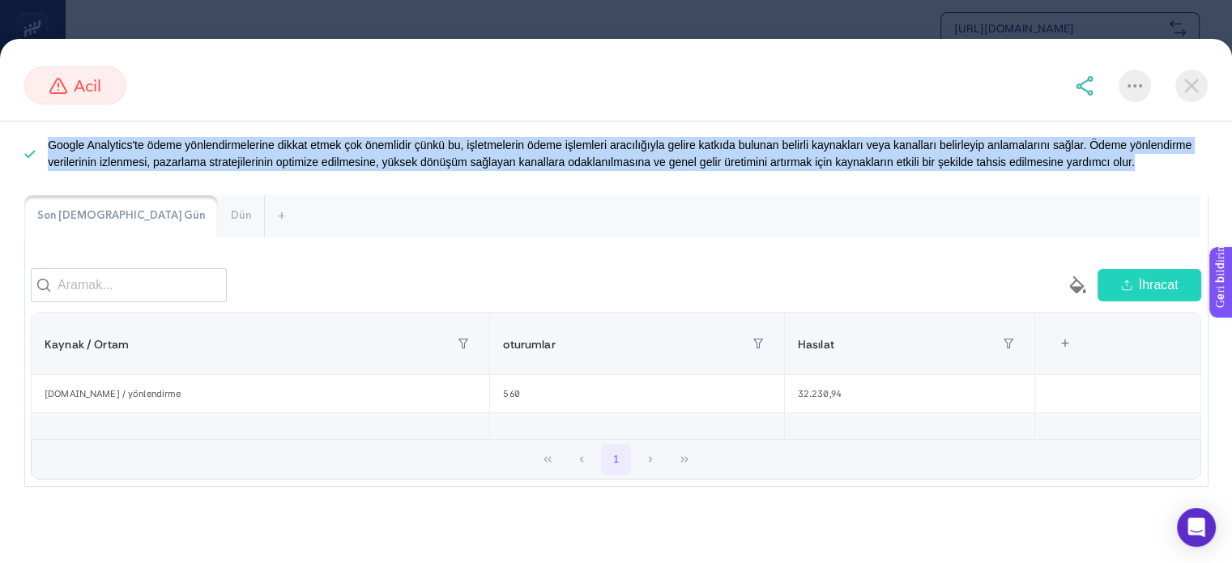
drag, startPoint x: 42, startPoint y: 140, endPoint x: 1143, endPoint y: 158, distance: 1101.3
click at [1143, 158] on li "Google Analytics'te ödeme yönlendirmelerine dikkat etmek çok önemlidir çünkü bu…" at bounding box center [615, 154] width 1183 height 34
copy font "Google Analytics'te ödeme yönlendirmelerine dikkat etmek çok önemlidir çünkü bu…"
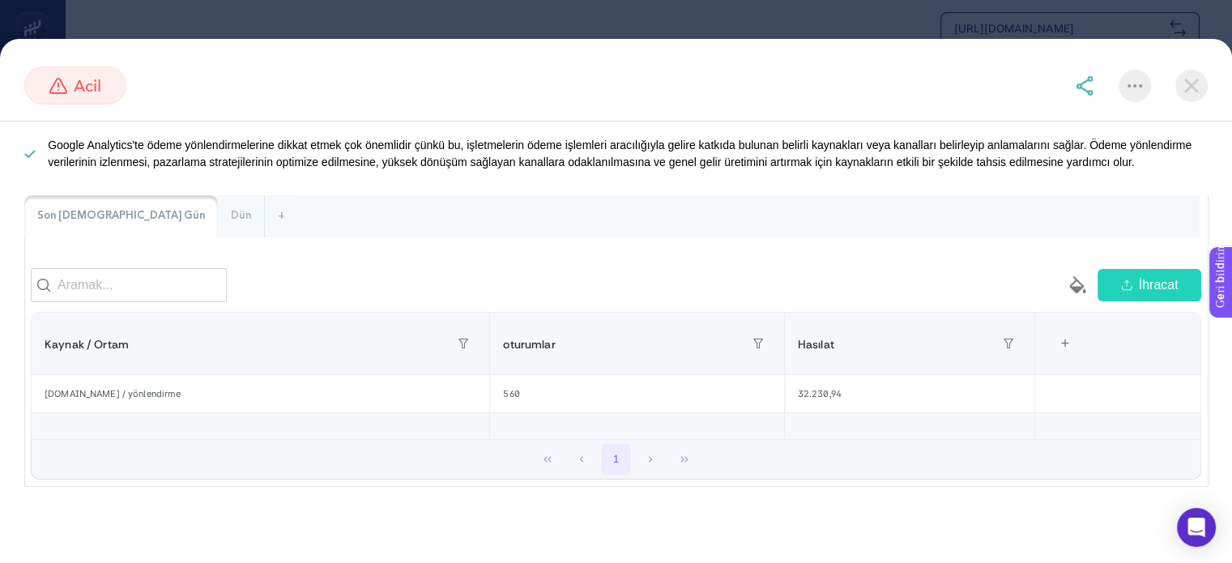
click at [916, 220] on div "Son 7 Gün Dün +" at bounding box center [615, 216] width 1183 height 42
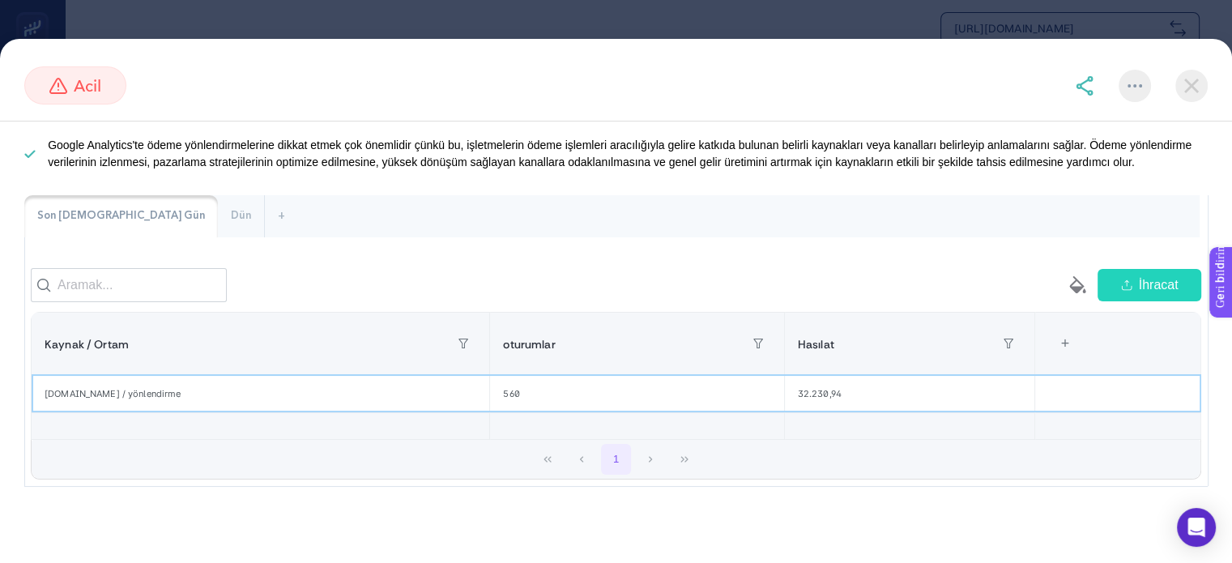
click at [1156, 387] on td at bounding box center [1117, 393] width 166 height 38
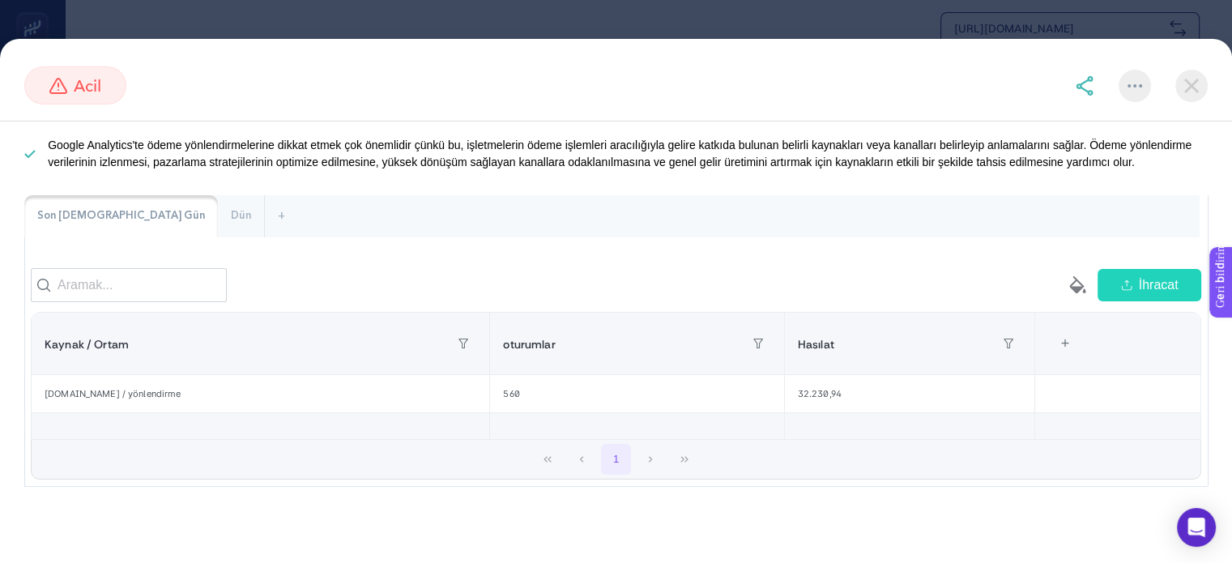
click at [231, 208] on font "Dün" at bounding box center [241, 215] width 20 height 15
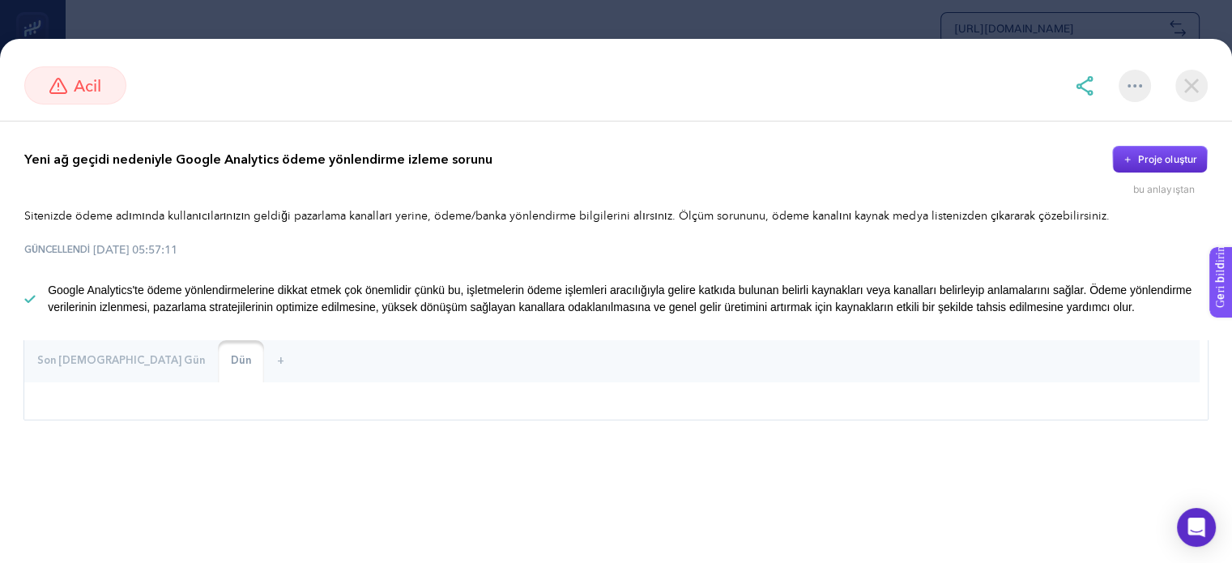
click at [58, 355] on font "Son [DEMOGRAPHIC_DATA] Gün" at bounding box center [121, 360] width 168 height 15
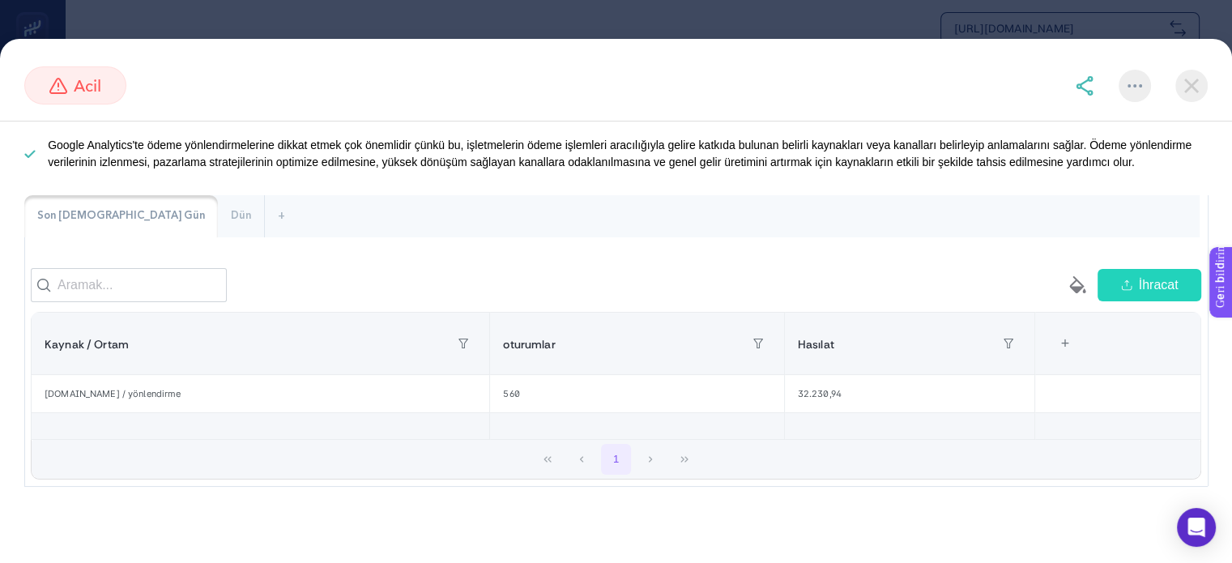
scroll to position [153, 0]
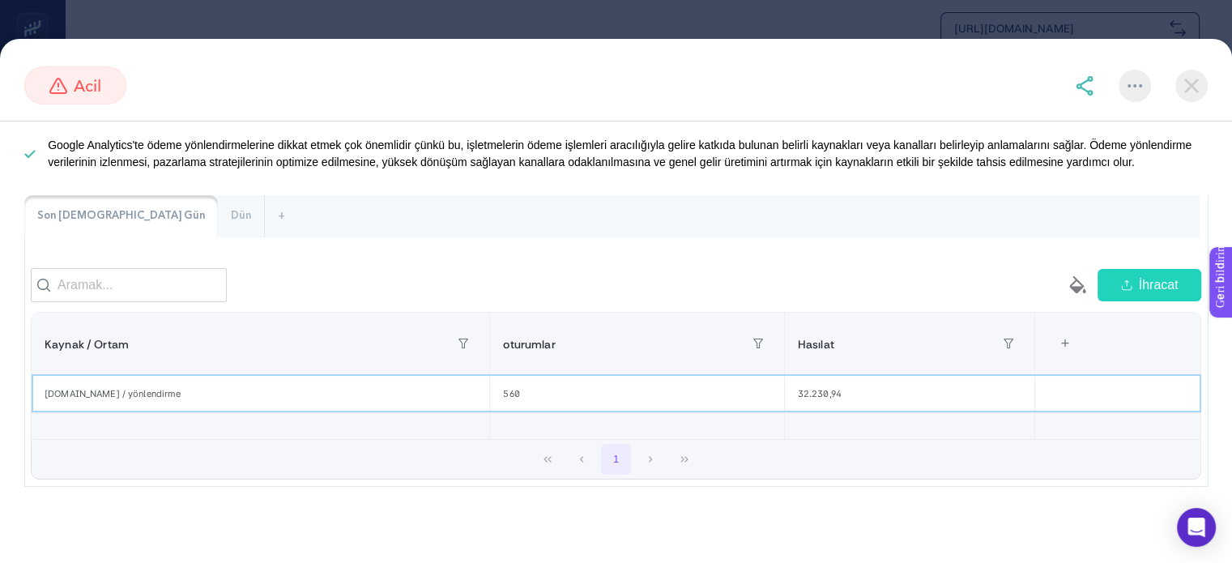
click at [503, 393] on font "560" at bounding box center [511, 393] width 16 height 11
click at [548, 397] on div "560" at bounding box center [636, 393] width 293 height 37
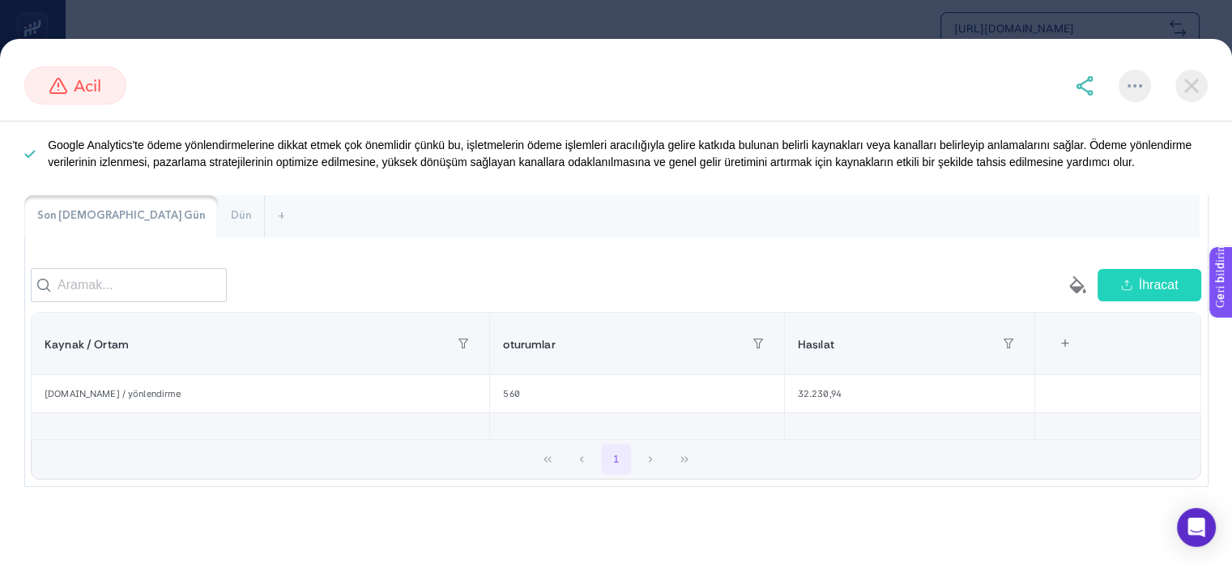
click at [550, 221] on div "Son 7 Gün Dün +" at bounding box center [615, 216] width 1183 height 42
click at [531, 257] on div "Son 7 Gün Dün + boş paint-bucket-solid İhracat Kaynak / Ortam oturumlar Hasılat…" at bounding box center [615, 340] width 1183 height 291
click at [499, 275] on div at bounding box center [323, 285] width 585 height 34
click at [466, 278] on div at bounding box center [323, 285] width 585 height 34
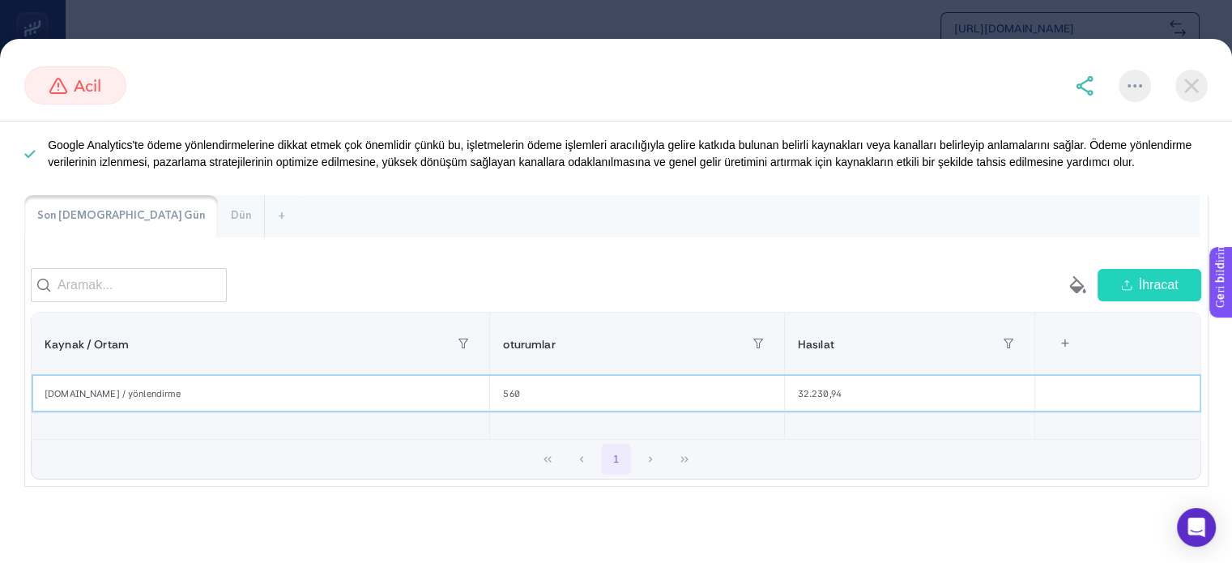
click at [159, 396] on font "api.iyzipay.com / yönlendirme" at bounding box center [113, 393] width 137 height 11
copy tr "api.iyzipay.com / yönlendirme"
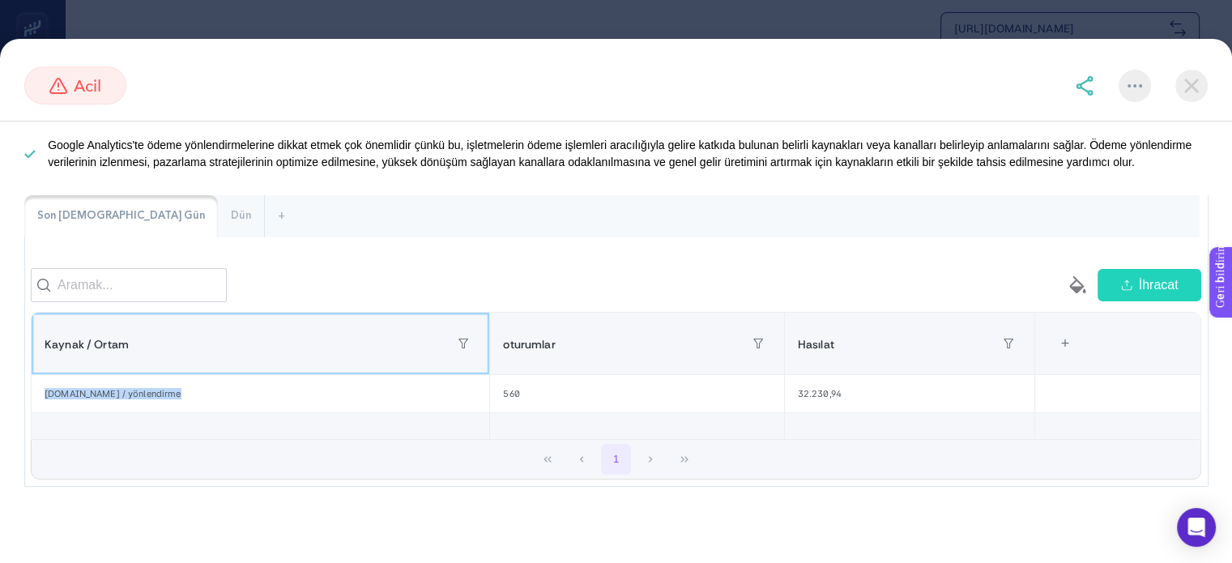
click at [784, 372] on th "Kaynak / Ortam" at bounding box center [909, 343] width 250 height 62
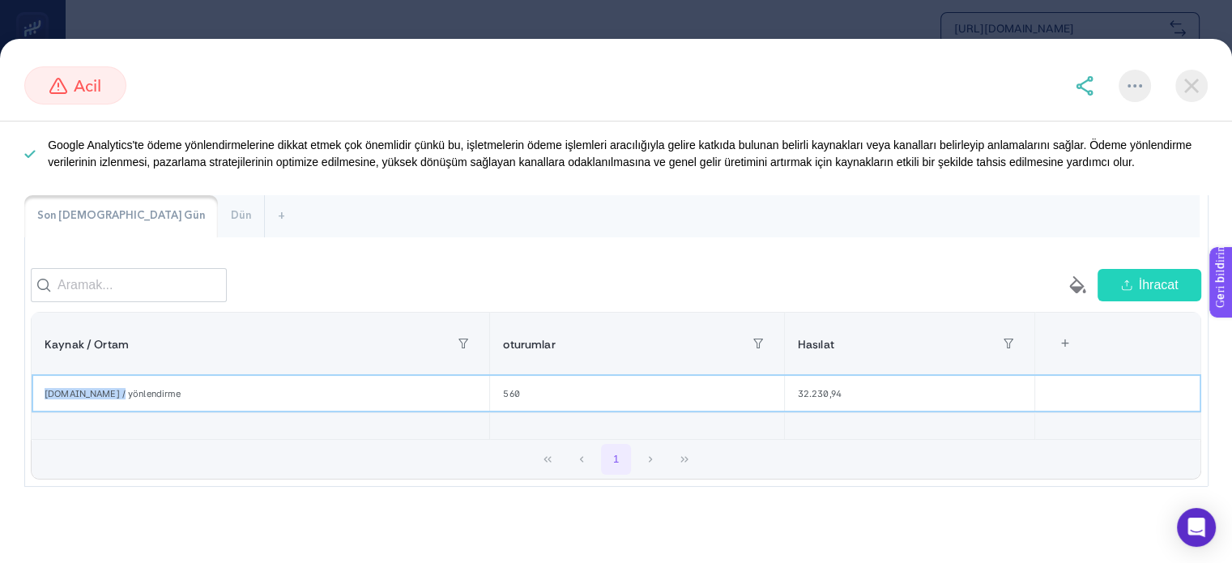
drag, startPoint x: 110, startPoint y: 395, endPoint x: 39, endPoint y: 398, distance: 71.3
click at [39, 398] on div "api.iyzipay.com / yönlendirme" at bounding box center [260, 393] width 457 height 37
copy font "api.iyzipay.com"
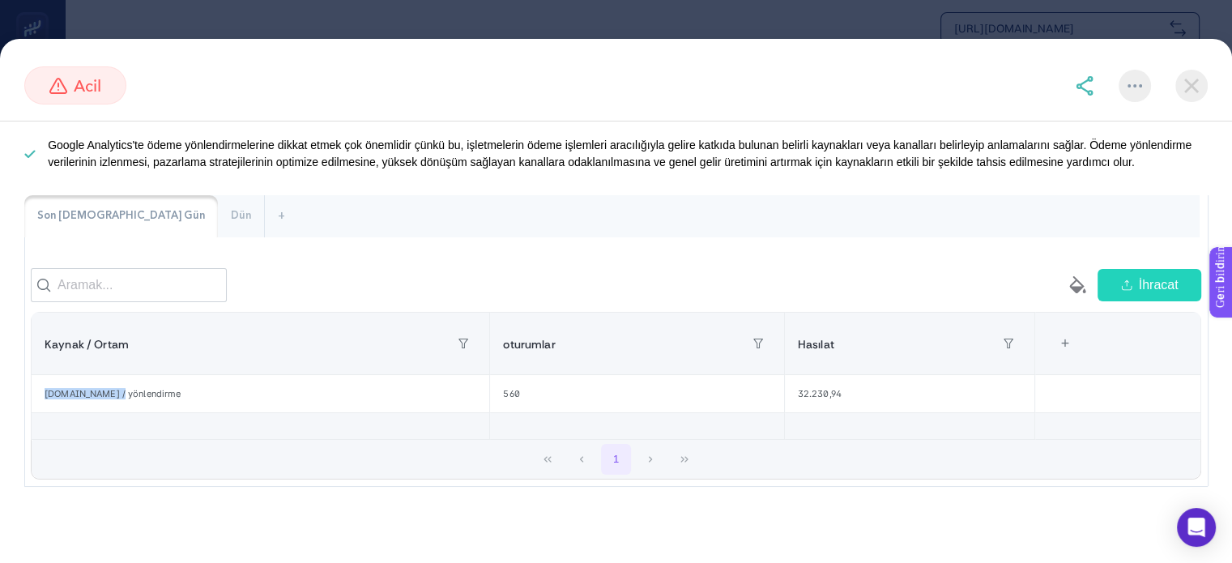
click at [1198, 91] on img at bounding box center [1191, 86] width 32 height 32
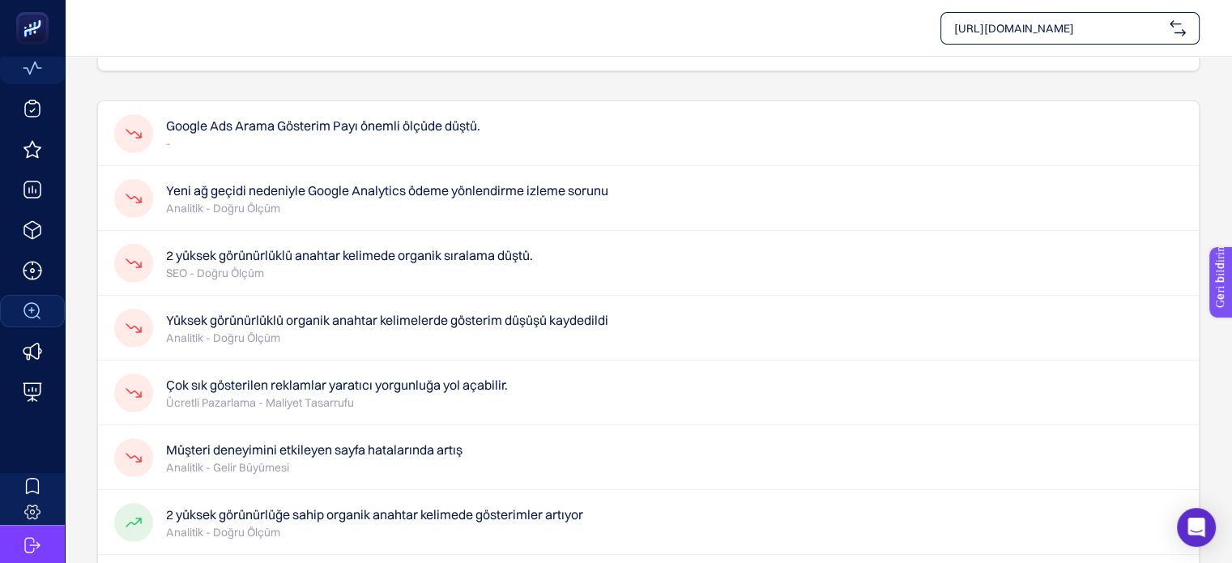
click at [444, 137] on p "-" at bounding box center [323, 143] width 314 height 16
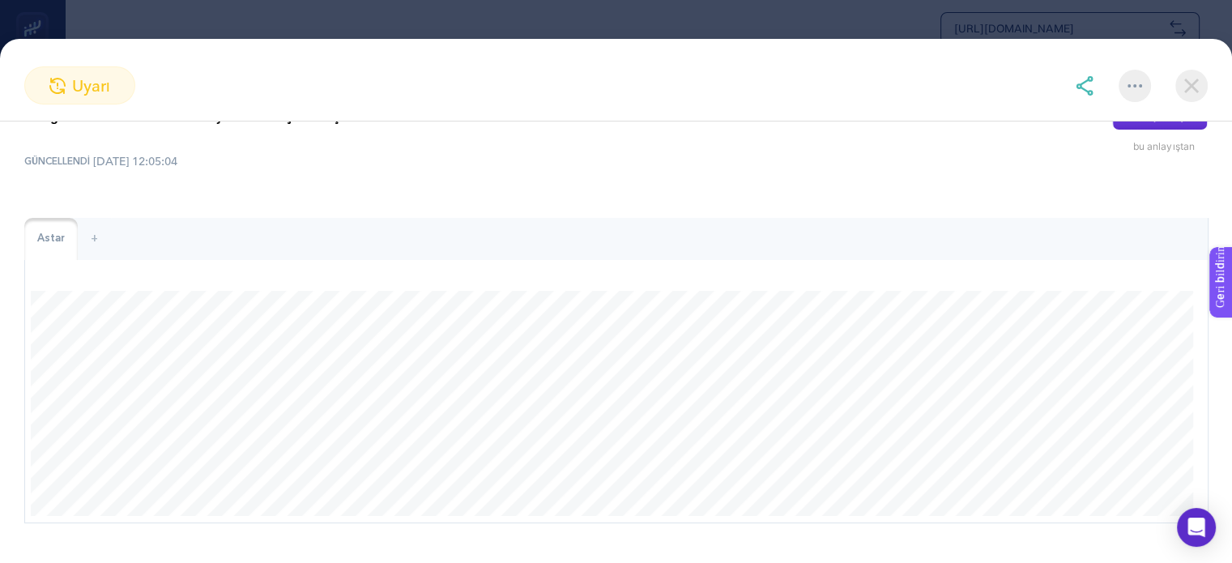
scroll to position [0, 0]
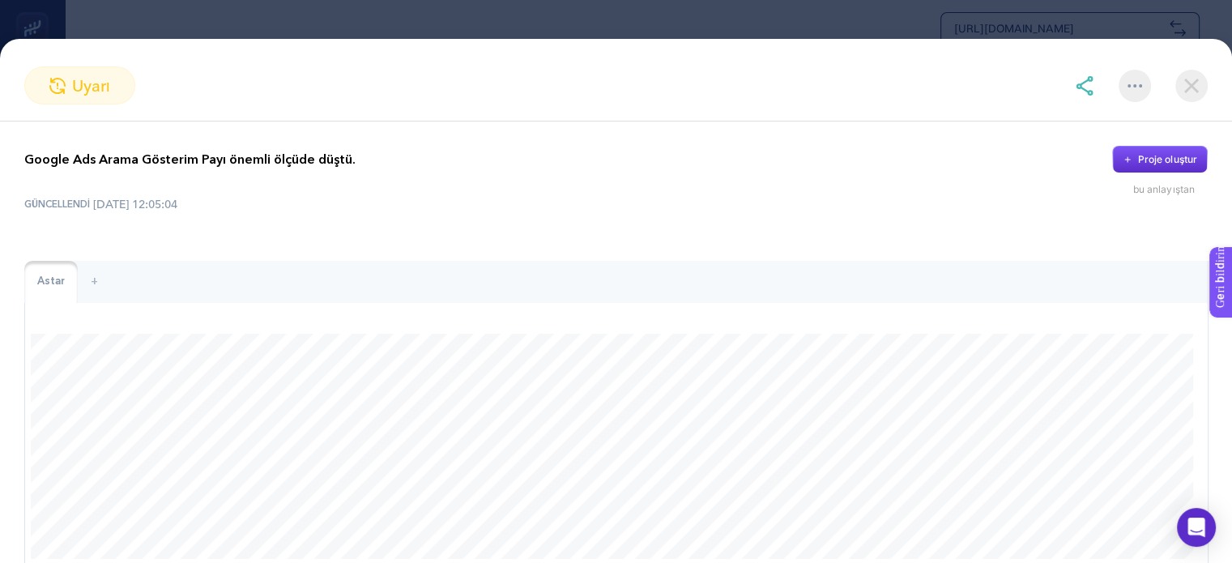
click at [1188, 87] on img at bounding box center [1191, 86] width 32 height 32
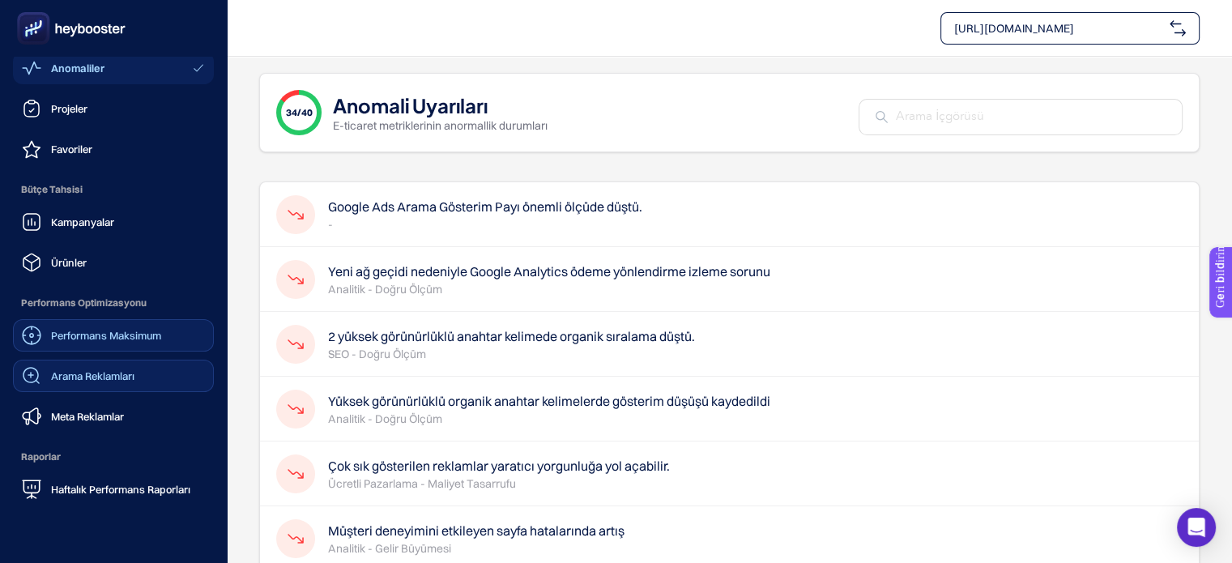
click at [83, 333] on font "Performans Maksimum" at bounding box center [106, 335] width 110 height 13
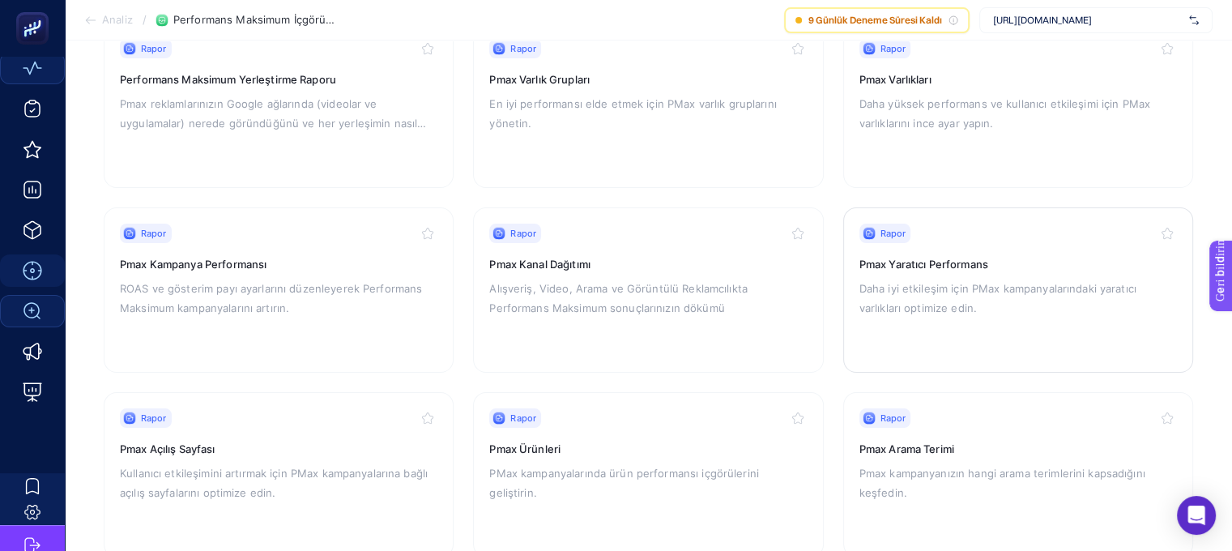
scroll to position [243, 0]
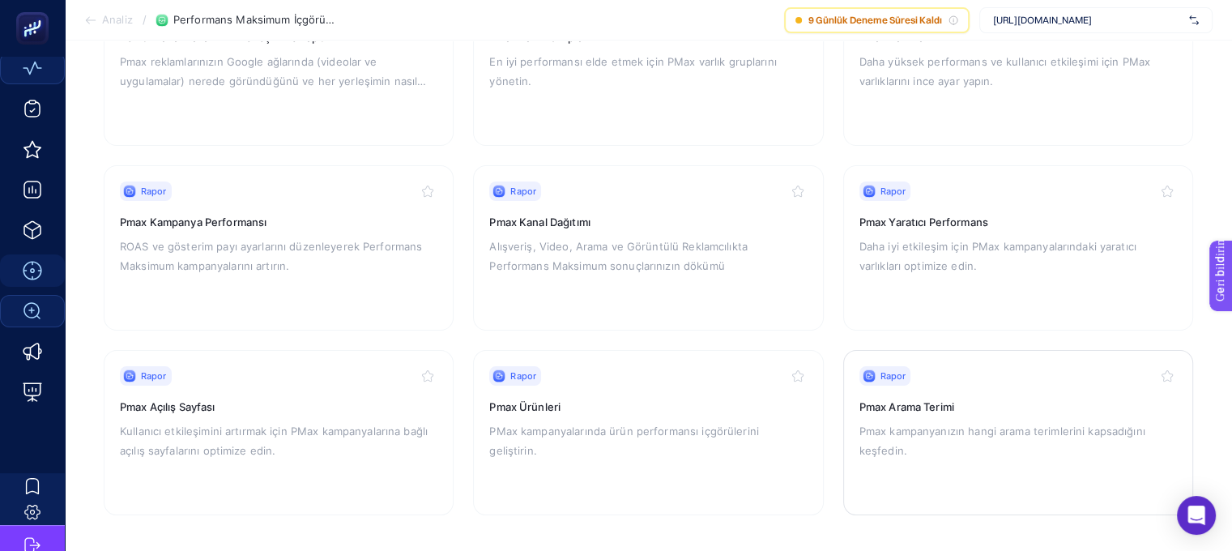
click at [976, 408] on h3 "Pmax Arama Terimi" at bounding box center [1017, 406] width 317 height 16
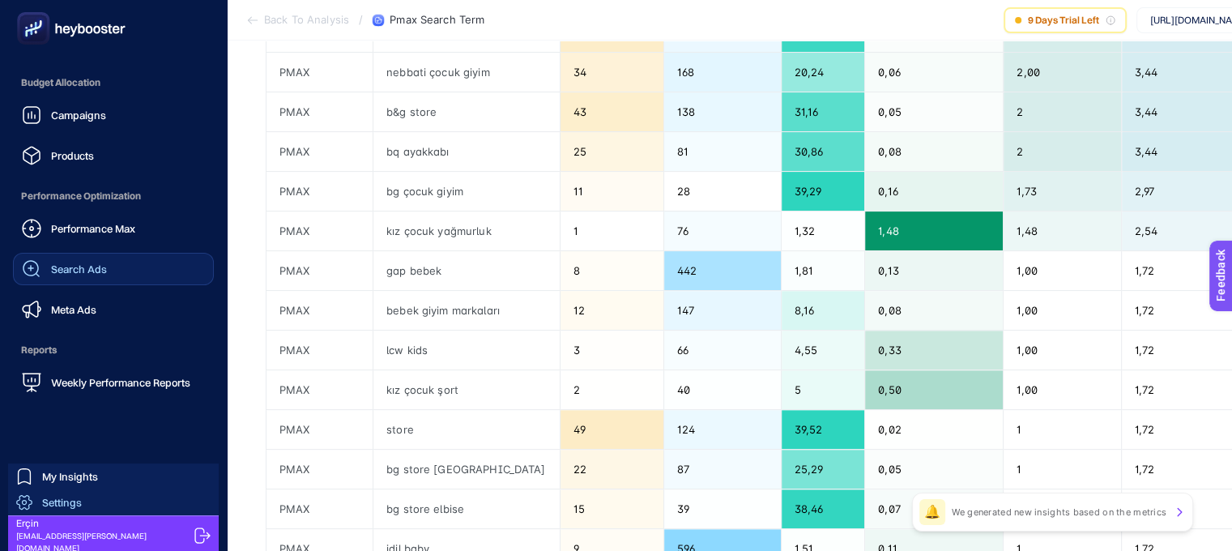
scroll to position [195, 0]
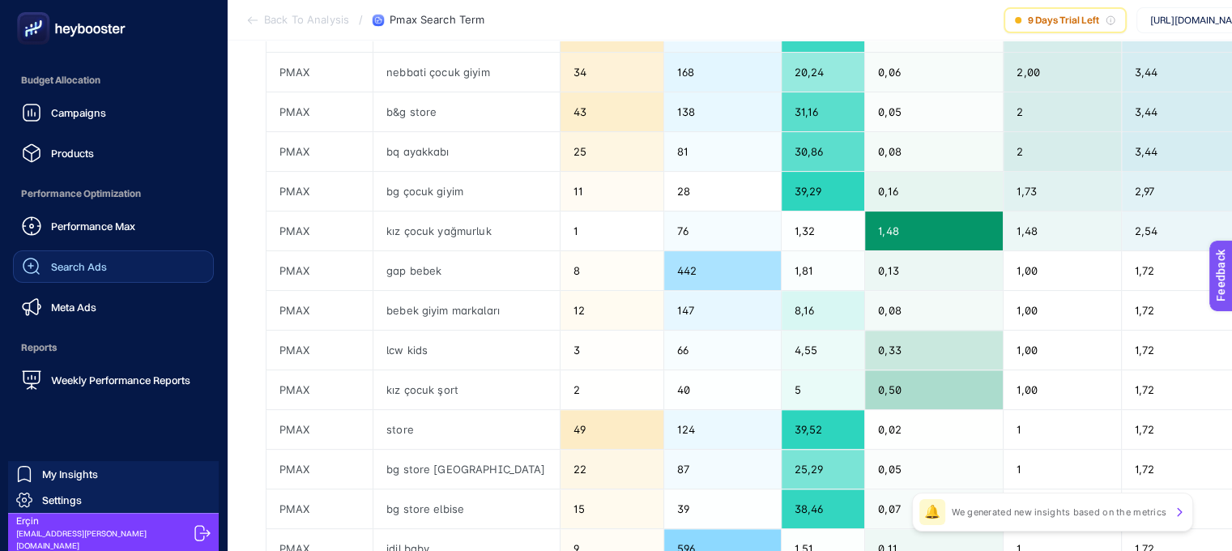
click at [196, 530] on icon at bounding box center [202, 533] width 16 height 16
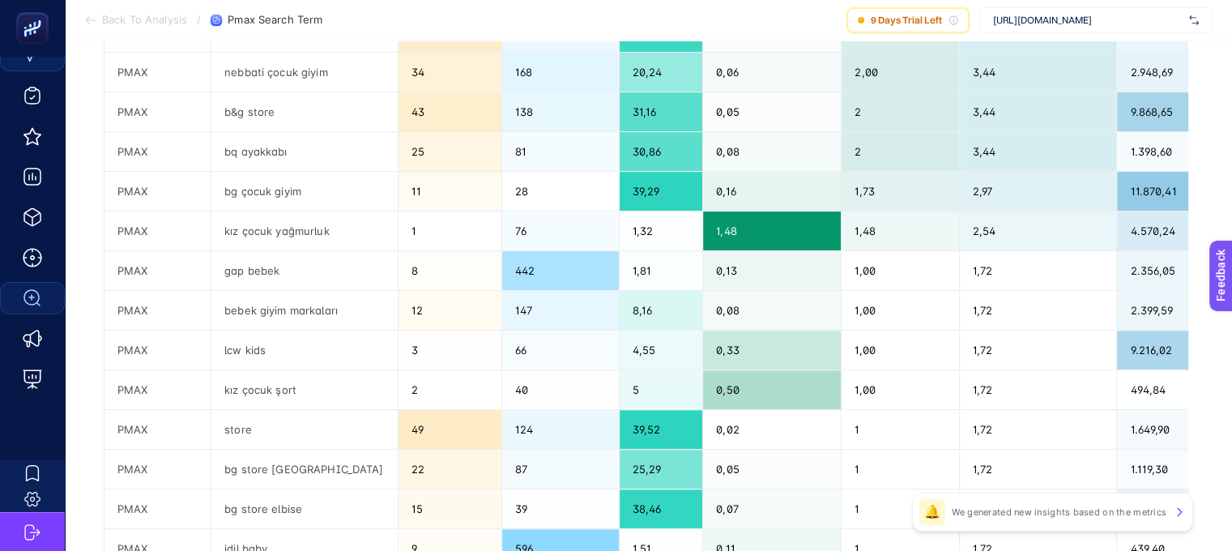
scroll to position [98, 0]
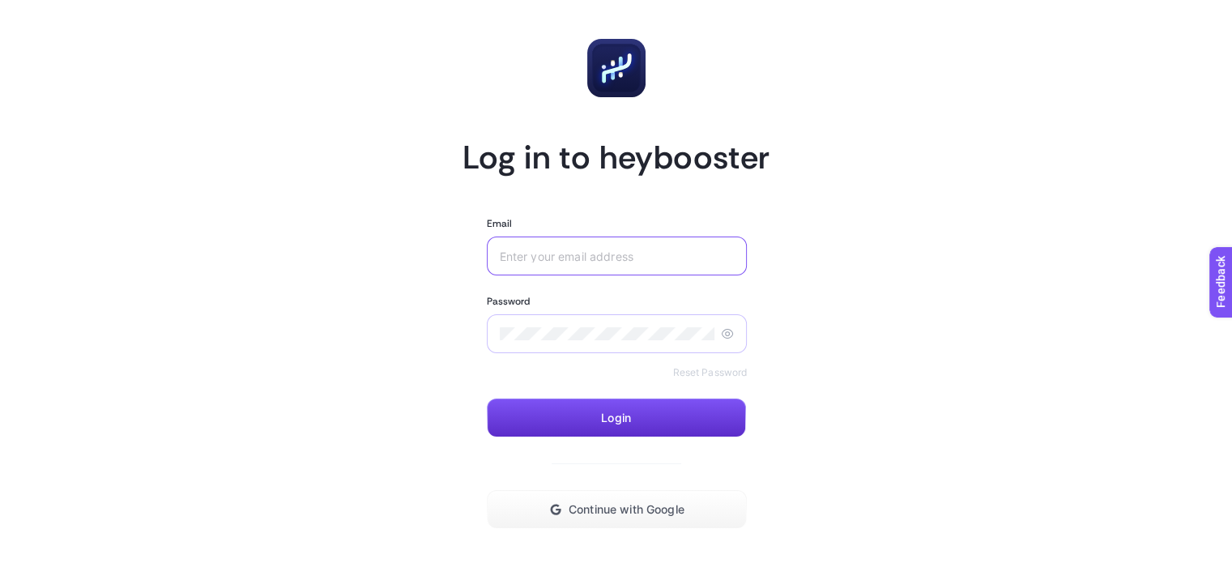
type input "[EMAIL_ADDRESS][DOMAIN_NAME]"
click at [723, 330] on icon at bounding box center [727, 333] width 11 height 9
click at [355, 331] on article "Log in to heybooster Email [EMAIL_ADDRESS][DOMAIN_NAME] Password Reset Password…" at bounding box center [616, 329] width 1127 height 620
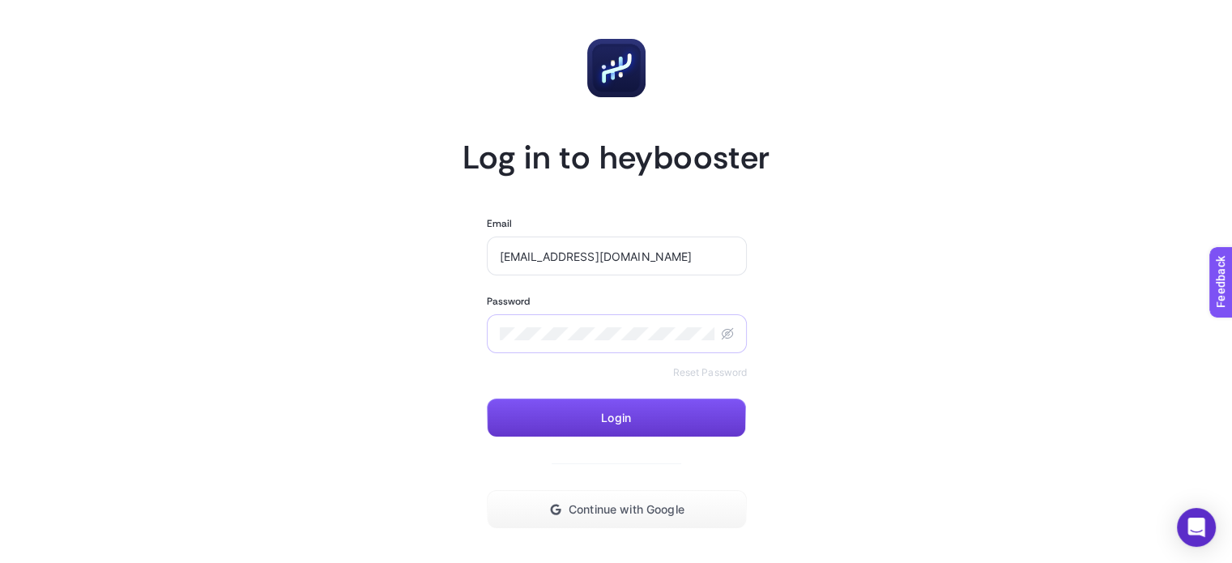
click at [665, 406] on button "Login" at bounding box center [616, 417] width 259 height 39
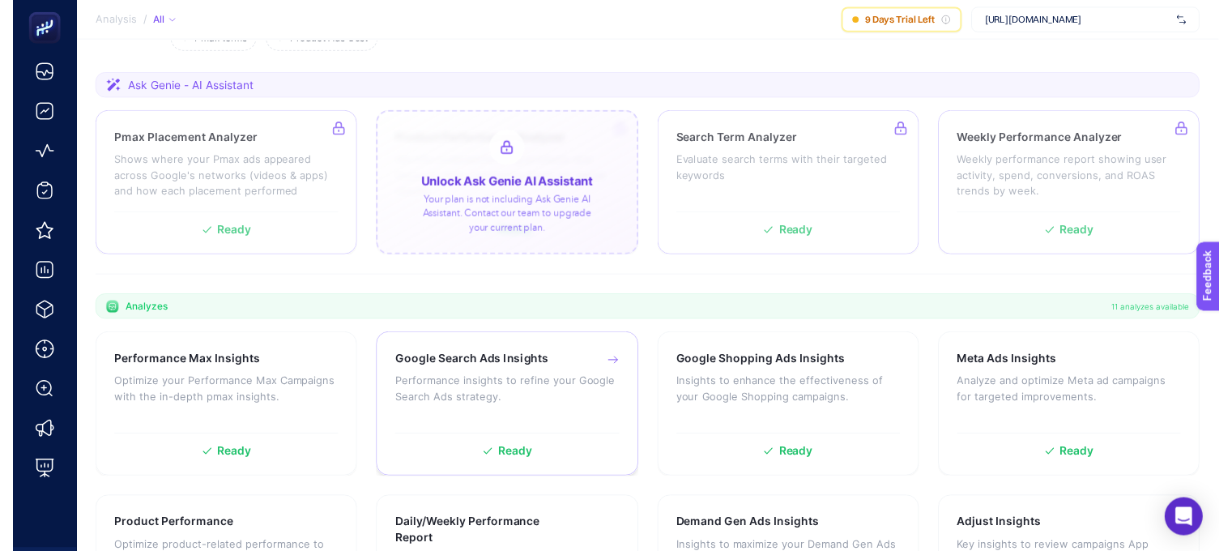
scroll to position [243, 0]
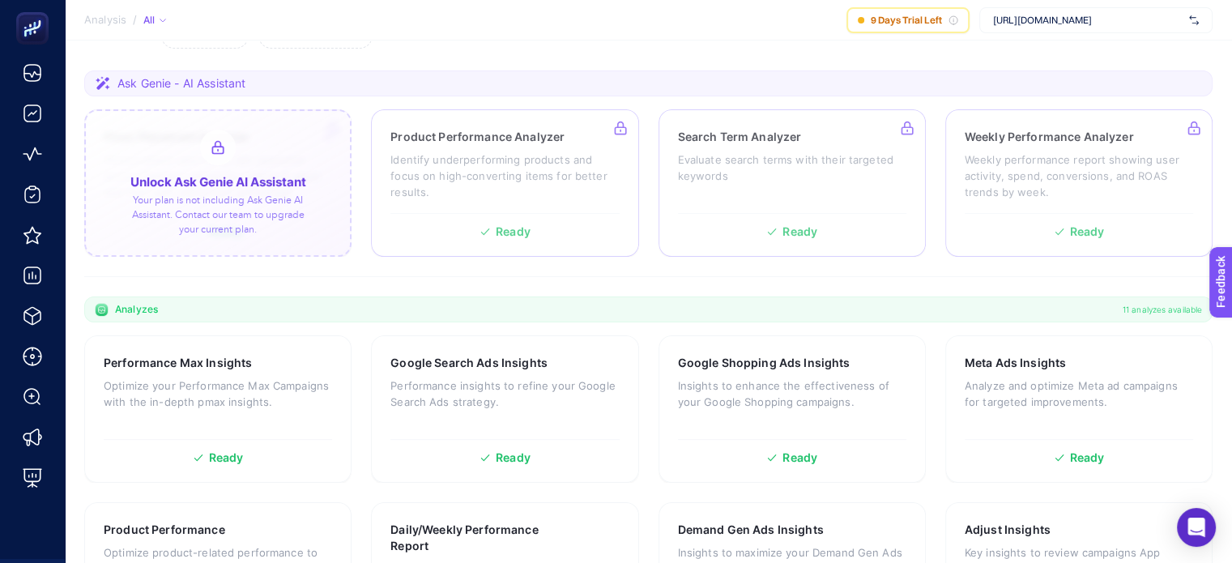
click at [207, 187] on div at bounding box center [217, 182] width 267 height 147
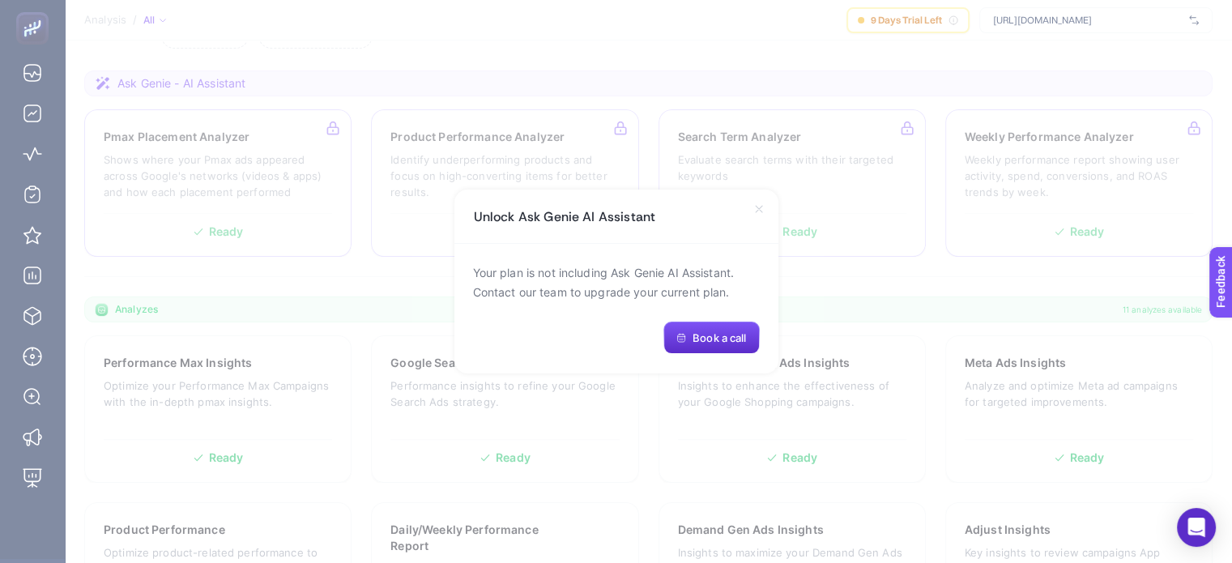
click at [757, 206] on icon at bounding box center [758, 208] width 13 height 13
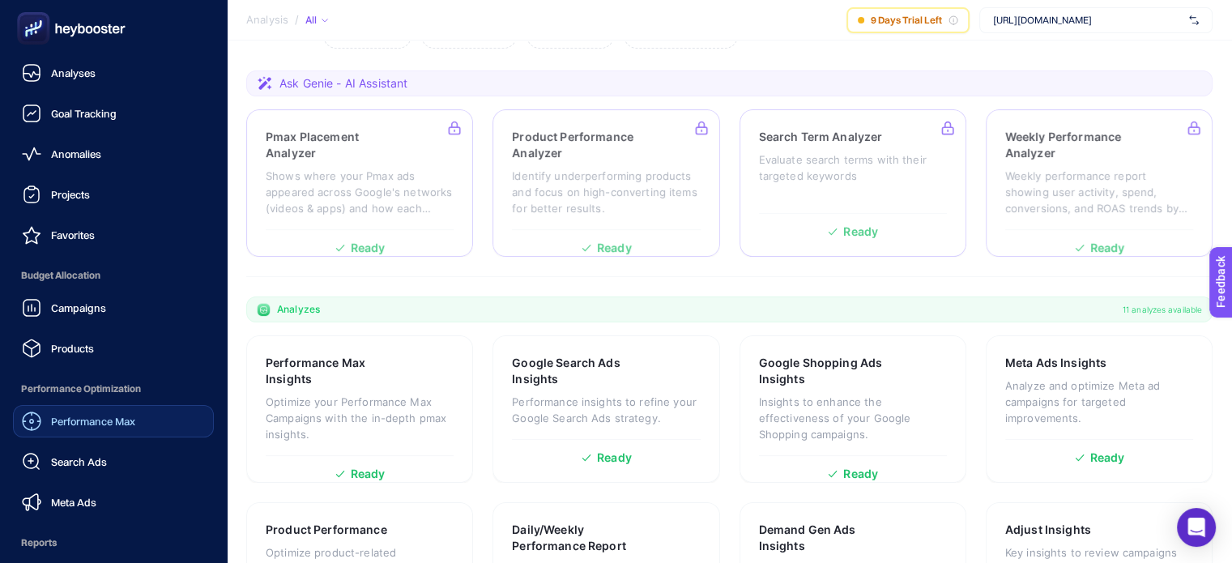
click at [124, 423] on span "Performance Max" at bounding box center [93, 421] width 84 height 13
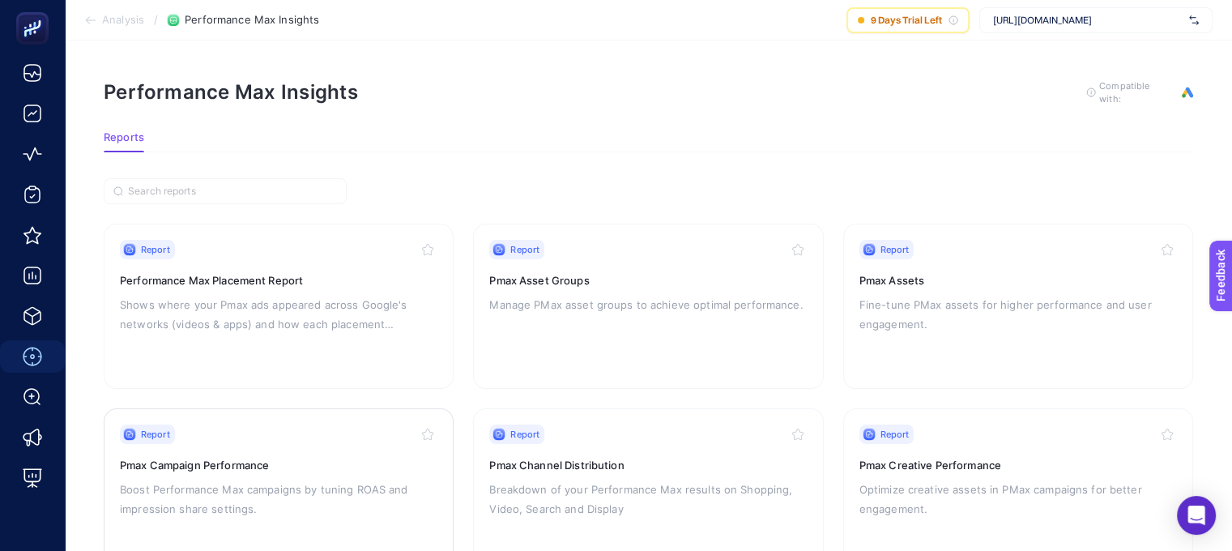
click at [238, 439] on div "Report" at bounding box center [278, 433] width 317 height 19
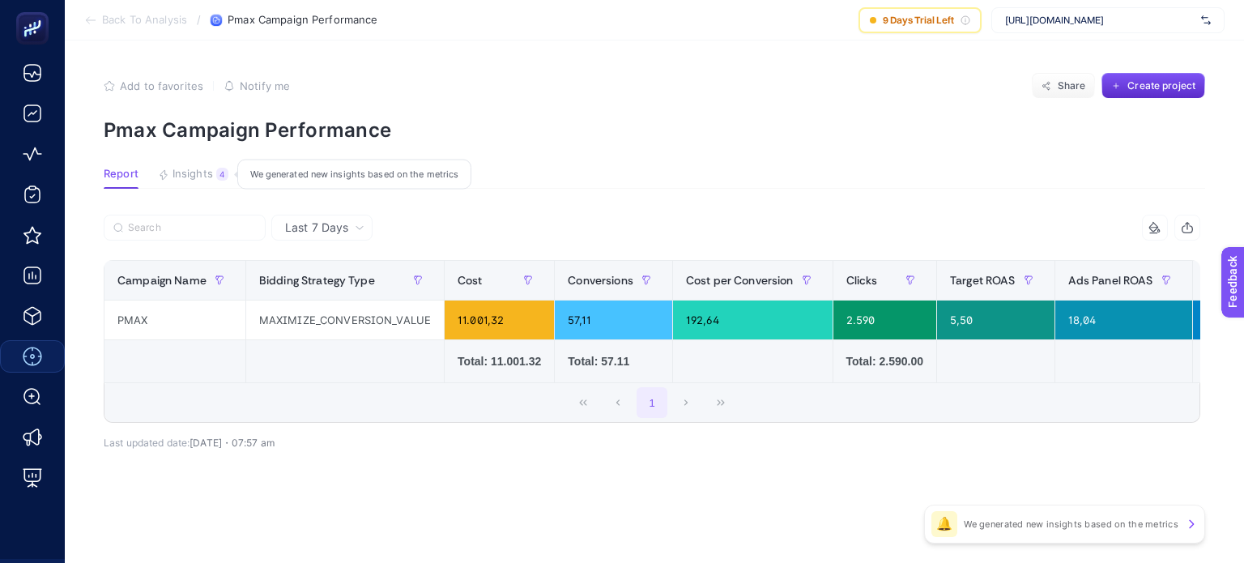
click at [198, 170] on span "Insights" at bounding box center [192, 174] width 40 height 13
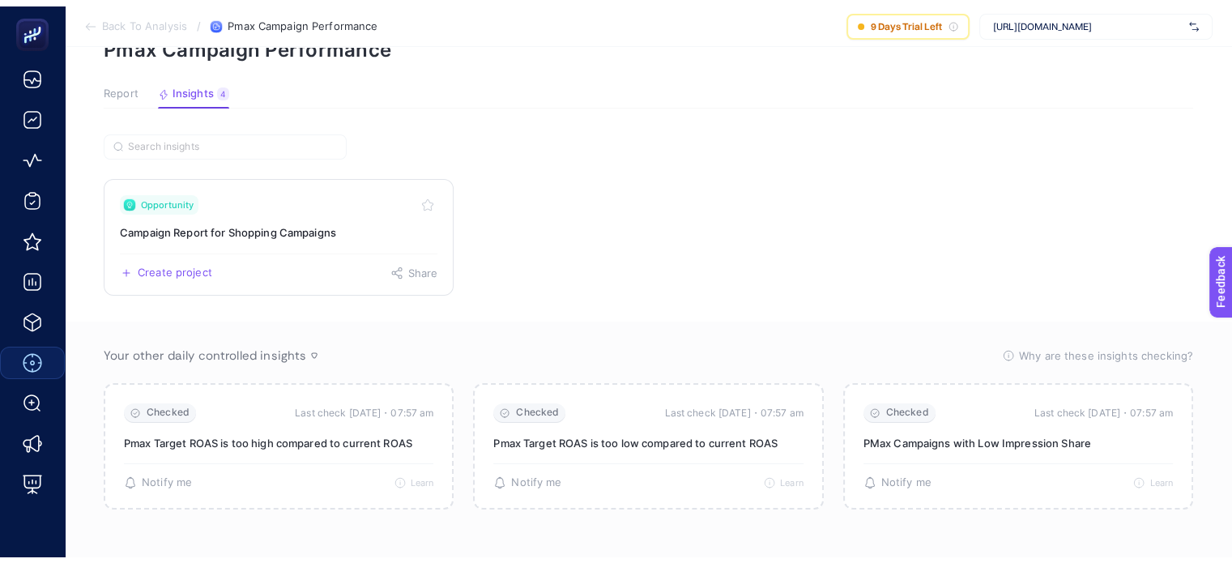
scroll to position [90, 0]
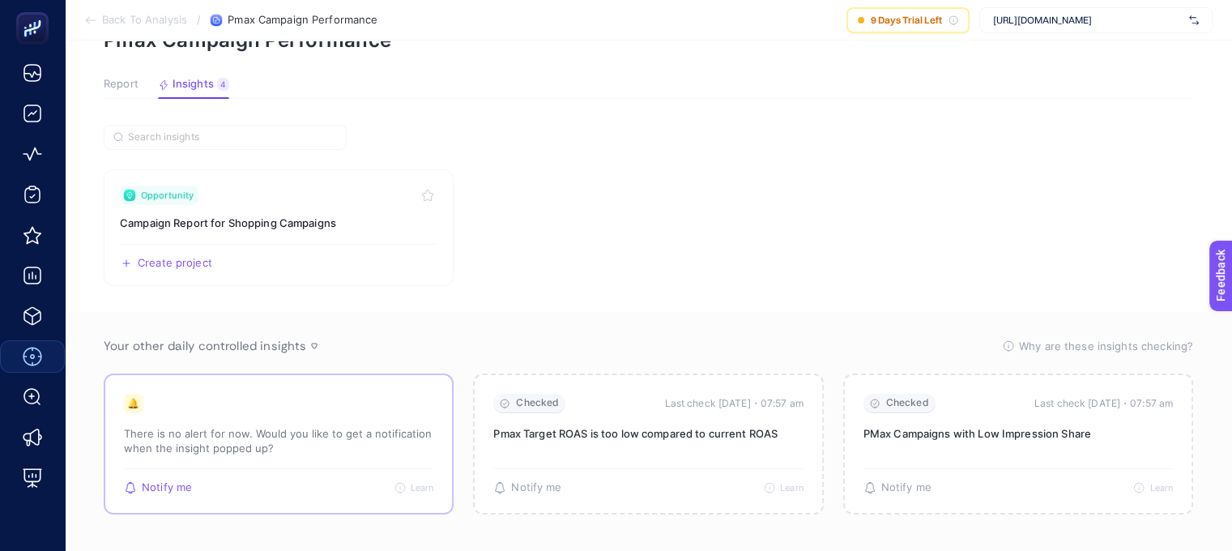
click at [285, 428] on p "There is no alert for now. Would you like to get a notification when the insigh…" at bounding box center [278, 440] width 309 height 29
click at [158, 433] on p "There is no alert for now. Would you like to get a notification when the insigh…" at bounding box center [278, 440] width 309 height 29
click at [272, 426] on p "There is no alert for now. Would you like to get a notification when the insigh…" at bounding box center [278, 440] width 309 height 29
click at [133, 402] on div "🔔" at bounding box center [133, 402] width 19 height 19
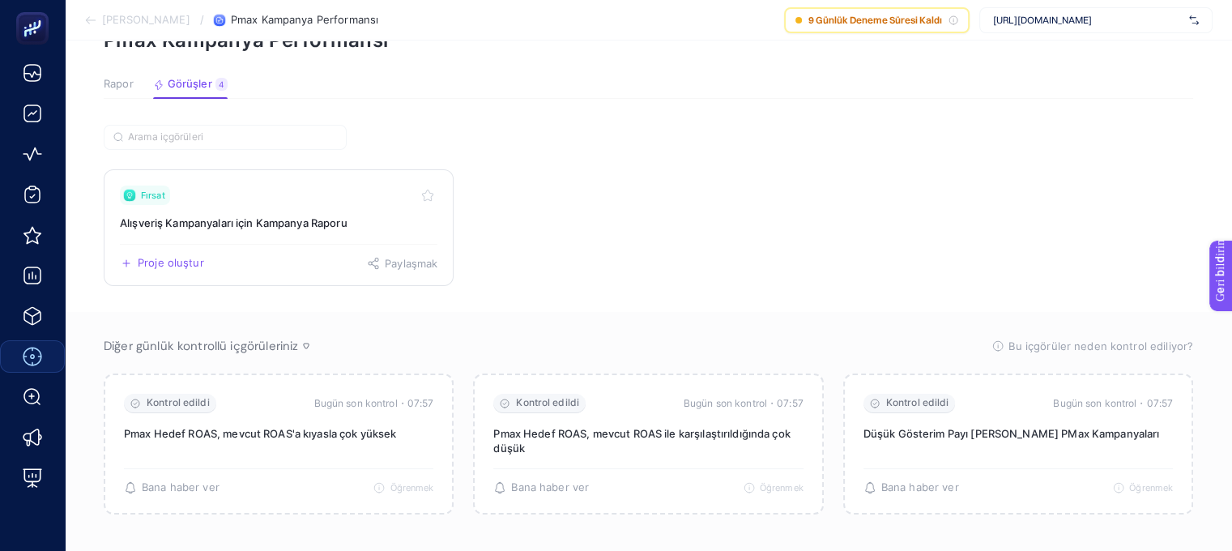
click at [274, 218] on font "Alışveriş Kampanyaları için Kampanya Raporu" at bounding box center [234, 222] width 228 height 13
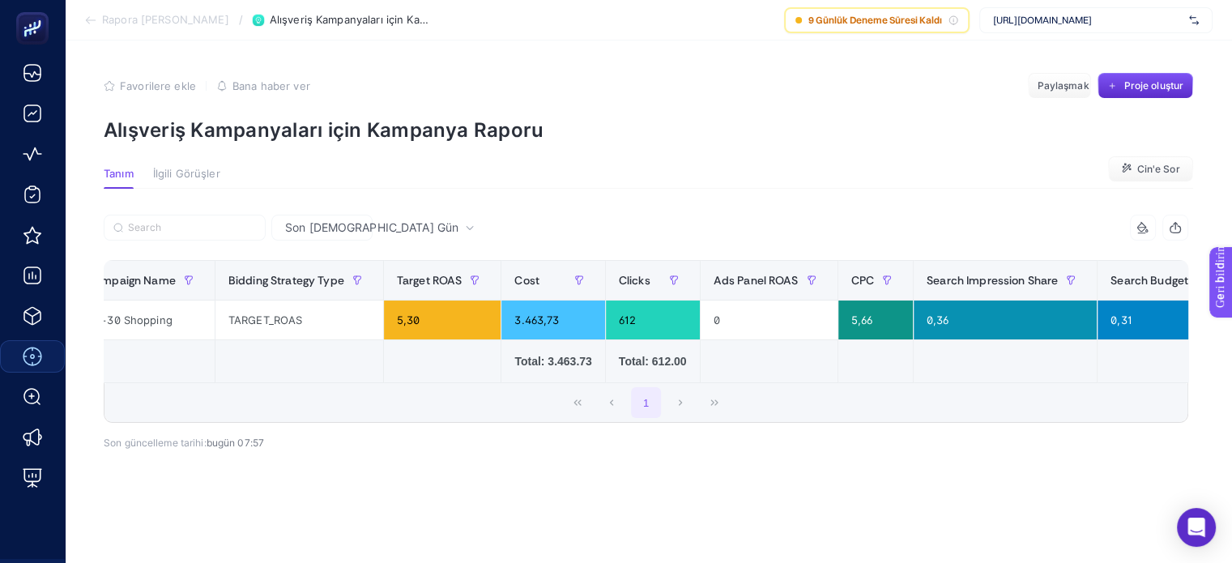
scroll to position [0, 15]
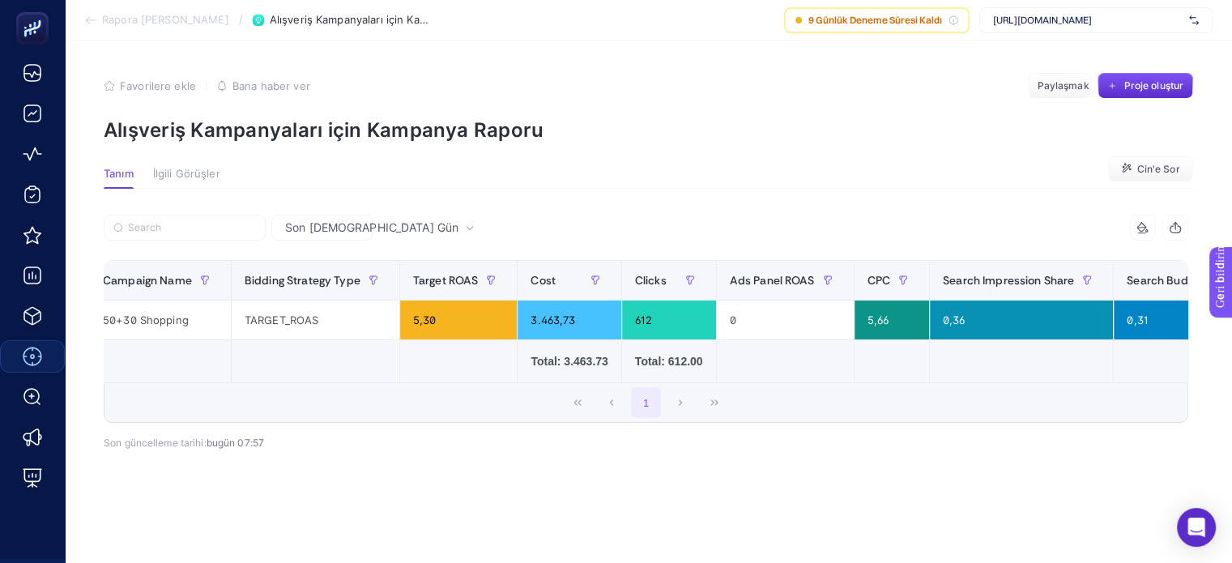
click at [194, 173] on font "İlgili Görüşler" at bounding box center [186, 173] width 67 height 13
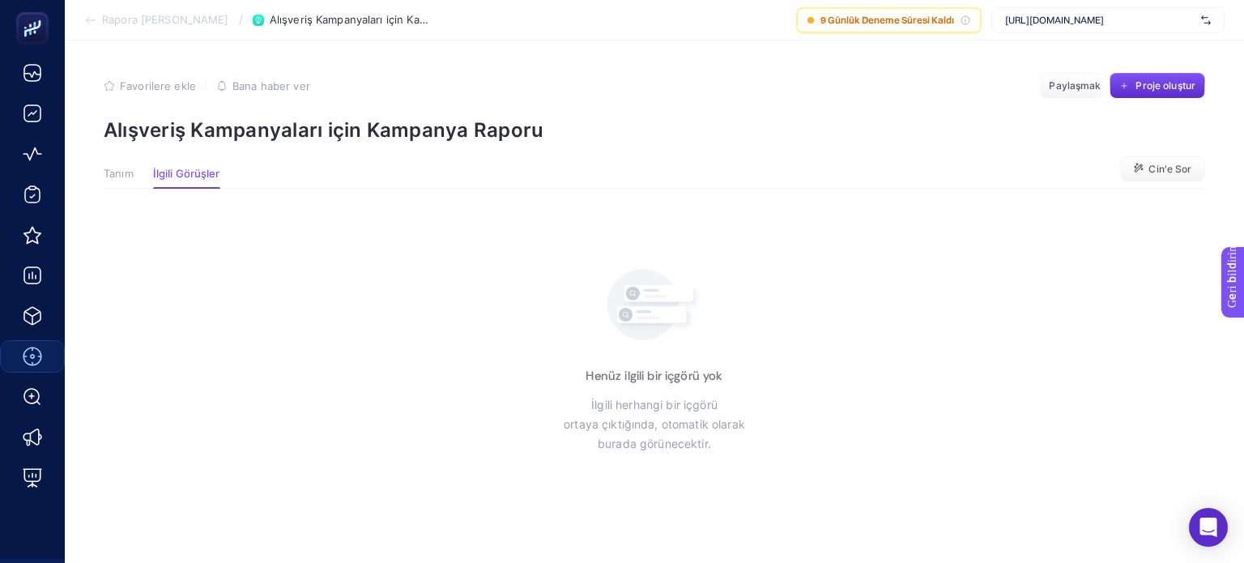
click at [130, 169] on font "Tanım" at bounding box center [119, 173] width 30 height 13
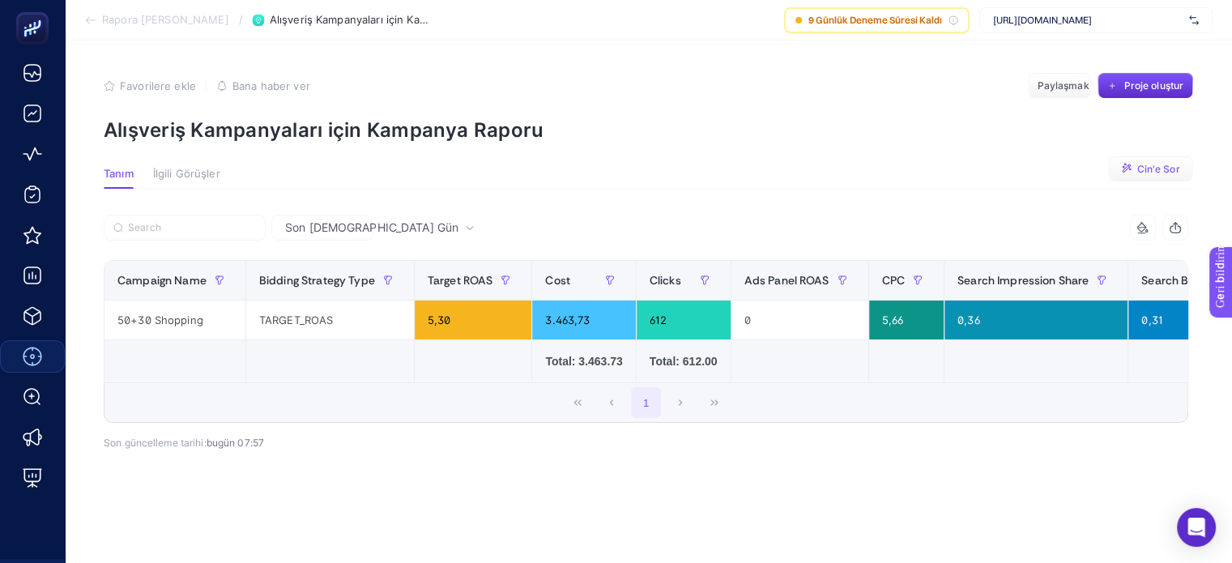
click at [1146, 169] on font "Cin'e Sor" at bounding box center [1157, 169] width 43 height 12
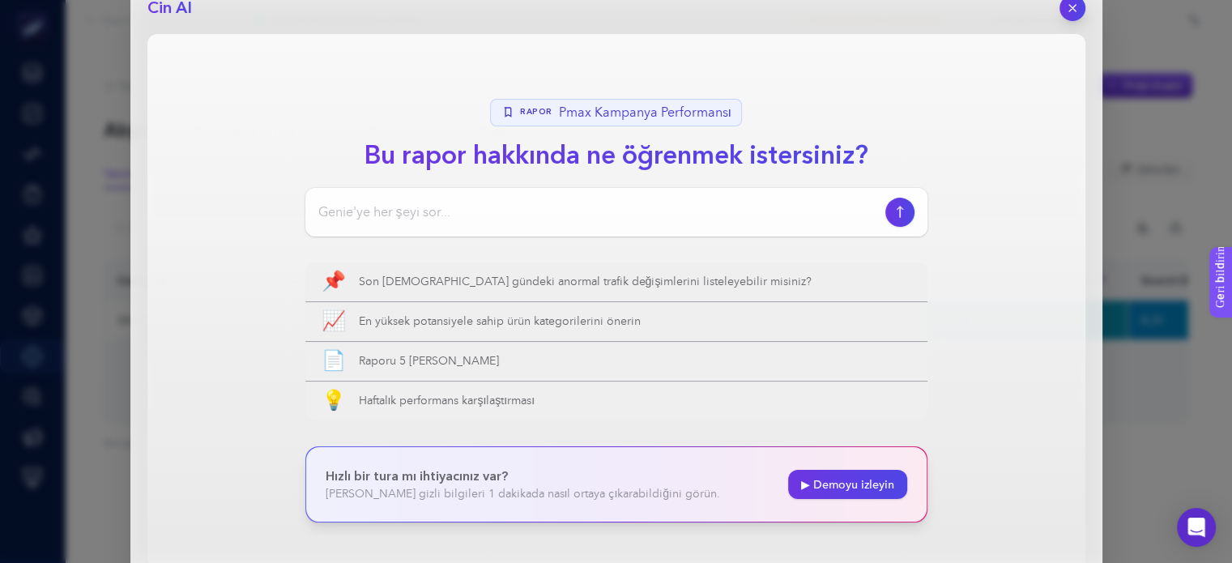
click at [519, 202] on input at bounding box center [598, 211] width 560 height 19
type input "bu rapordaki fırsat nedir?"
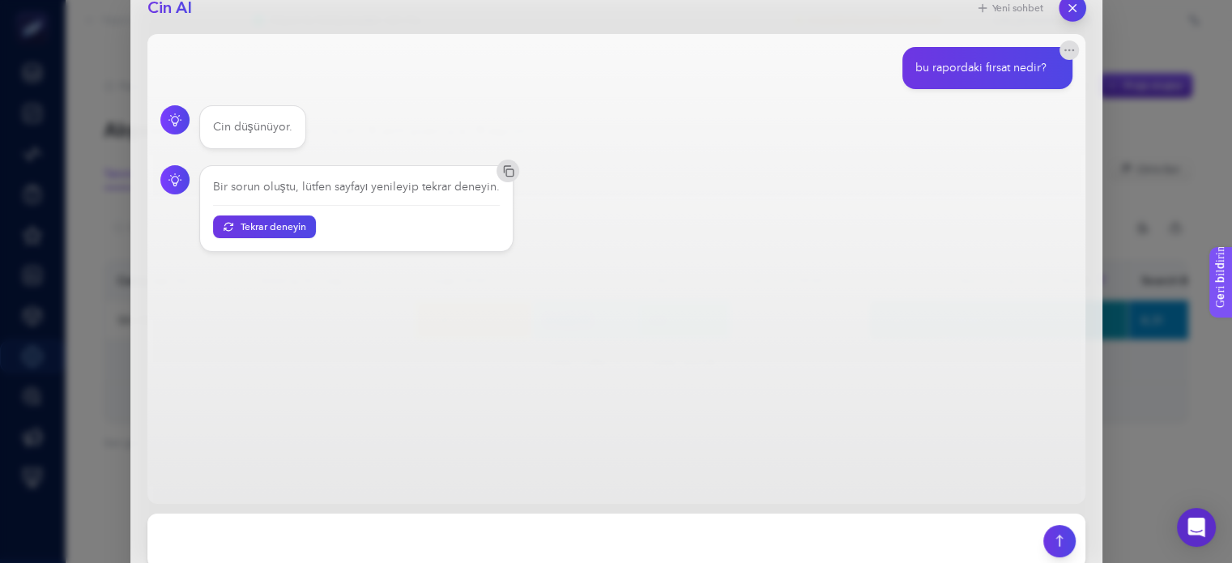
click at [1072, 7] on icon "button" at bounding box center [1071, 7] width 6 height 6
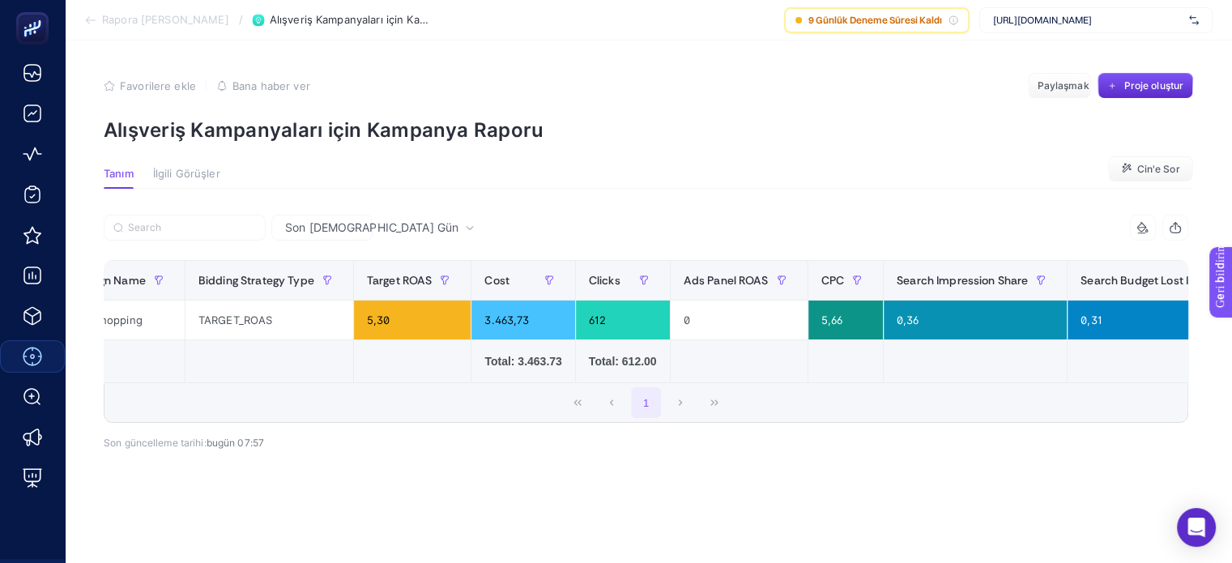
scroll to position [0, 0]
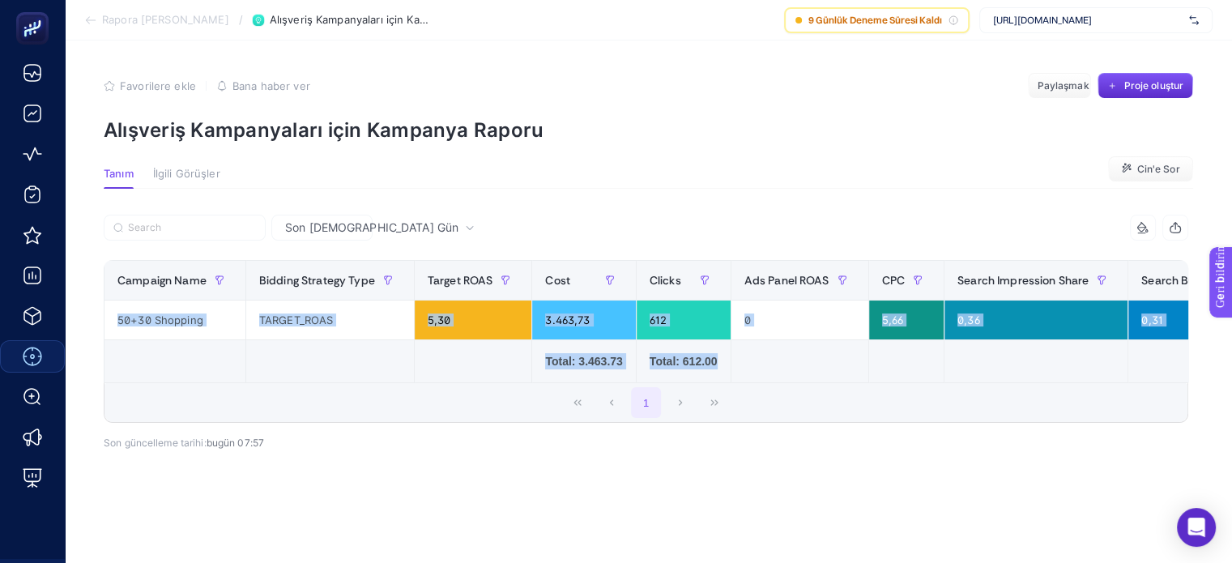
drag, startPoint x: 774, startPoint y: 381, endPoint x: 816, endPoint y: 384, distance: 42.2
click at [816, 383] on div "Campaign Name Bidding Strategy Type Target ROAS Cost Clicks Ads Panel ROAS CPC …" at bounding box center [646, 321] width 1084 height 123
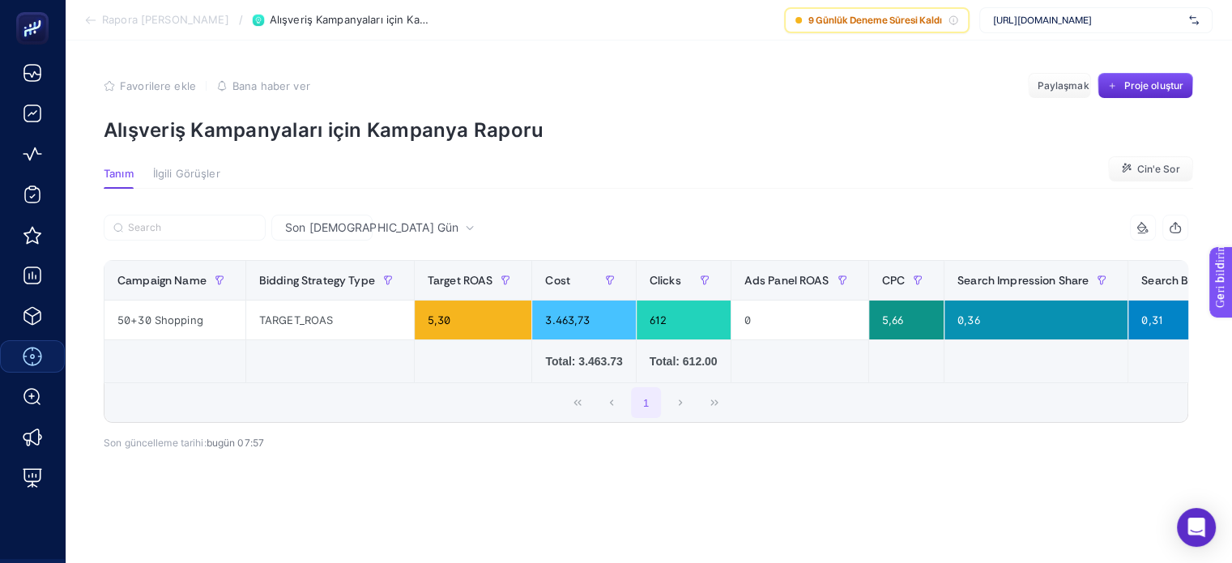
click at [760, 417] on div "1" at bounding box center [645, 402] width 1083 height 39
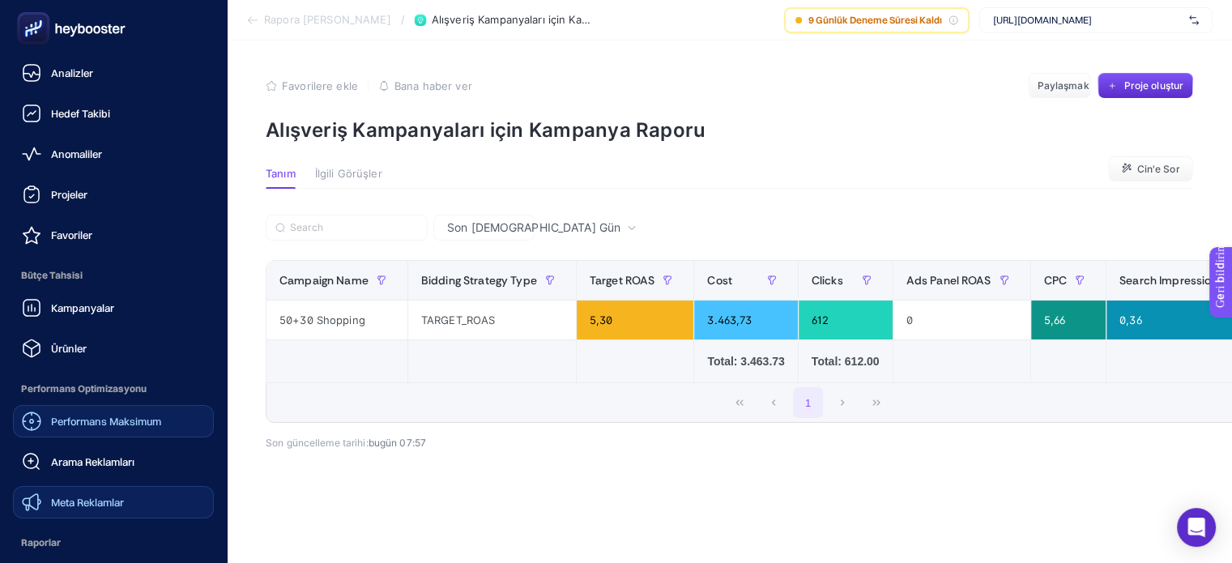
click at [103, 502] on font "Meta Reklamlar" at bounding box center [87, 502] width 73 height 13
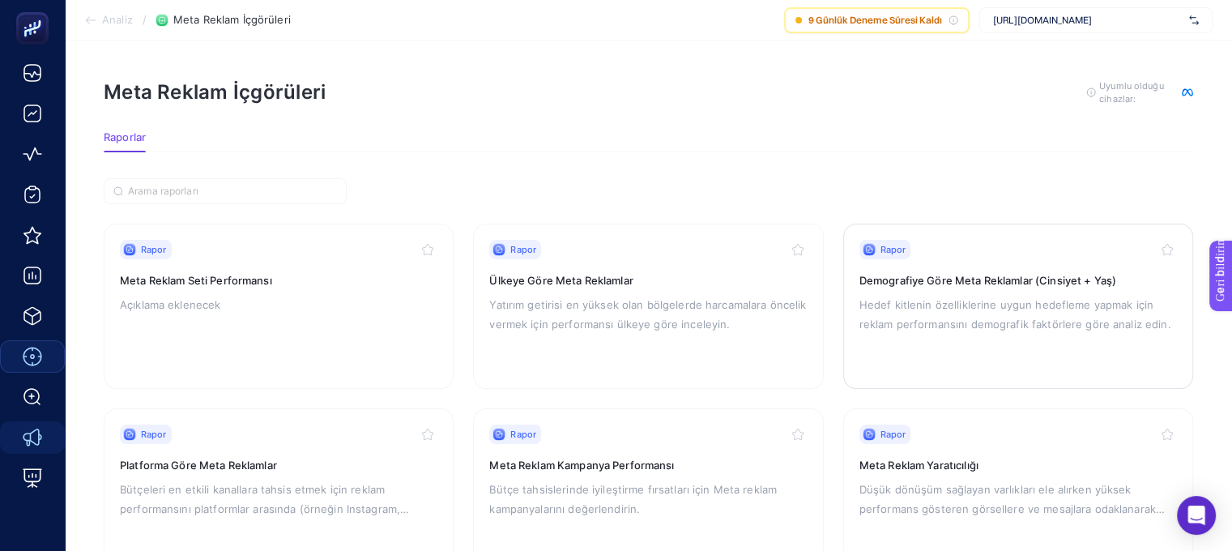
click at [1019, 291] on div "Rapor Demografiye [PERSON_NAME] Meta Reklamlar (Cinsiyet + Yaş) Hedef kitlenin …" at bounding box center [1017, 306] width 317 height 133
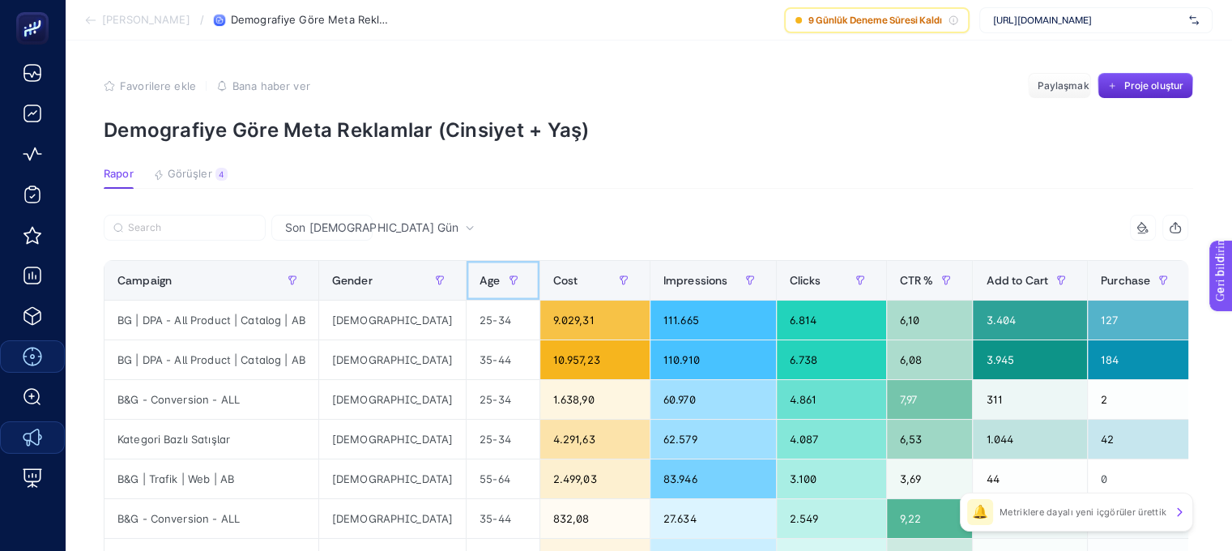
click at [479, 274] on span "Age" at bounding box center [489, 280] width 20 height 13
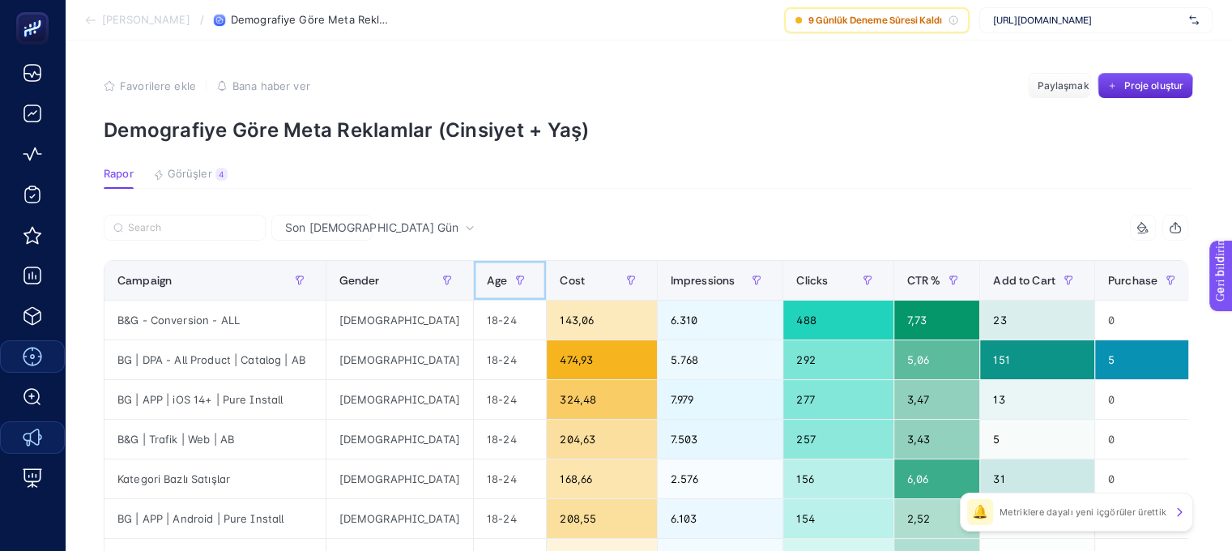
click at [487, 274] on span "Age" at bounding box center [497, 280] width 20 height 13
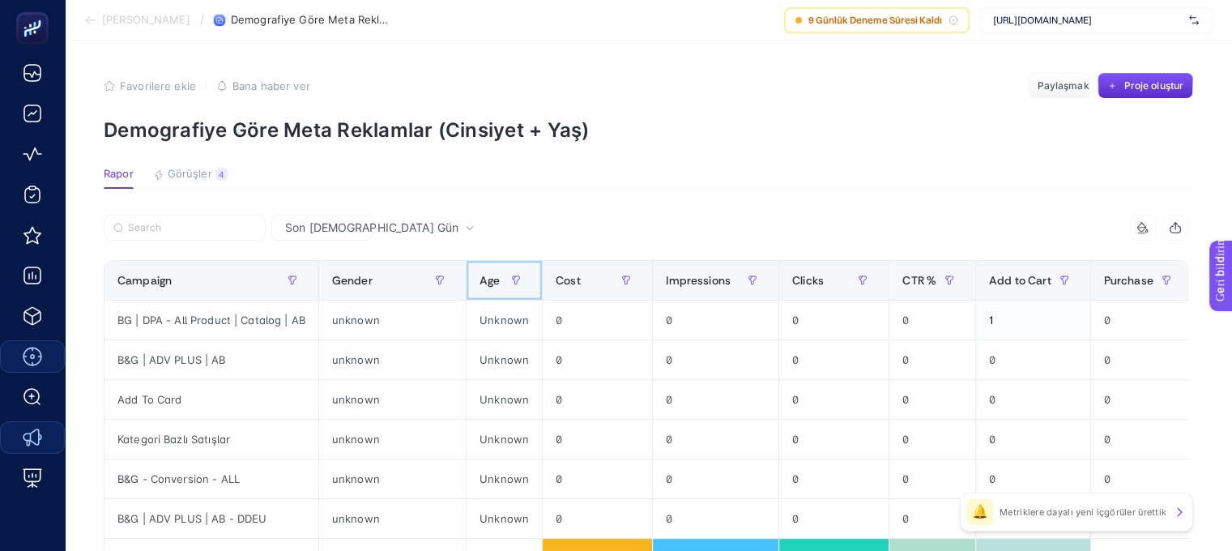
click at [479, 274] on span "Age" at bounding box center [489, 280] width 20 height 13
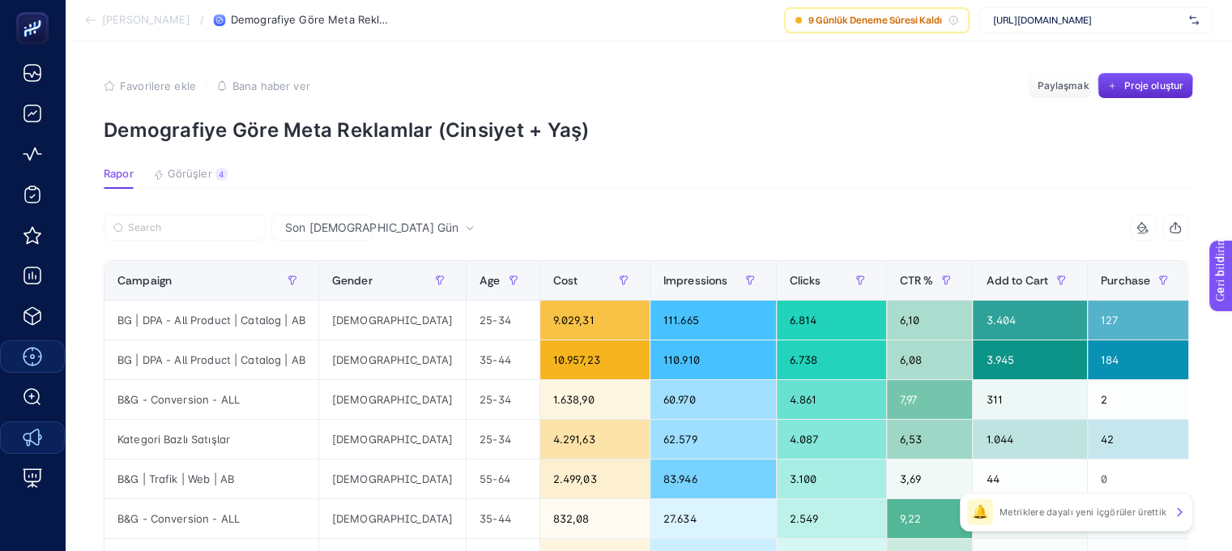
click at [188, 172] on font "Görüşler" at bounding box center [190, 173] width 45 height 13
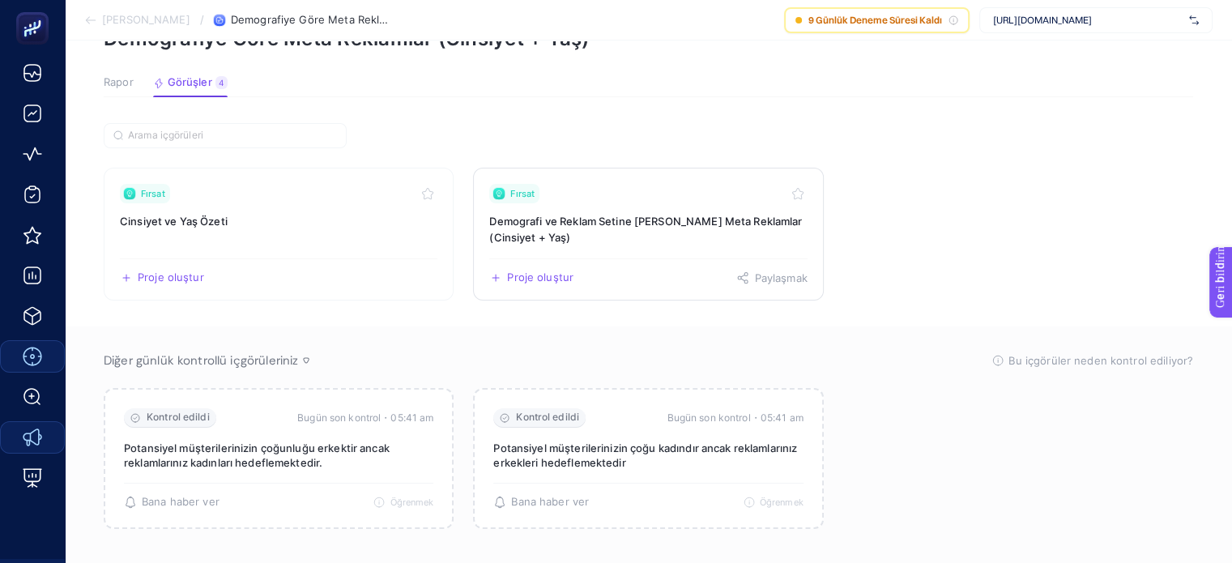
scroll to position [108, 0]
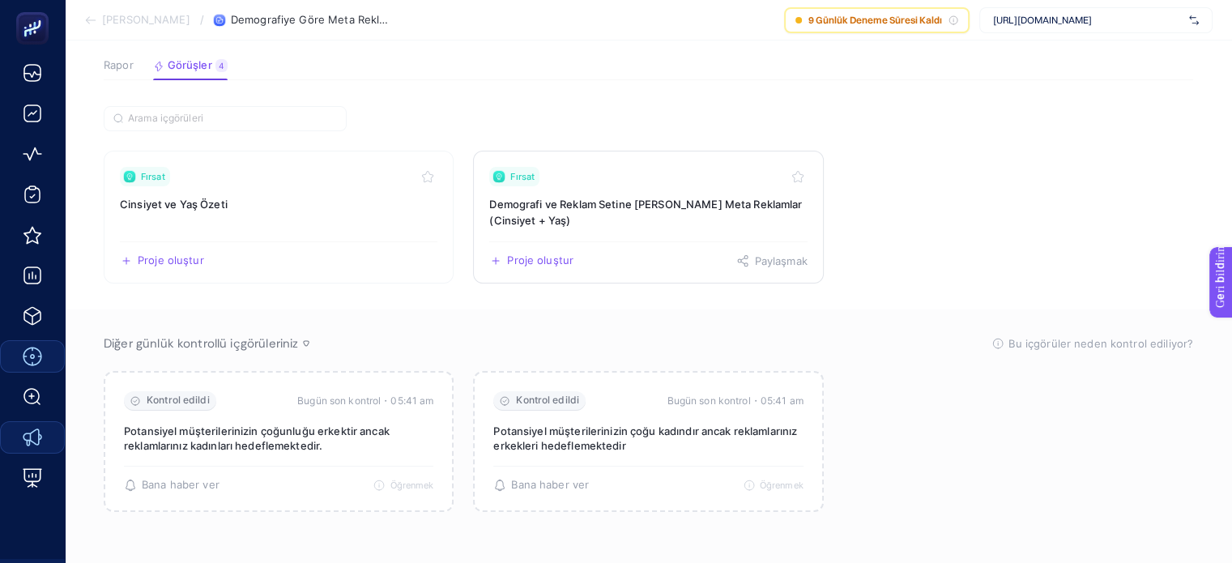
click at [582, 206] on font "Demografi ve Reklam Setine [PERSON_NAME] Meta Reklamlar (Cinsiyet + Yaş)" at bounding box center [645, 212] width 313 height 29
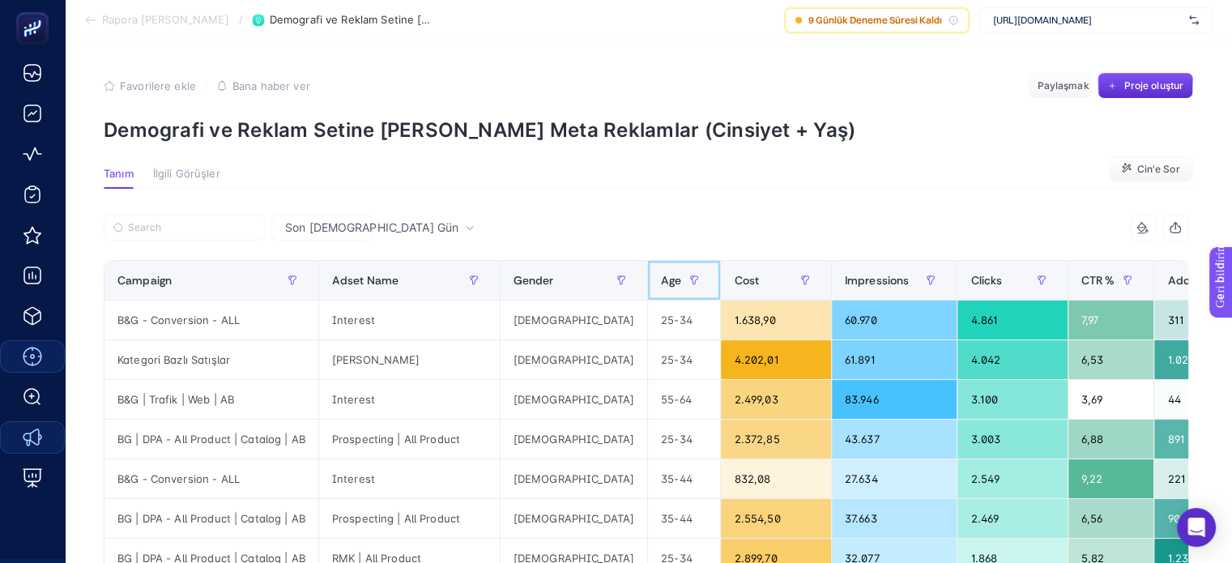
click at [661, 279] on span "Age" at bounding box center [671, 280] width 20 height 13
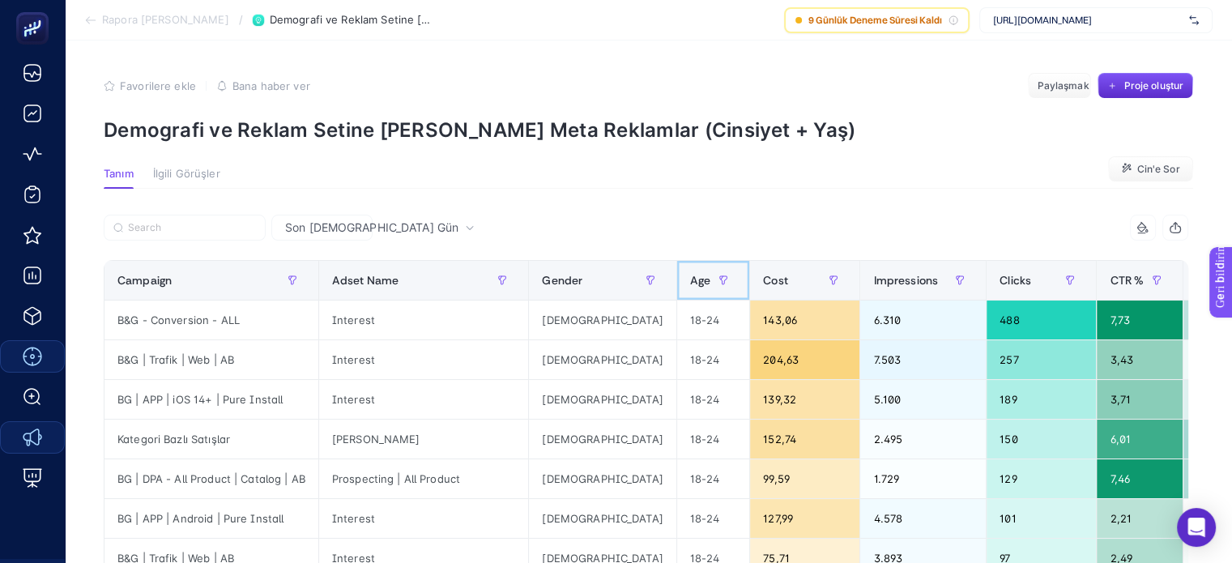
click at [690, 276] on span "Age" at bounding box center [700, 280] width 20 height 13
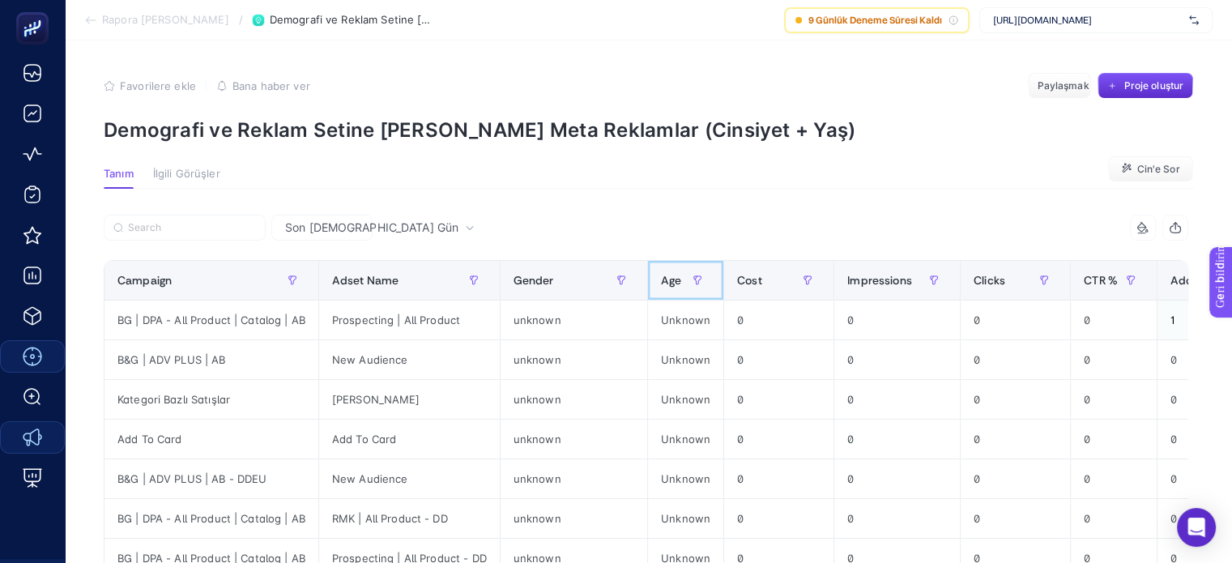
click at [661, 276] on span "Age" at bounding box center [671, 280] width 20 height 13
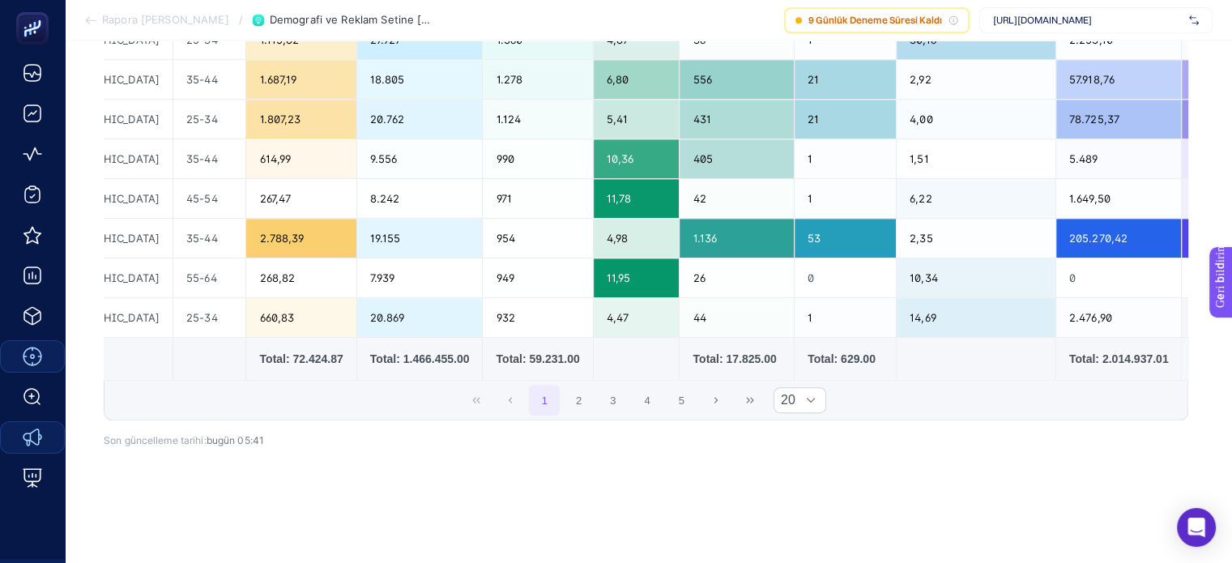
scroll to position [0, 479]
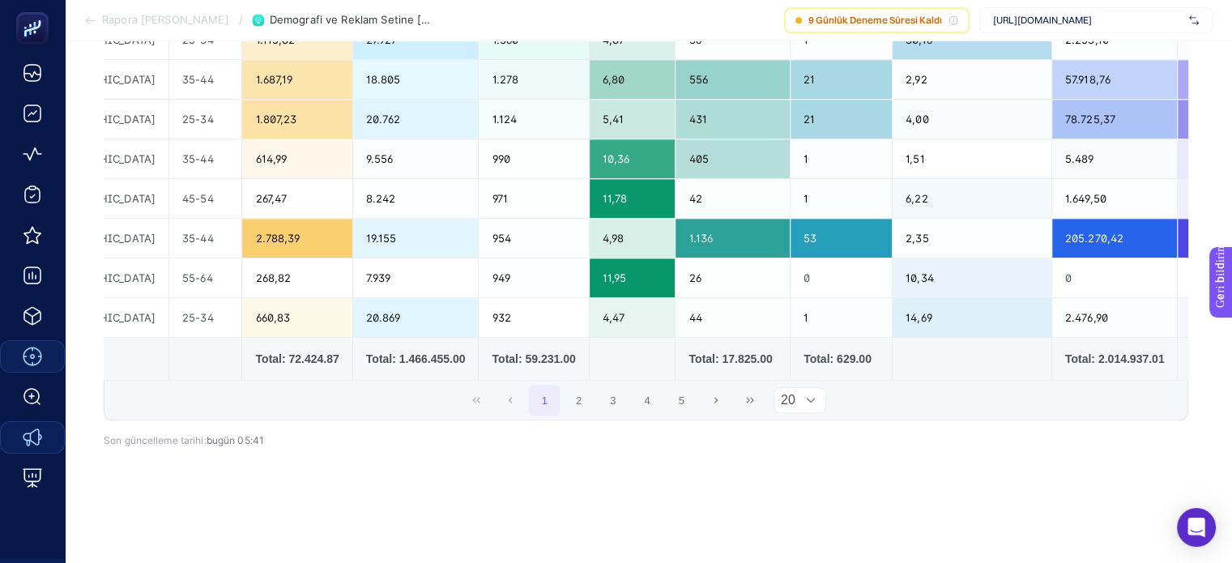
click at [814, 398] on icon at bounding box center [810, 400] width 8 height 5
click at [787, 388] on span "20" at bounding box center [784, 400] width 21 height 24
click at [800, 463] on font "50" at bounding box center [800, 470] width 15 height 14
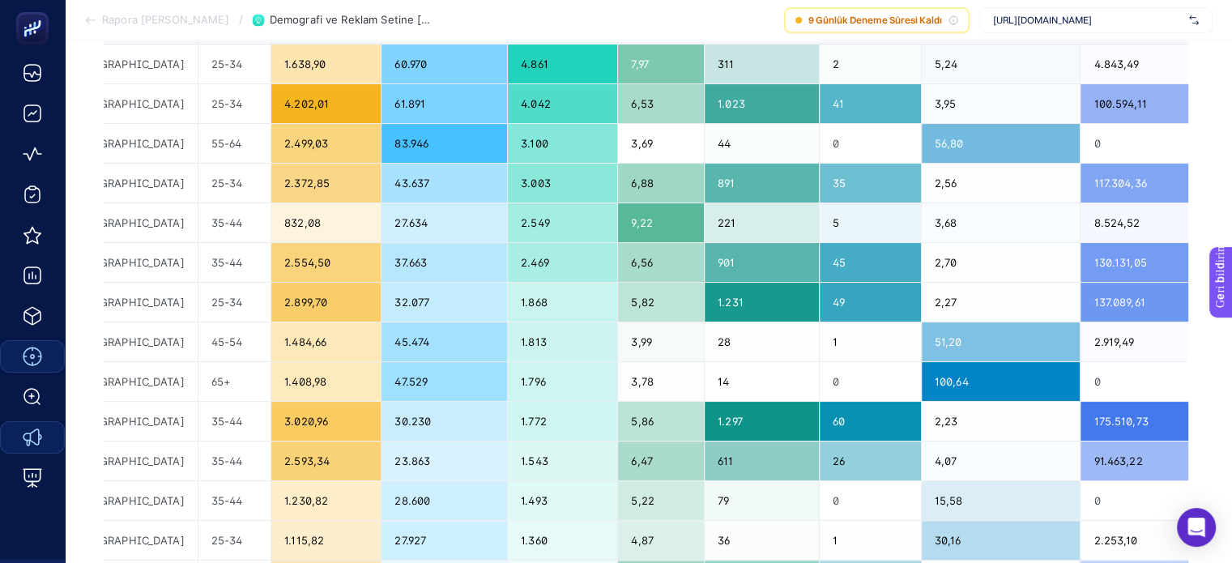
scroll to position [13, 0]
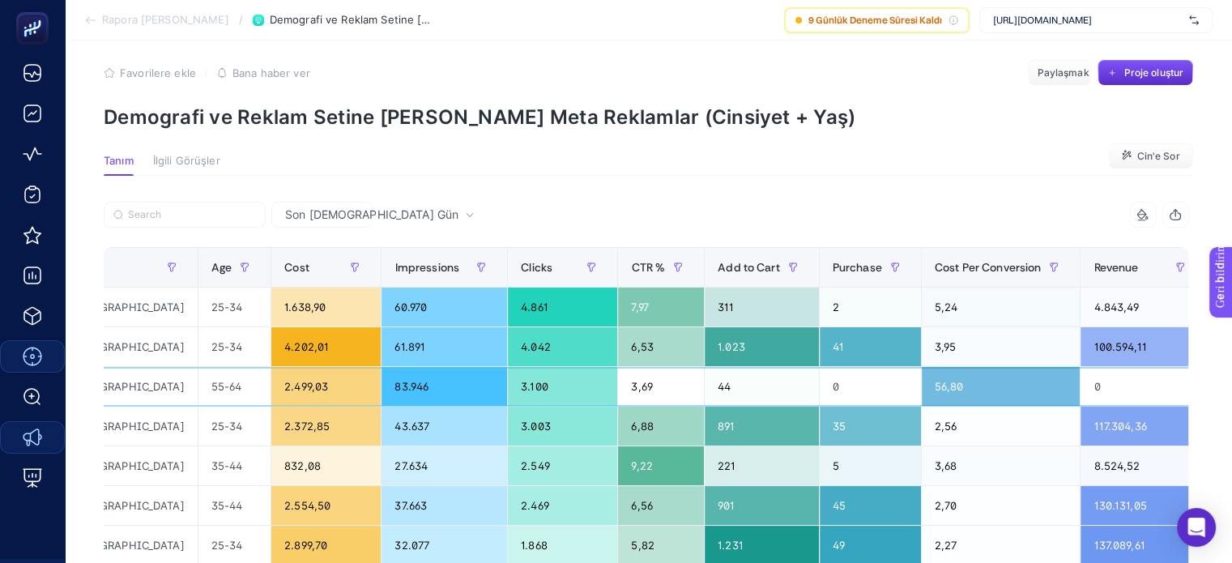
click at [921, 372] on div "56,80" at bounding box center [1000, 386] width 159 height 39
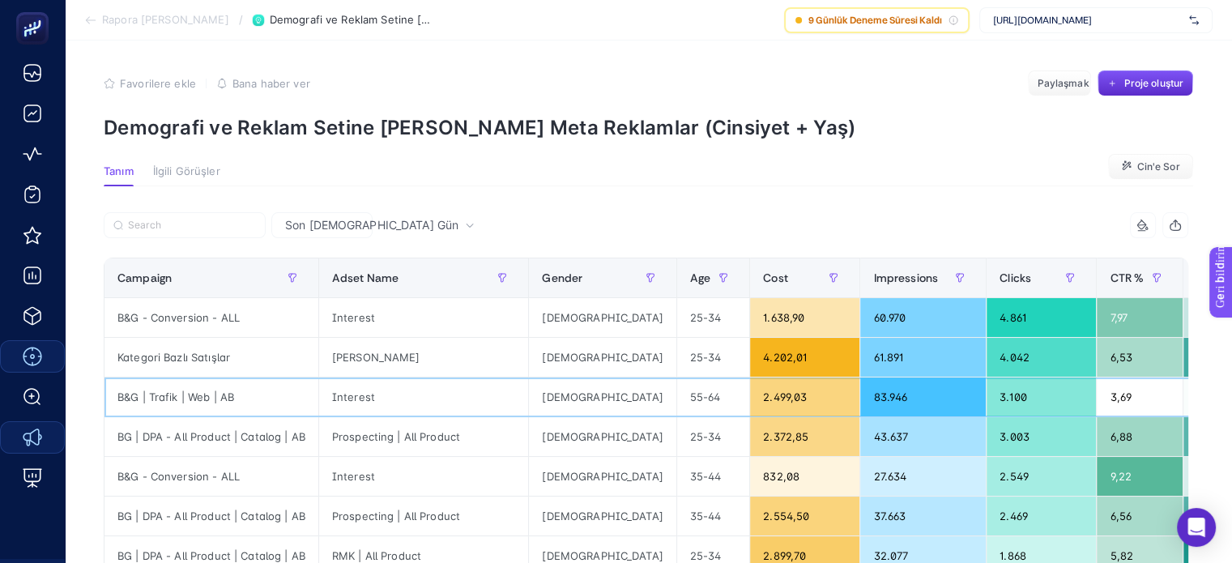
scroll to position [0, 0]
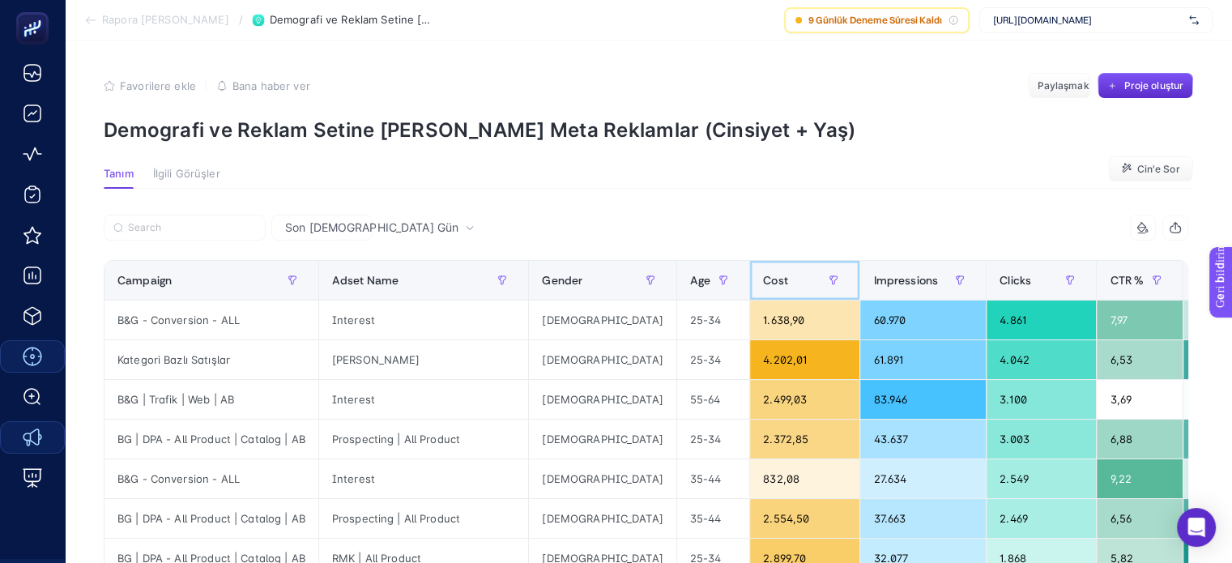
click at [763, 281] on span "Cost" at bounding box center [775, 280] width 25 height 13
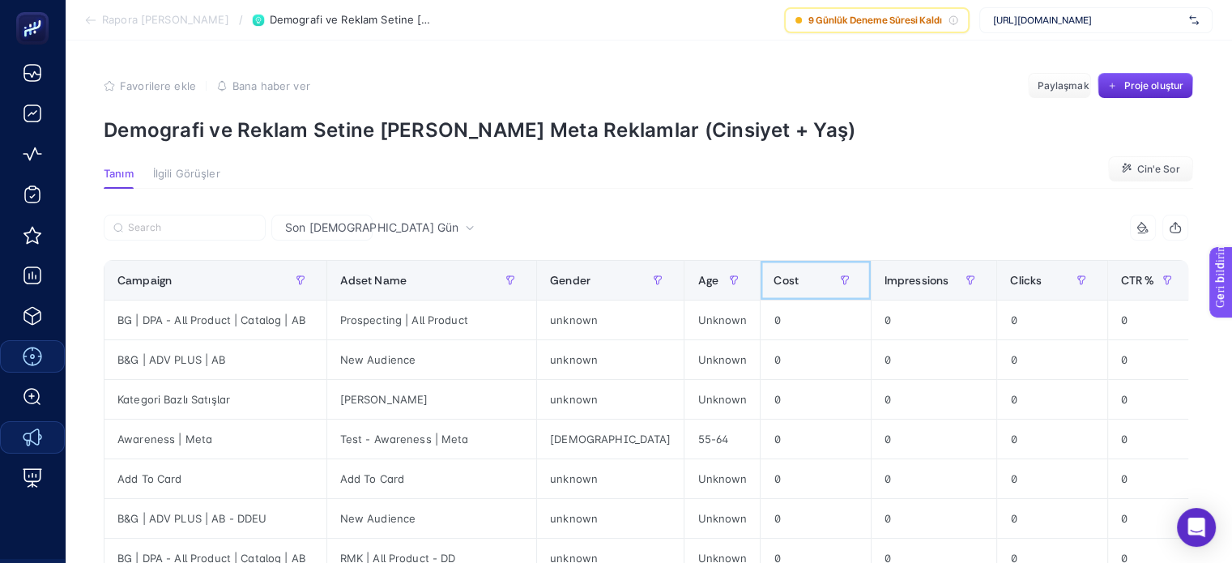
click at [773, 281] on span "Cost" at bounding box center [785, 280] width 25 height 13
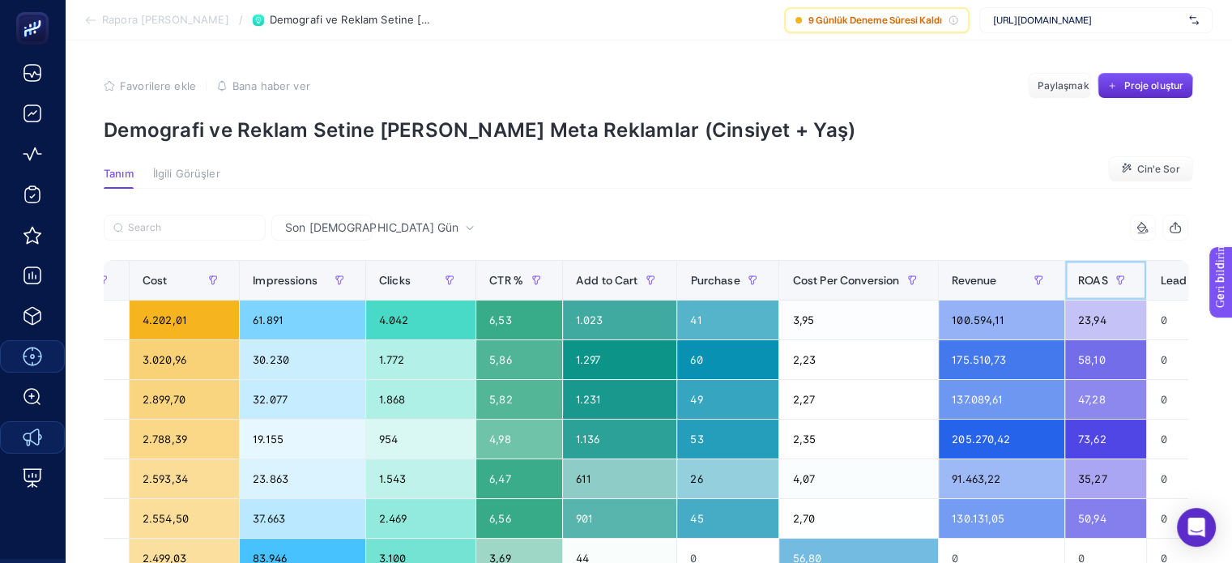
click at [1078, 285] on span "ROAS" at bounding box center [1093, 280] width 30 height 13
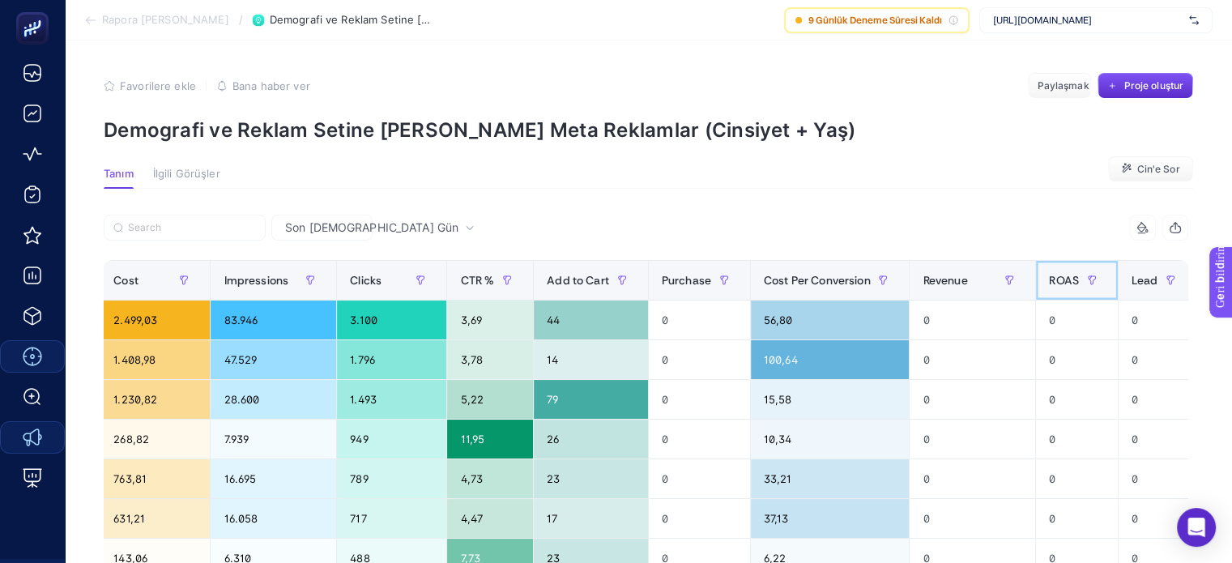
scroll to position [0, 599]
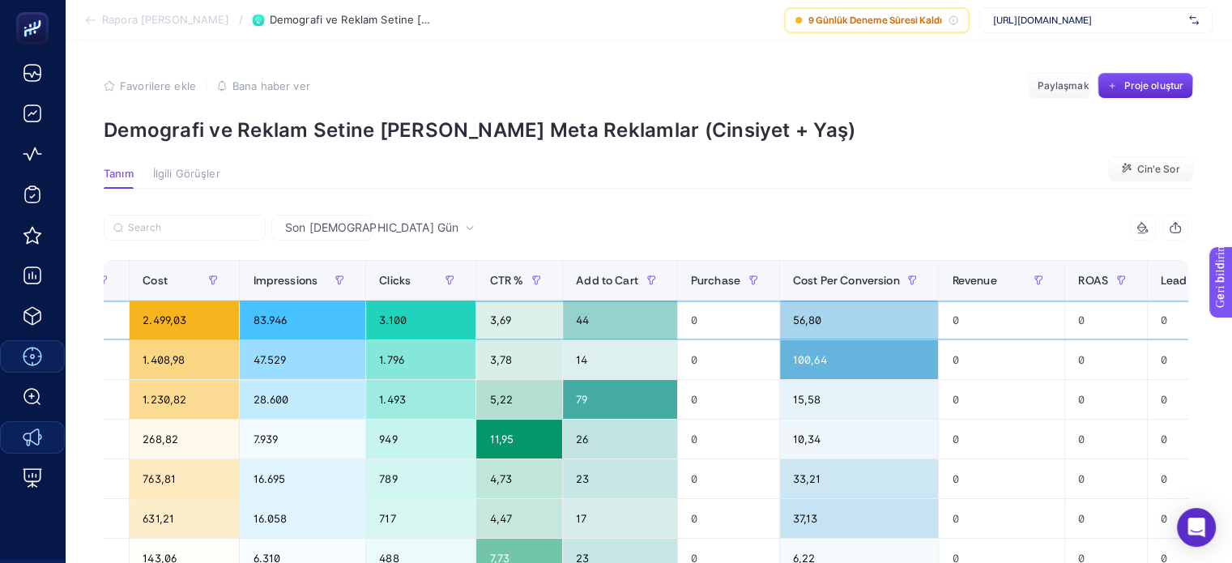
click at [786, 324] on div "56,80" at bounding box center [859, 319] width 159 height 39
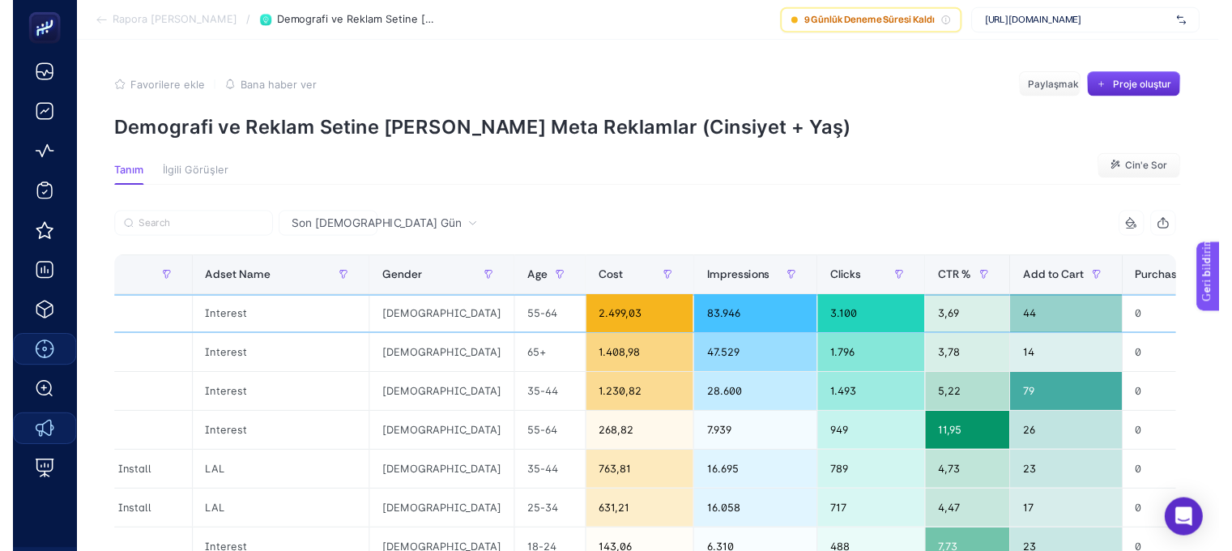
scroll to position [0, 0]
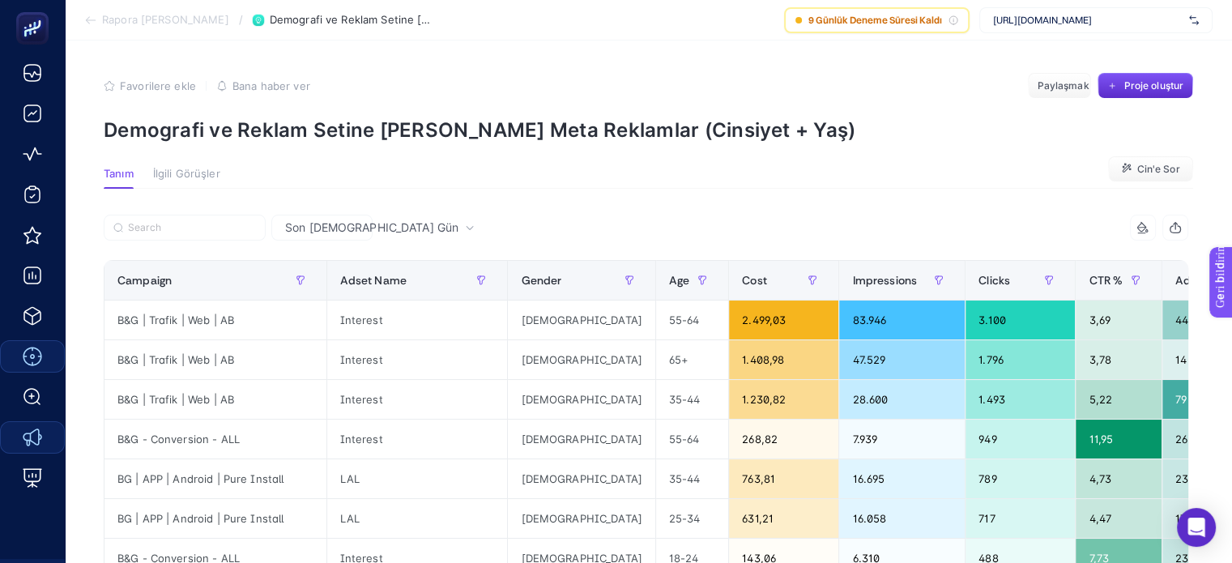
click at [178, 180] on font "İlgili Görüşler" at bounding box center [186, 173] width 67 height 13
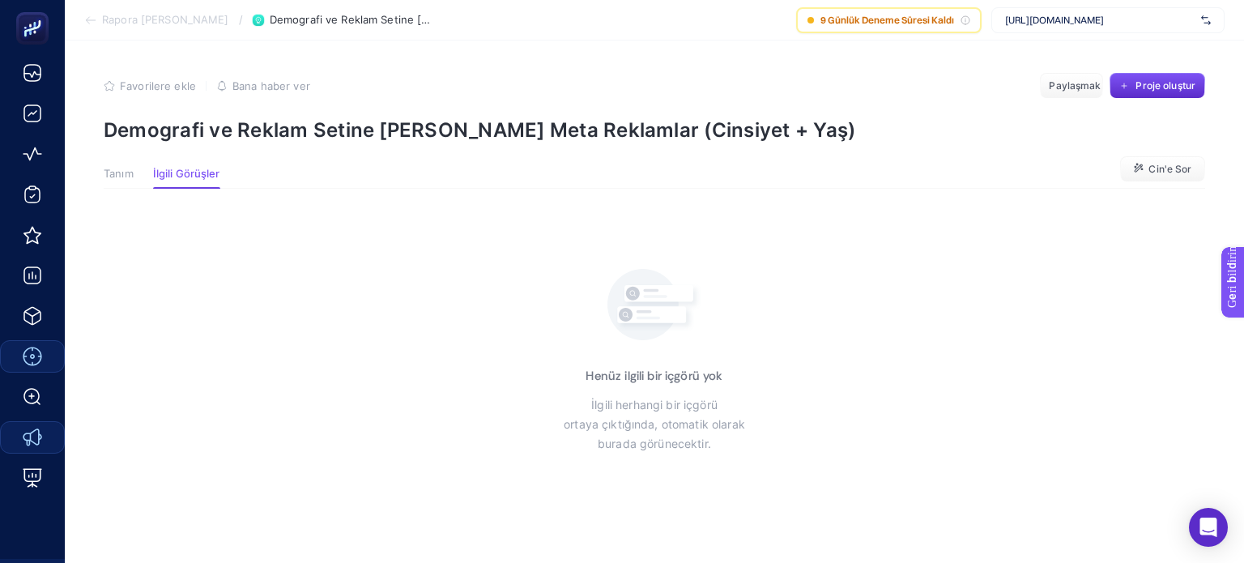
click at [125, 175] on font "Tanım" at bounding box center [119, 173] width 30 height 13
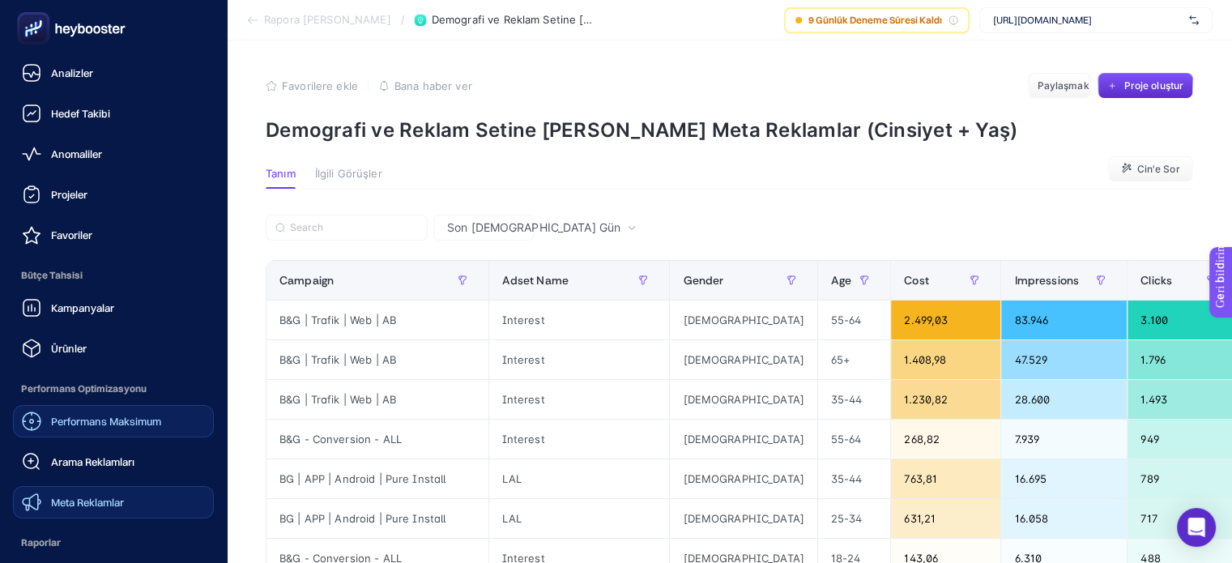
click at [84, 500] on font "Meta Reklamlar" at bounding box center [87, 502] width 73 height 13
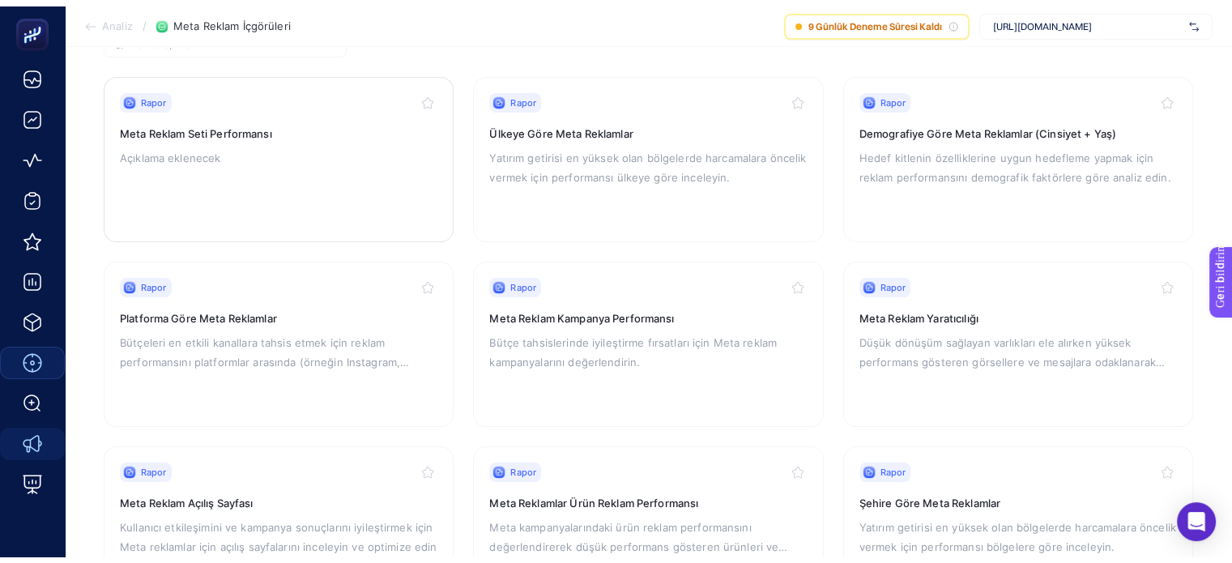
scroll to position [162, 0]
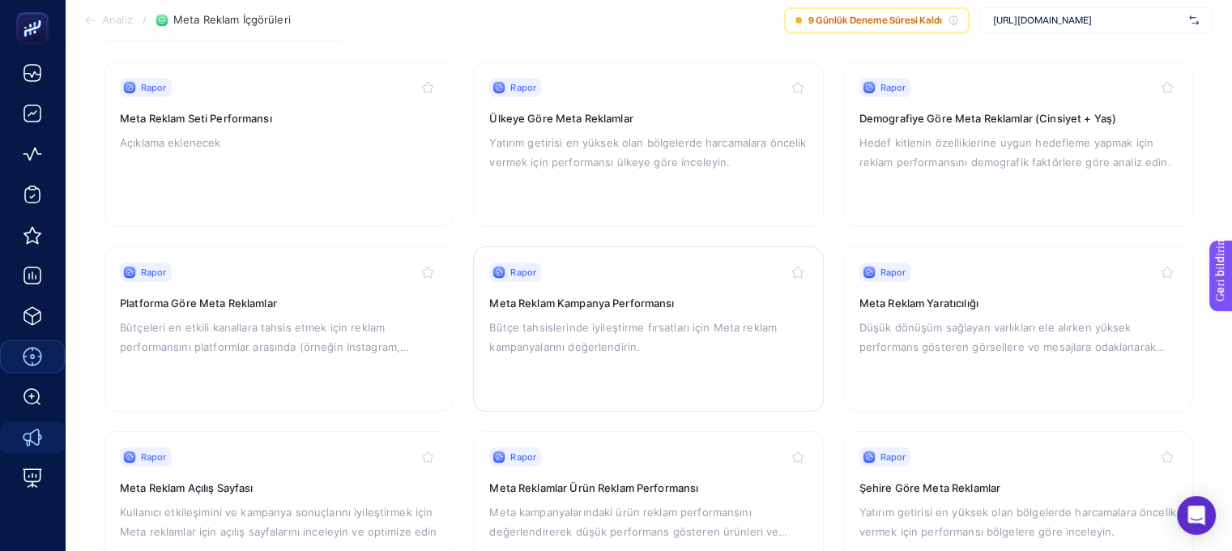
click at [604, 300] on font "Meta Reklam Kampanya Performansı" at bounding box center [581, 302] width 185 height 13
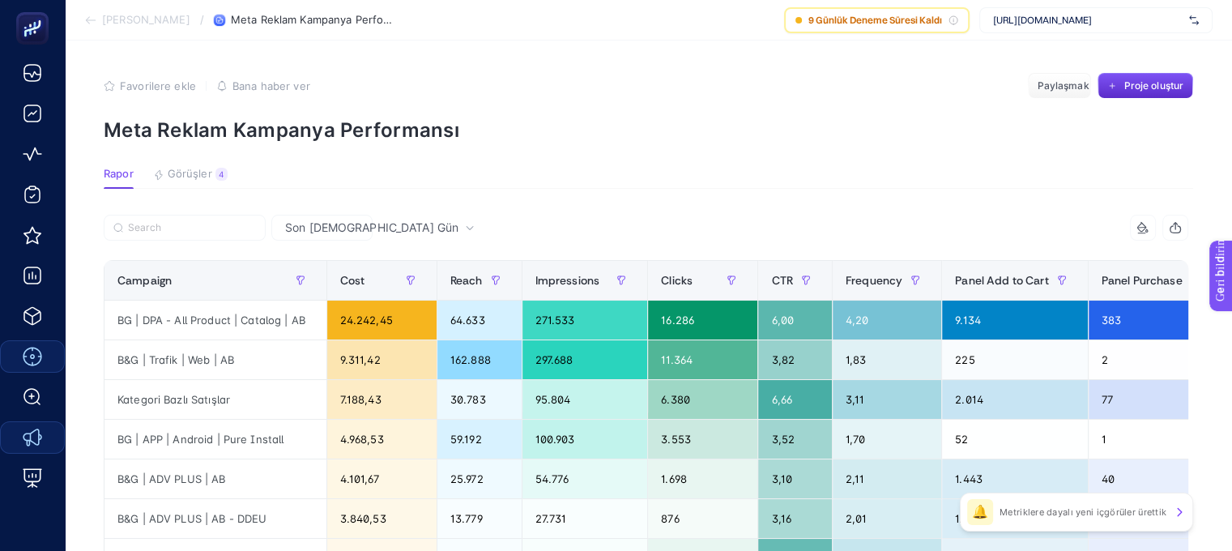
click at [194, 181] on span "Görüşler" at bounding box center [190, 174] width 45 height 13
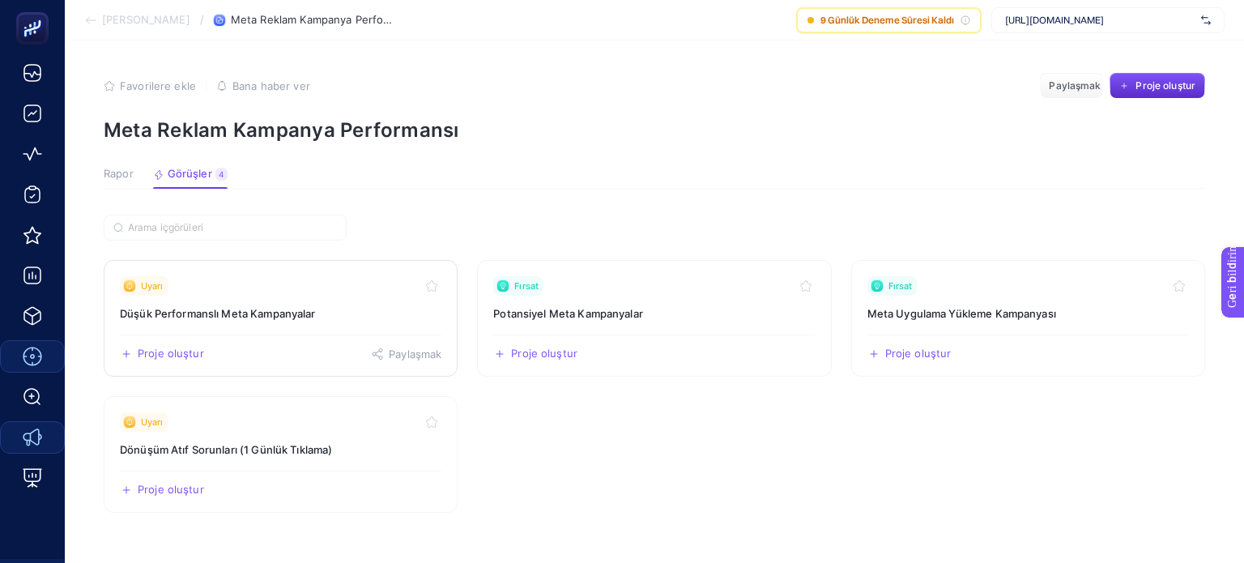
click at [295, 313] on font "Düşük Performanslı Meta Kampanyalar" at bounding box center [218, 313] width 196 height 13
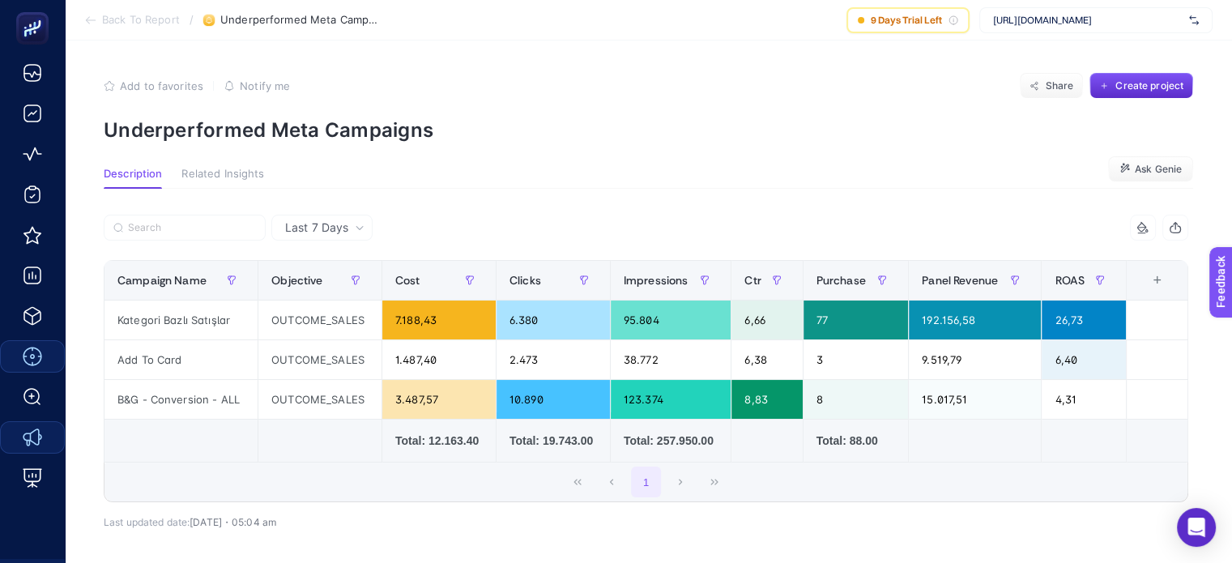
click at [216, 175] on span "Related Insights" at bounding box center [222, 174] width 83 height 13
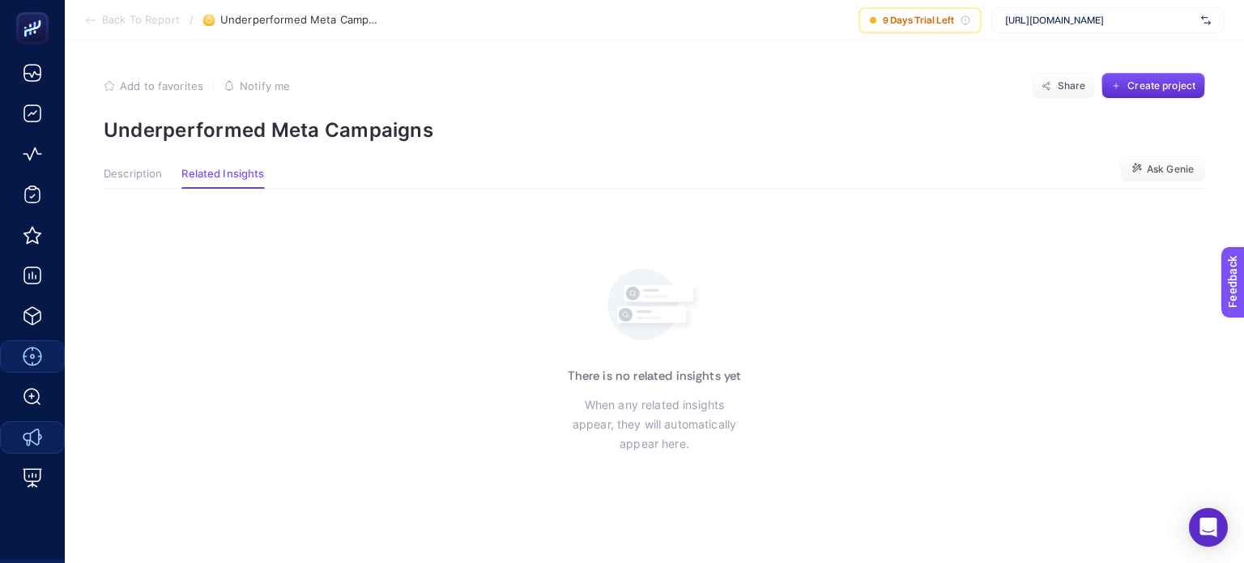
click at [113, 176] on span "Description" at bounding box center [133, 174] width 58 height 13
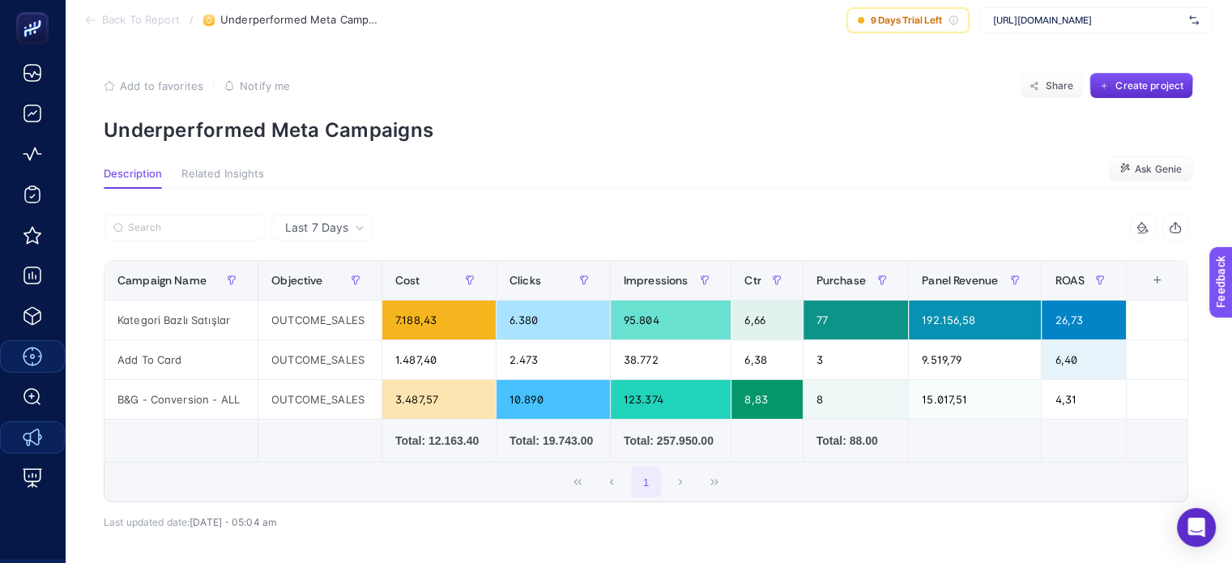
click at [147, 21] on span "Back To Report" at bounding box center [141, 20] width 78 height 13
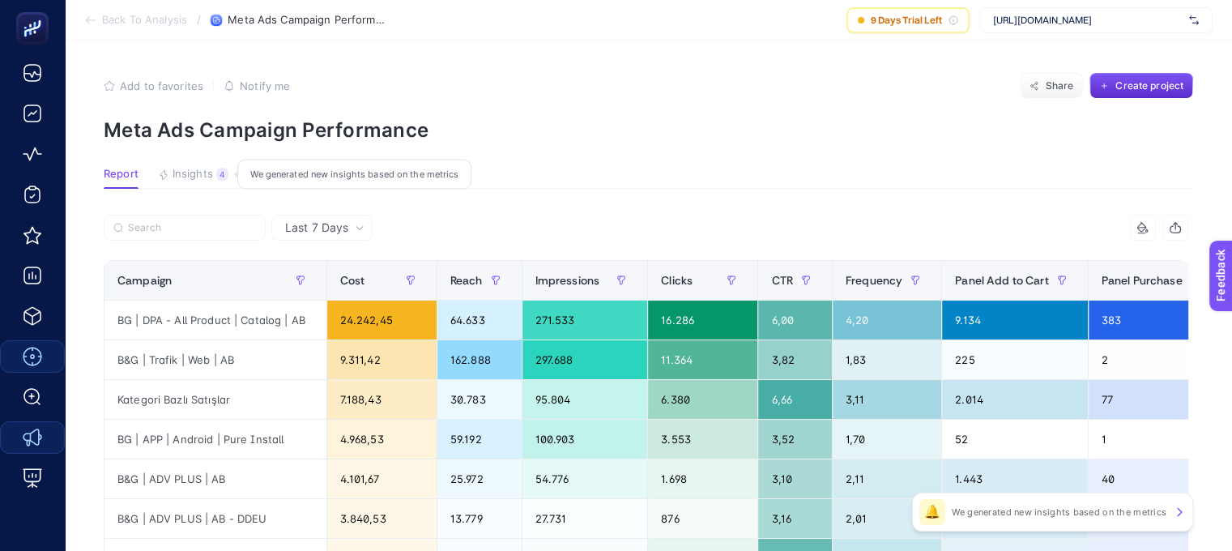
click at [192, 174] on span "Insights" at bounding box center [192, 174] width 40 height 13
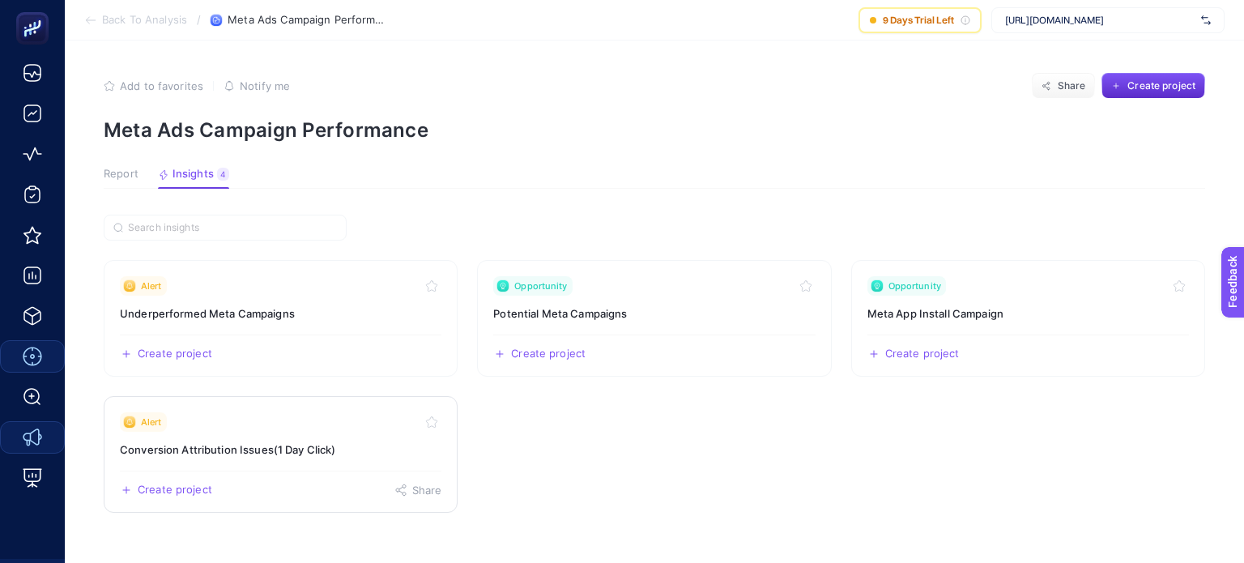
click at [296, 447] on h3 "Conversion Attribution Issues(1 Day Click)" at bounding box center [280, 449] width 321 height 16
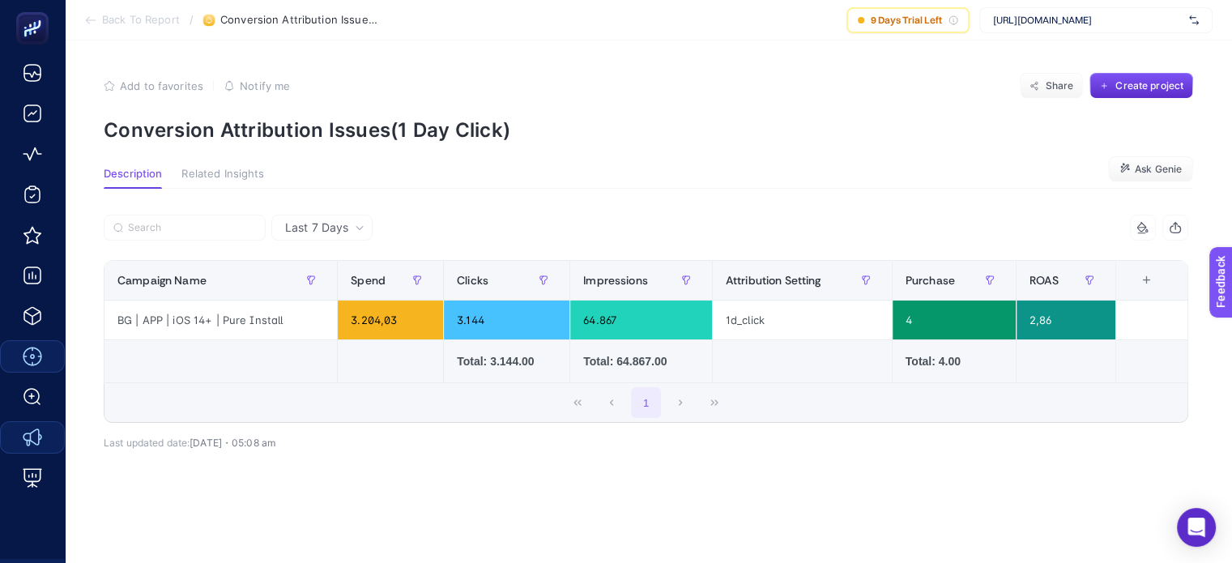
scroll to position [13, 0]
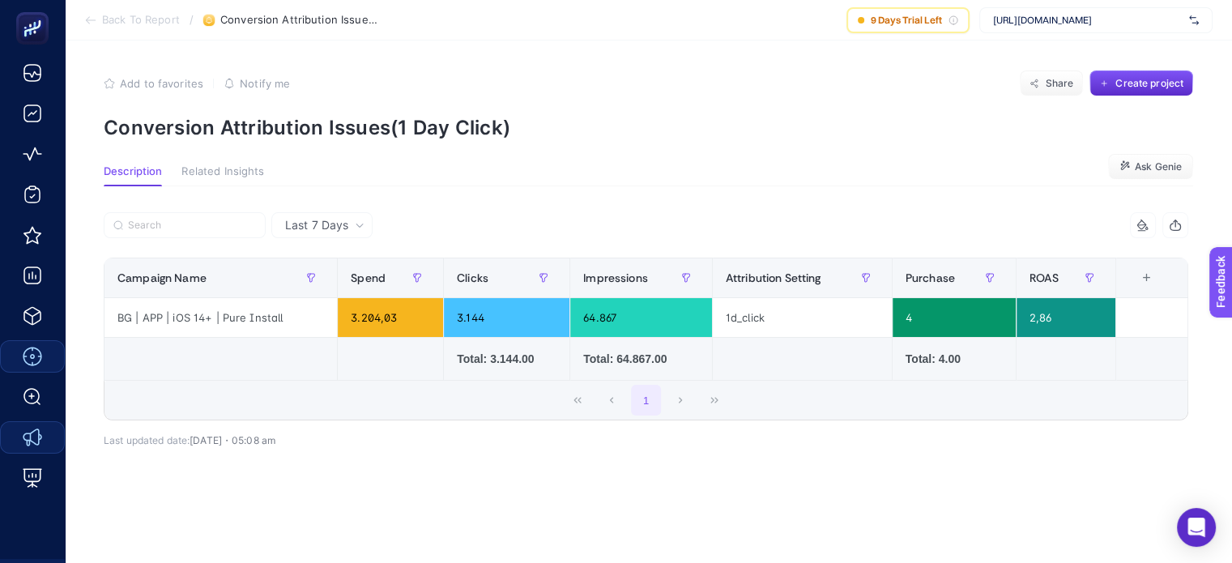
click at [239, 165] on span "Related Insights" at bounding box center [222, 171] width 83 height 13
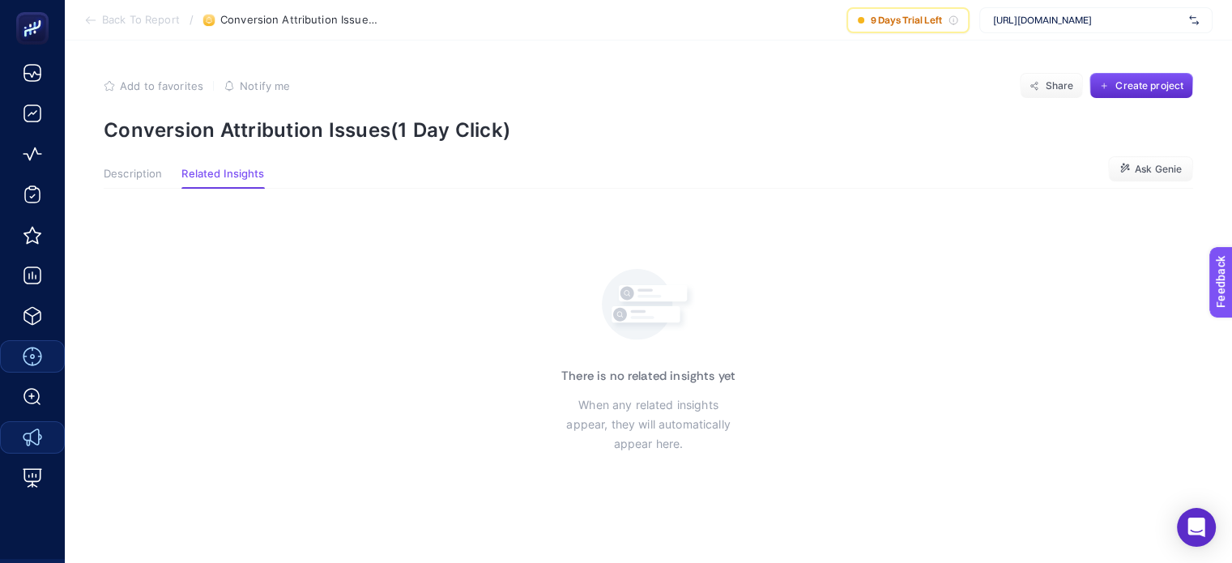
scroll to position [0, 0]
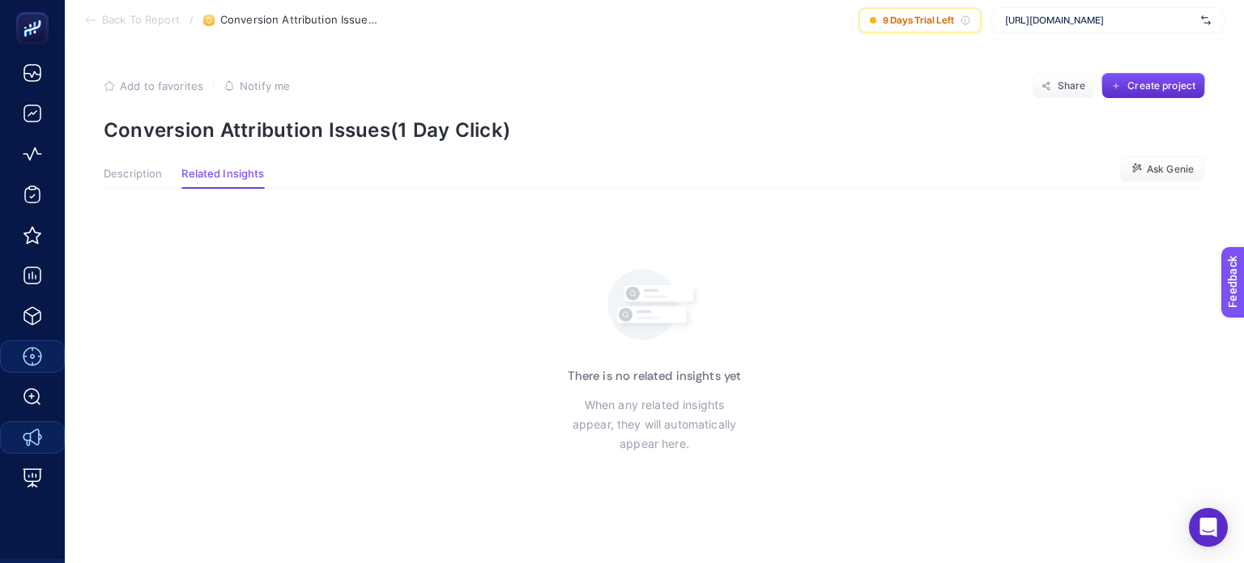
click at [130, 173] on span "Description" at bounding box center [133, 174] width 58 height 13
